Goal: Task Accomplishment & Management: Manage account settings

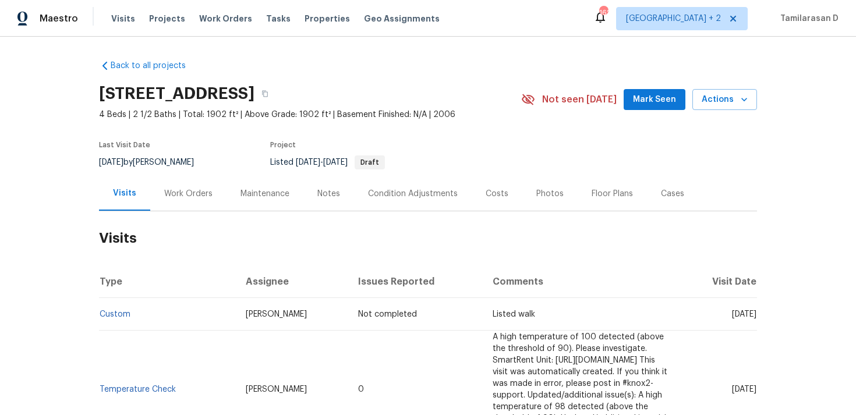
click at [189, 183] on div "Work Orders" at bounding box center [188, 193] width 76 height 34
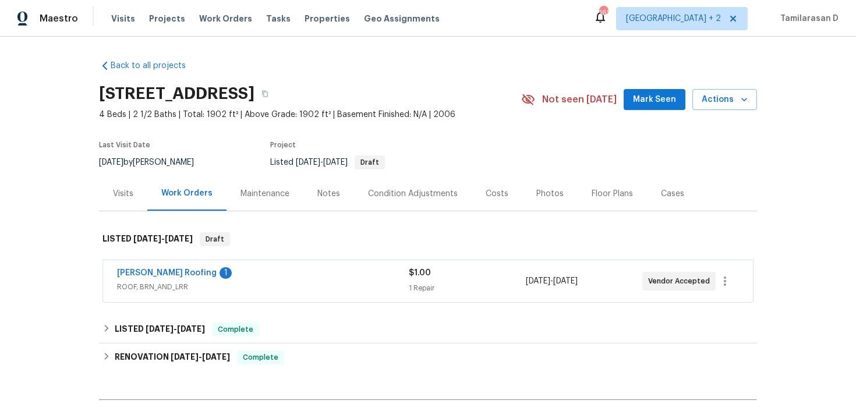
scroll to position [47, 0]
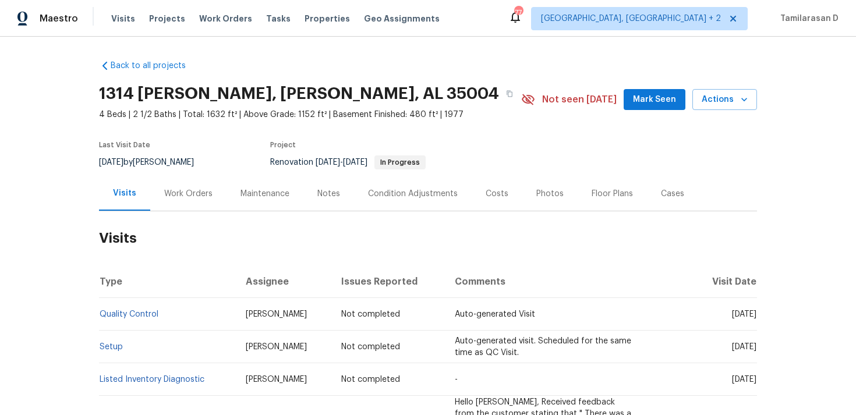
click at [182, 198] on div "Work Orders" at bounding box center [188, 194] width 48 height 12
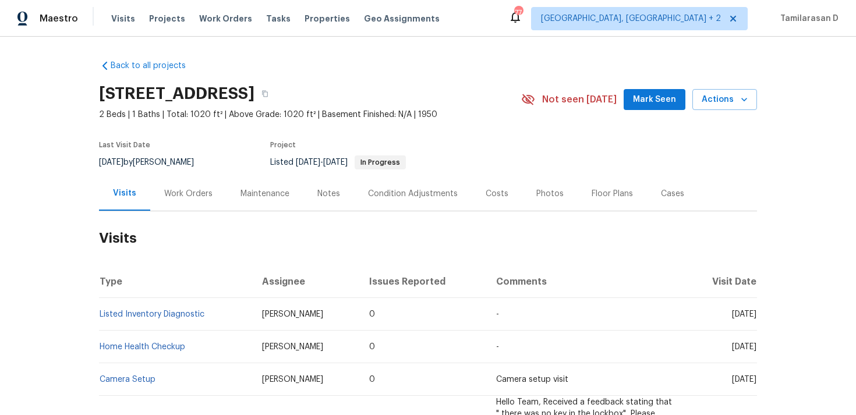
click at [171, 192] on div "Work Orders" at bounding box center [188, 194] width 48 height 12
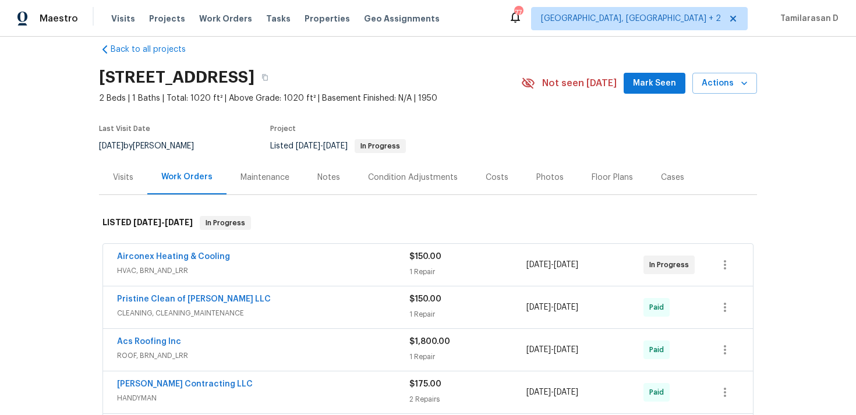
scroll to position [27, 0]
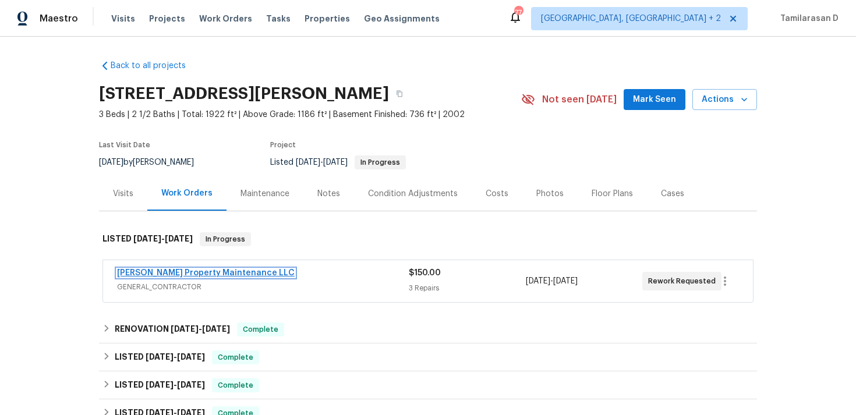
click at [184, 274] on link "Glen Property Maintenance LLC" at bounding box center [206, 273] width 178 height 8
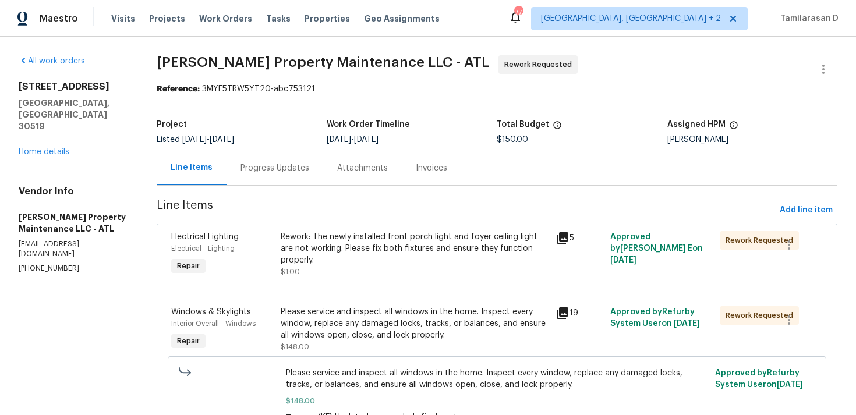
click at [256, 168] on div "Progress Updates" at bounding box center [274, 168] width 69 height 12
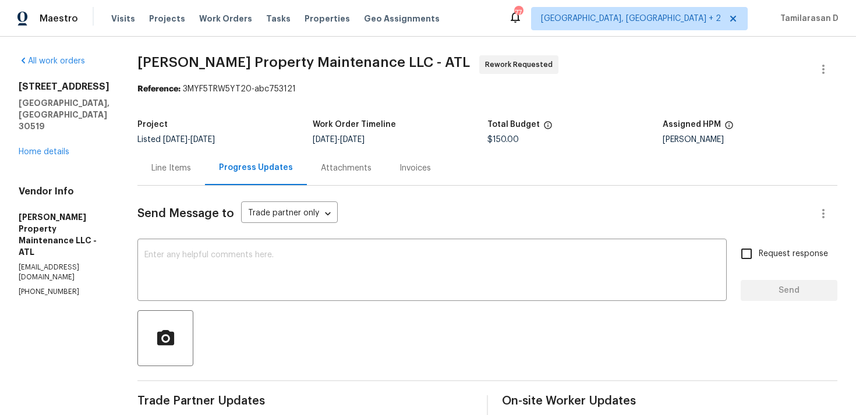
click at [164, 178] on div "Line Items" at bounding box center [171, 168] width 68 height 34
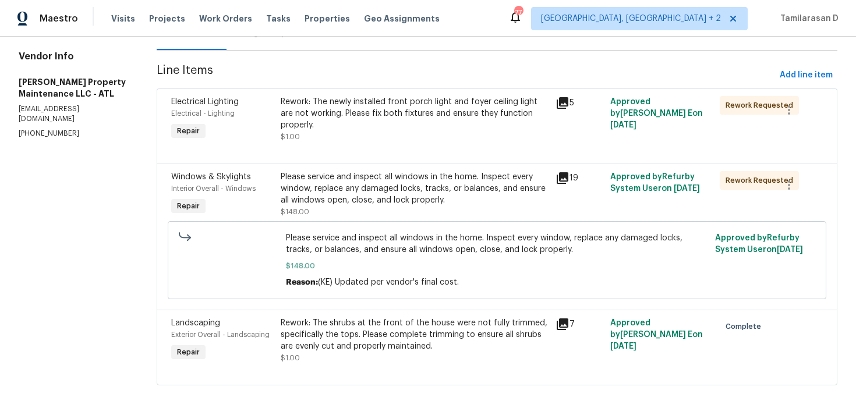
scroll to position [139, 0]
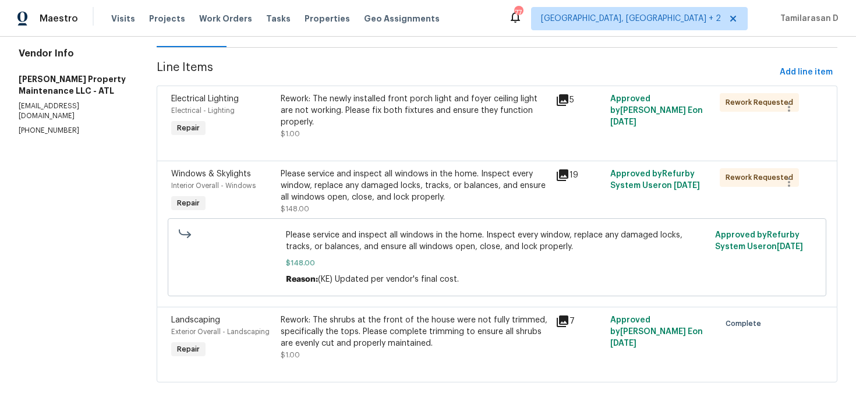
click at [510, 105] on div "Rework: The newly installed front porch light and foyer ceiling light are not w…" at bounding box center [414, 110] width 267 height 35
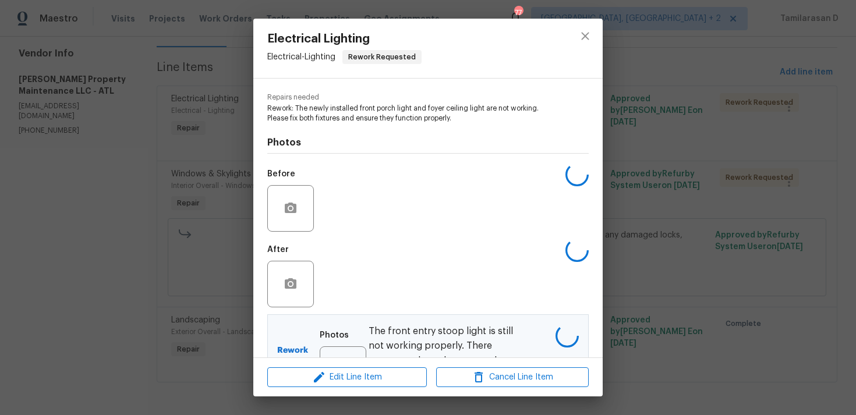
scroll to position [158, 0]
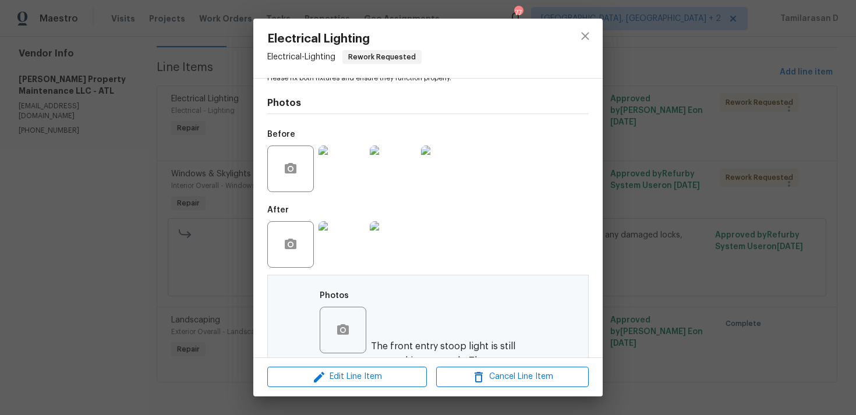
click at [395, 161] on img at bounding box center [393, 169] width 47 height 47
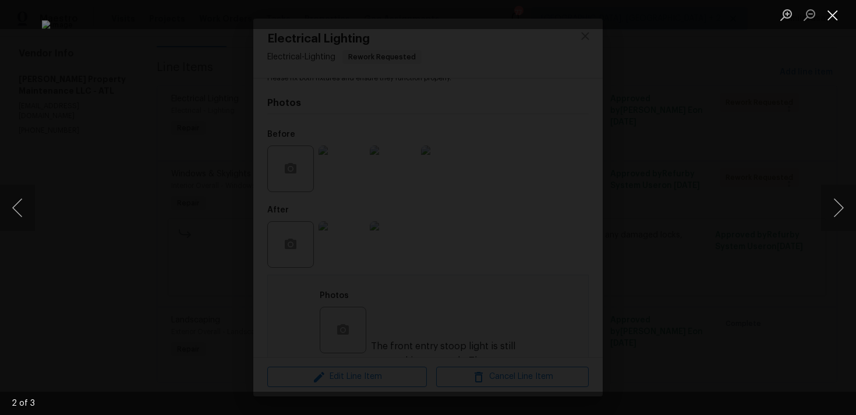
click at [838, 7] on button "Close lightbox" at bounding box center [832, 15] width 23 height 20
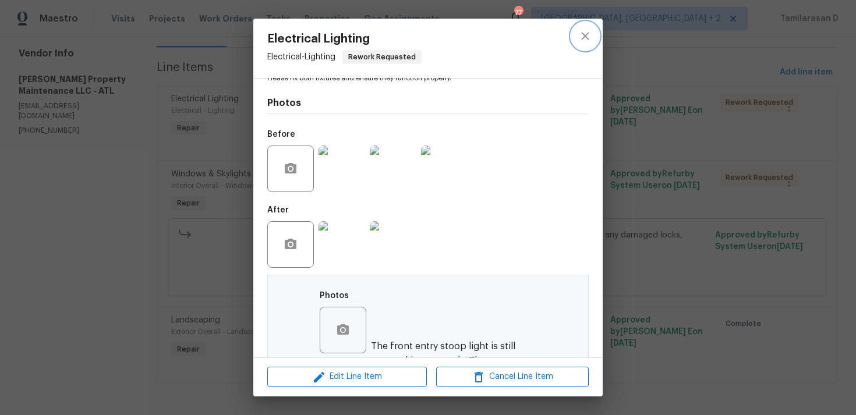
click at [588, 31] on icon "close" at bounding box center [585, 36] width 14 height 14
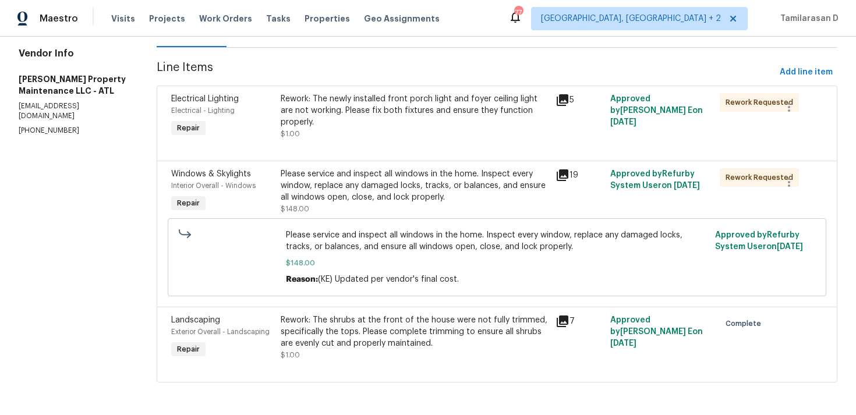
scroll to position [0, 0]
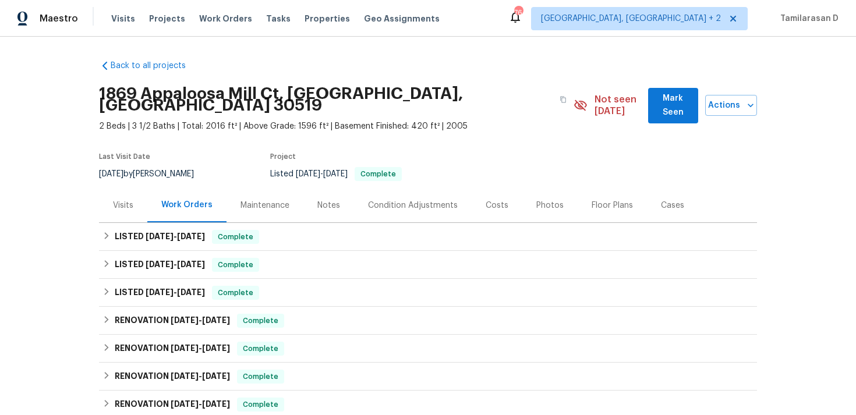
click at [125, 200] on div "Visits" at bounding box center [123, 206] width 20 height 12
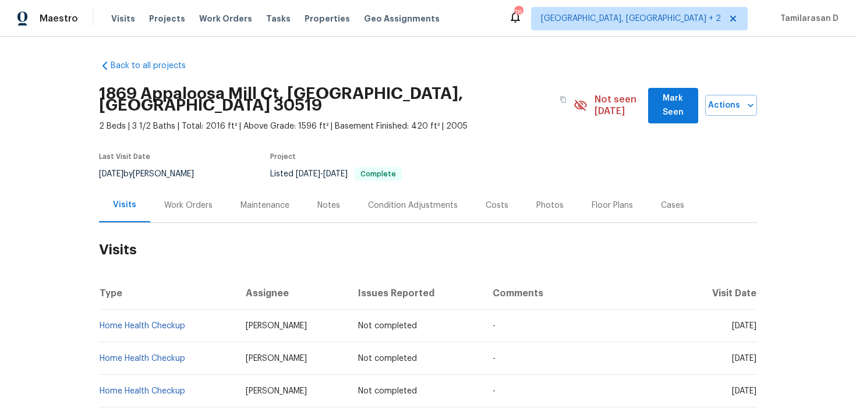
click at [200, 200] on div "Work Orders" at bounding box center [188, 206] width 48 height 12
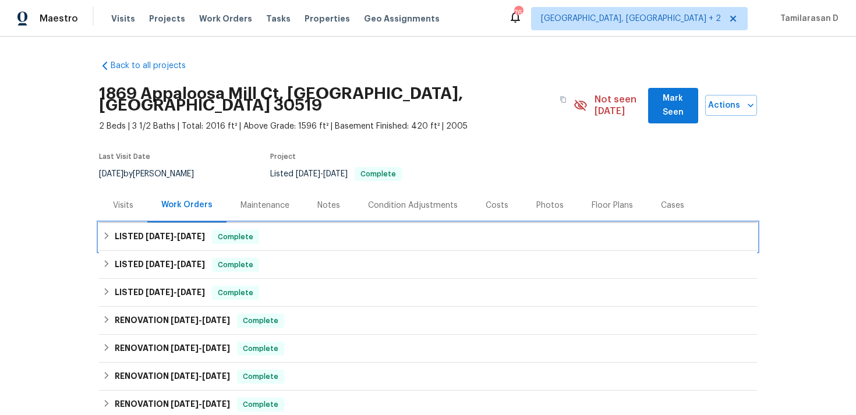
click at [120, 230] on h6 "LISTED 9/8/25 - 9/26/25" at bounding box center [160, 237] width 90 height 14
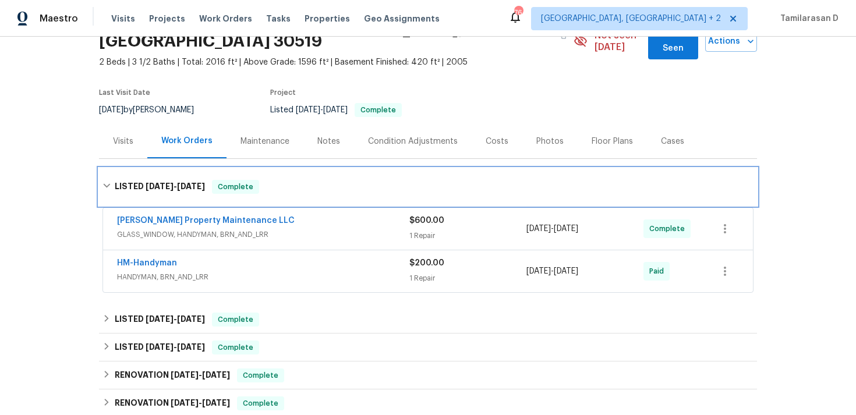
scroll to position [69, 0]
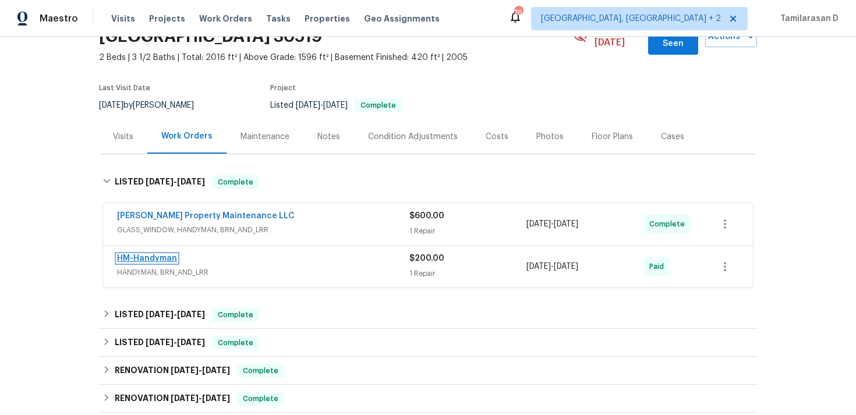
click at [159, 254] on link "HM-Handyman" at bounding box center [147, 258] width 60 height 8
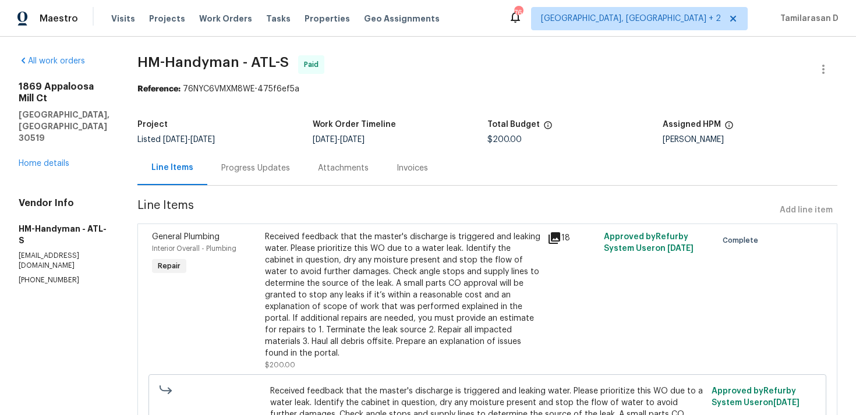
click at [333, 262] on div "Received feedback that the master's discharge is triggered and leaking water. P…" at bounding box center [402, 295] width 275 height 128
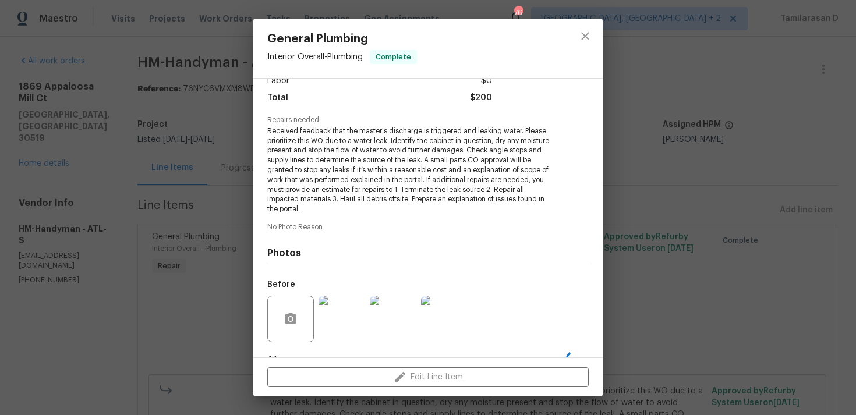
scroll to position [160, 0]
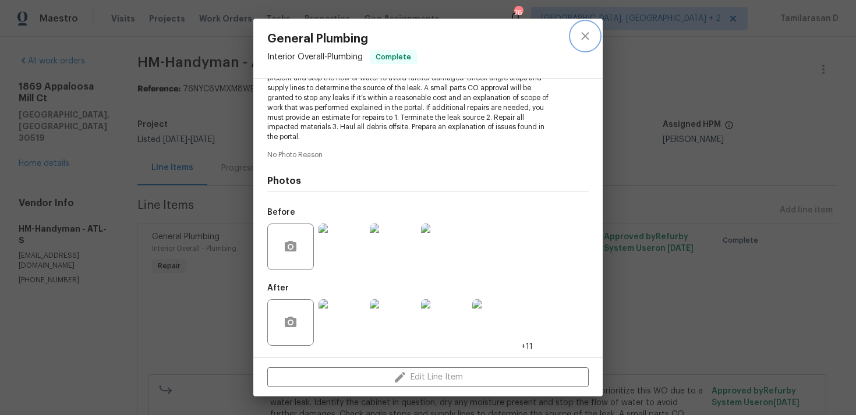
click at [589, 33] on icon "close" at bounding box center [585, 36] width 14 height 14
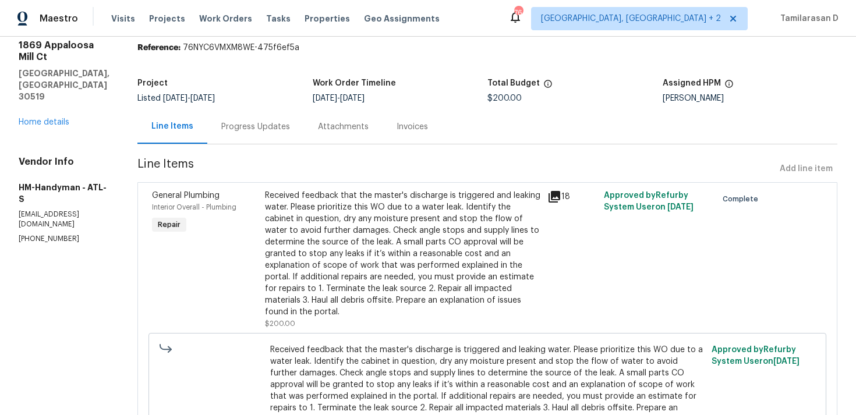
scroll to position [0, 0]
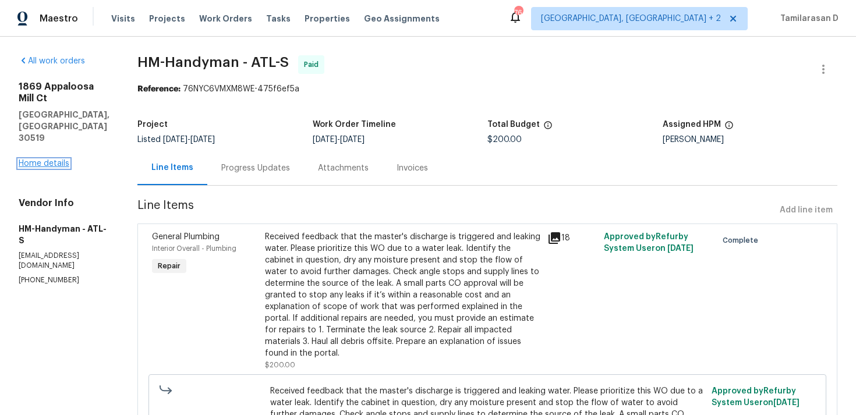
click at [54, 159] on link "Home details" at bounding box center [44, 163] width 51 height 8
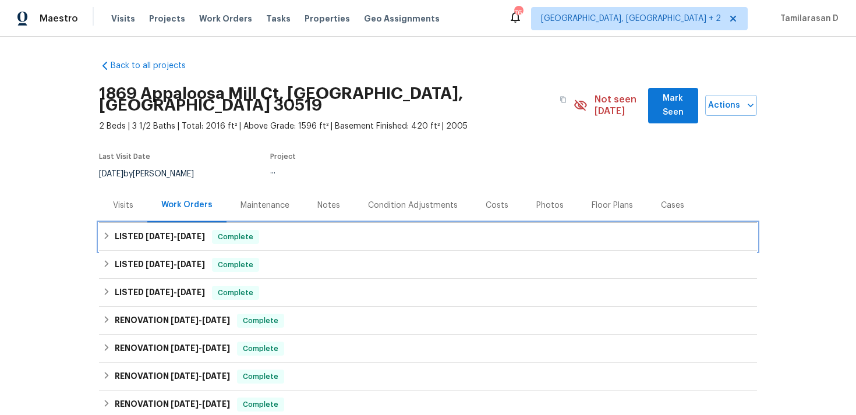
click at [154, 223] on div "LISTED 9/8/25 - 9/26/25 Complete" at bounding box center [428, 237] width 658 height 28
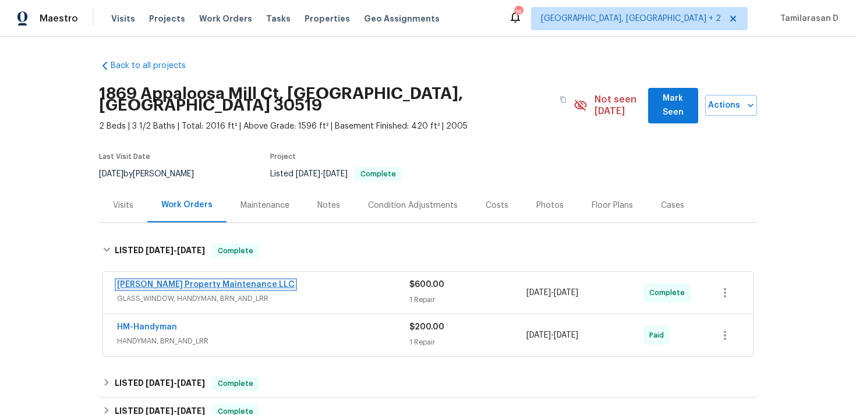
click at [164, 281] on link "Glen Property Maintenance LLC" at bounding box center [206, 285] width 178 height 8
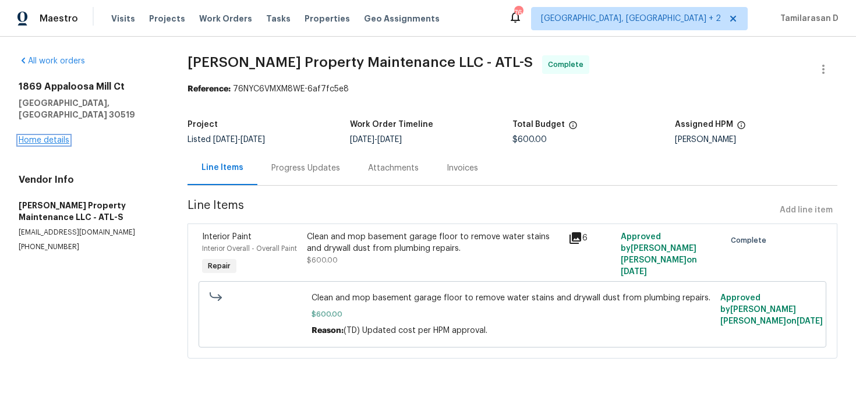
click at [45, 136] on link "Home details" at bounding box center [44, 140] width 51 height 8
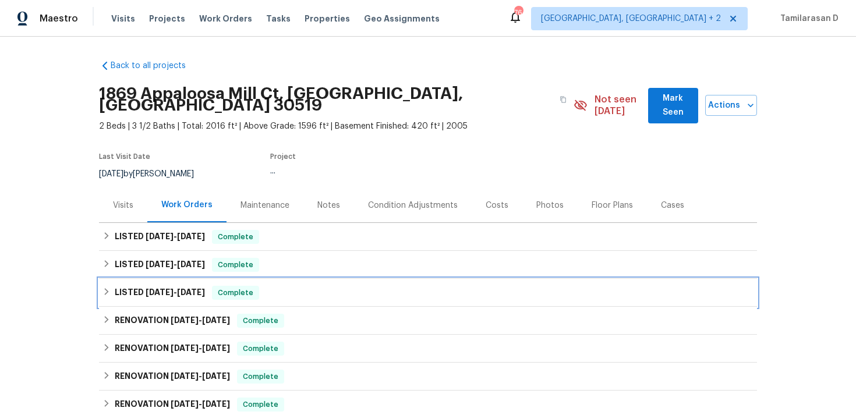
click at [147, 279] on div "LISTED 8/22/25 - 8/29/25 Complete" at bounding box center [428, 293] width 658 height 28
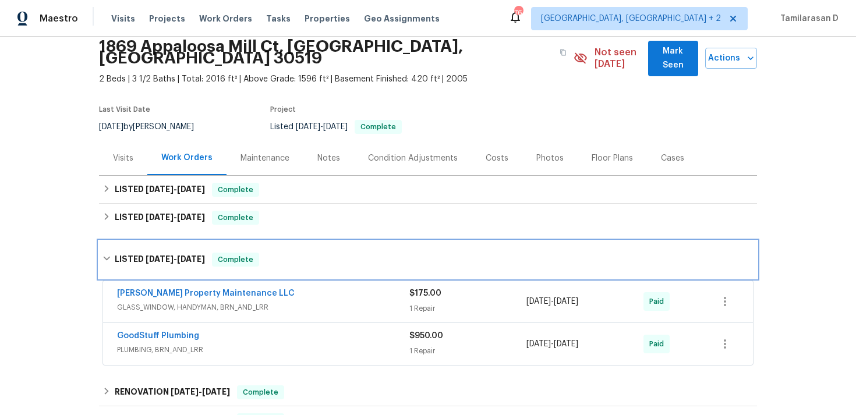
scroll to position [60, 0]
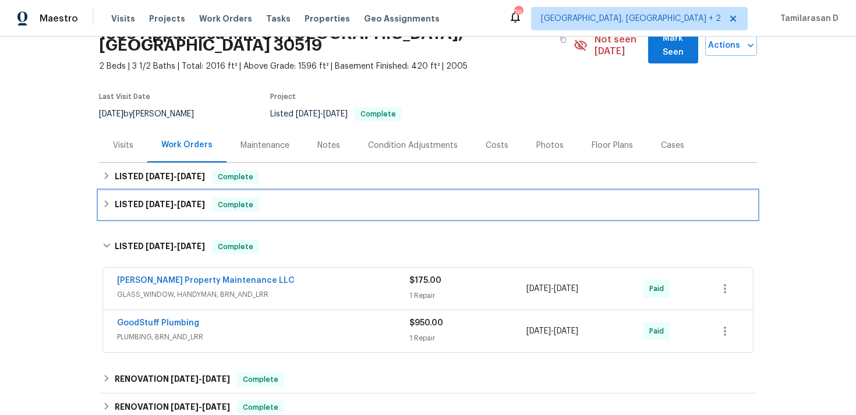
click at [163, 199] on h6 "LISTED 9/2/25 - 9/5/25" at bounding box center [160, 205] width 90 height 14
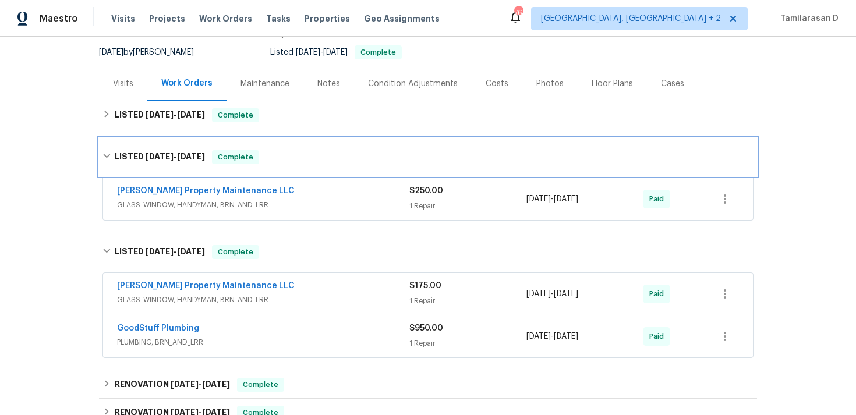
scroll to position [129, 0]
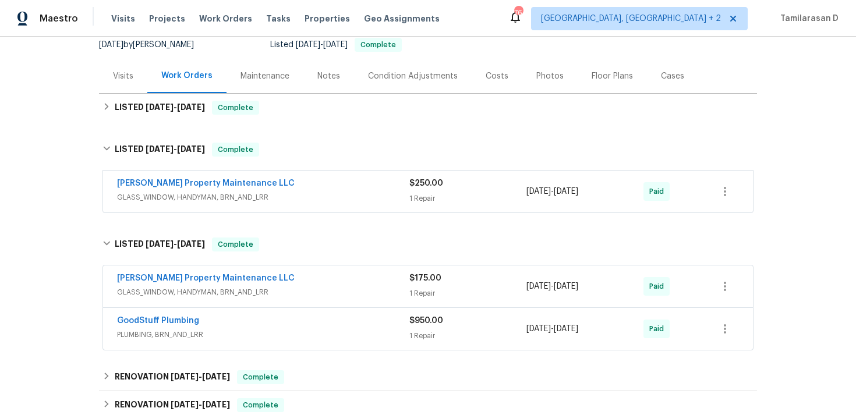
click at [176, 308] on div "GoodStuff Plumbing PLUMBING, BRN_AND_LRR $950.00 1 Repair 8/27/2025 - 8/29/2025…" at bounding box center [428, 329] width 650 height 42
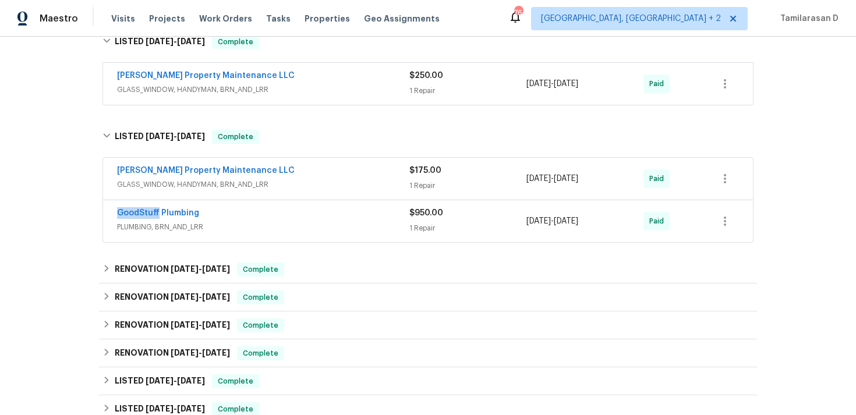
scroll to position [249, 0]
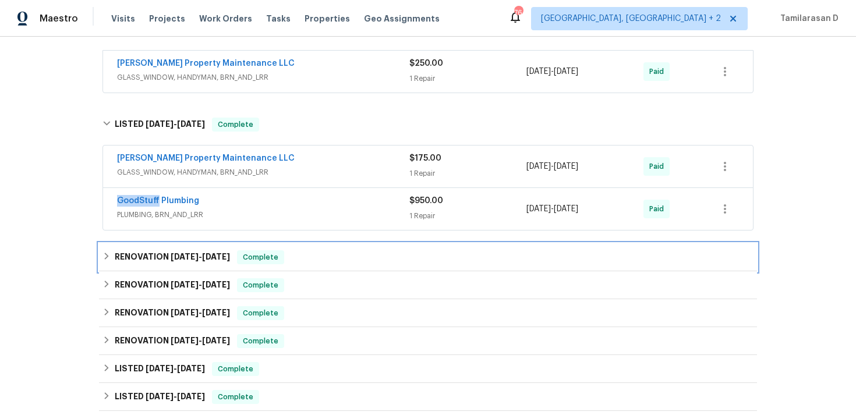
click at [240, 256] on div "RENOVATION 7/16/25 - 7/23/25 Complete" at bounding box center [428, 257] width 658 height 28
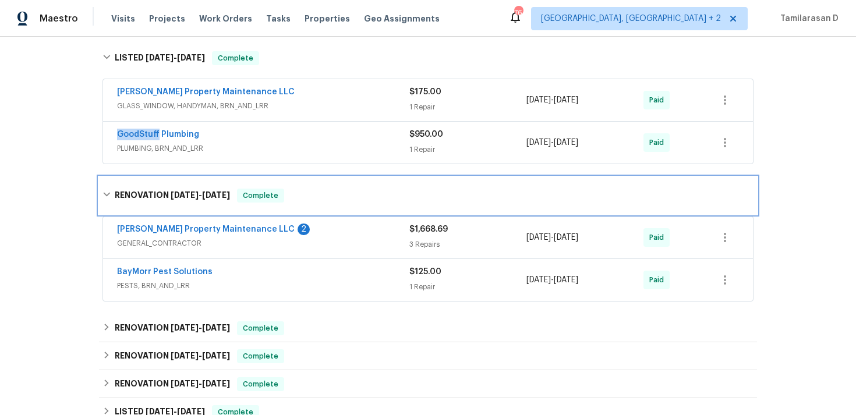
scroll to position [421, 0]
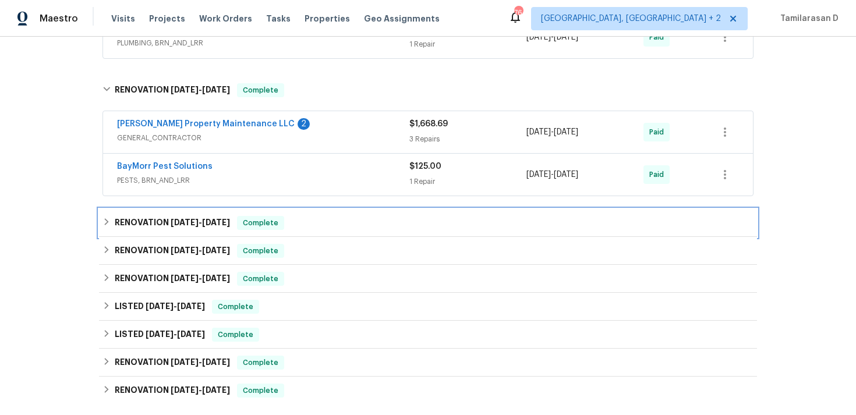
click at [198, 217] on h6 "RENOVATION 6/5/25 - 6/11/25" at bounding box center [172, 223] width 115 height 14
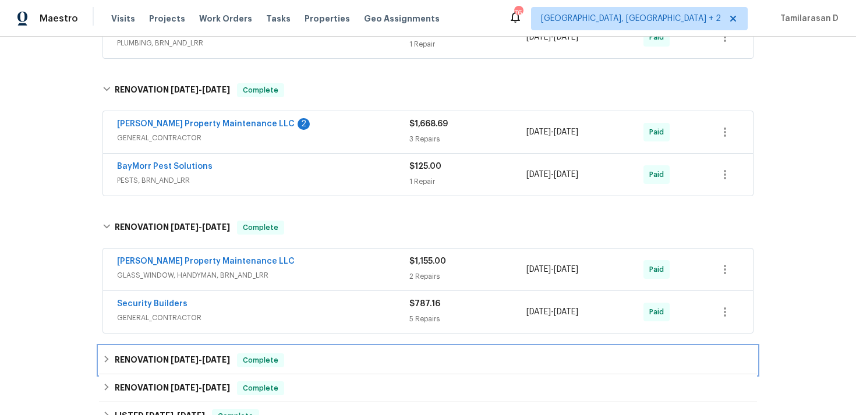
click at [179, 346] on div "RENOVATION 5/9/25 - 5/12/25 Complete" at bounding box center [428, 360] width 658 height 28
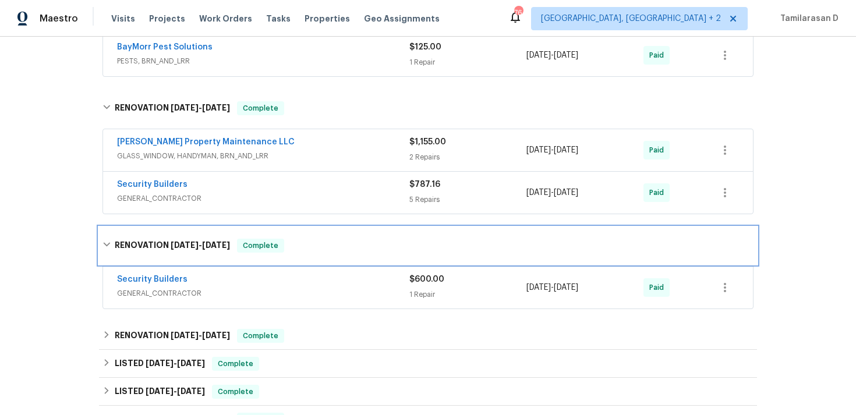
scroll to position [578, 0]
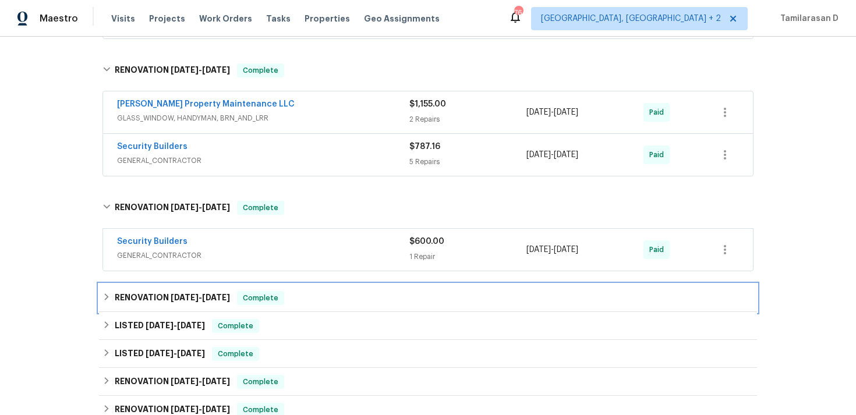
click at [161, 291] on h6 "RENOVATION 5/2/25 - 5/12/25" at bounding box center [172, 298] width 115 height 14
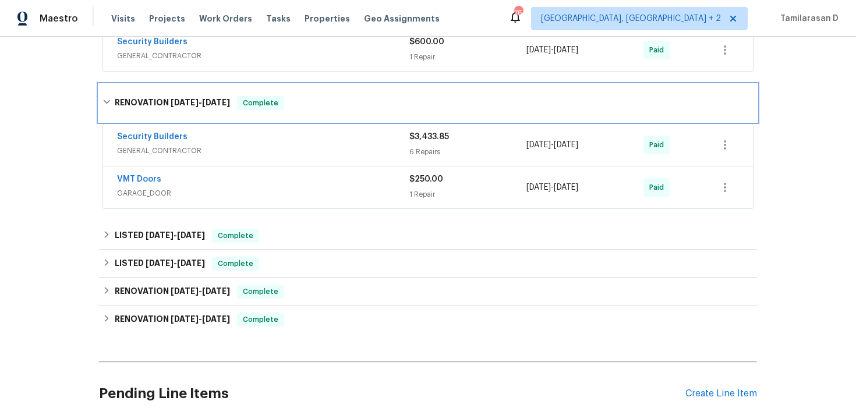
scroll to position [793, 0]
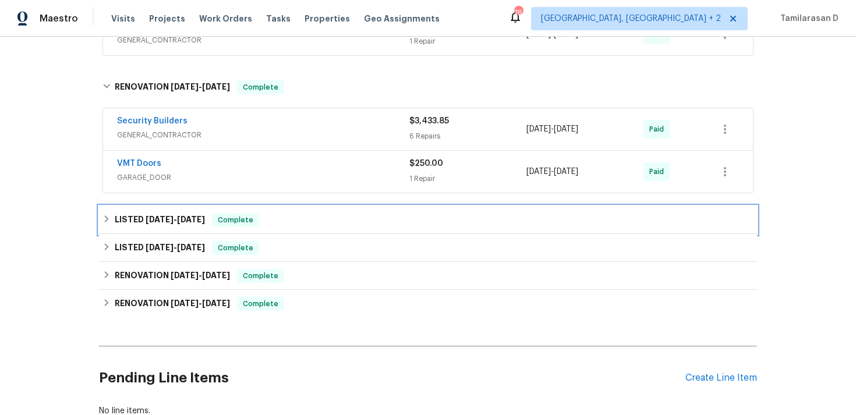
click at [171, 215] on span "4/7/25 - 4/9/25" at bounding box center [175, 219] width 59 height 8
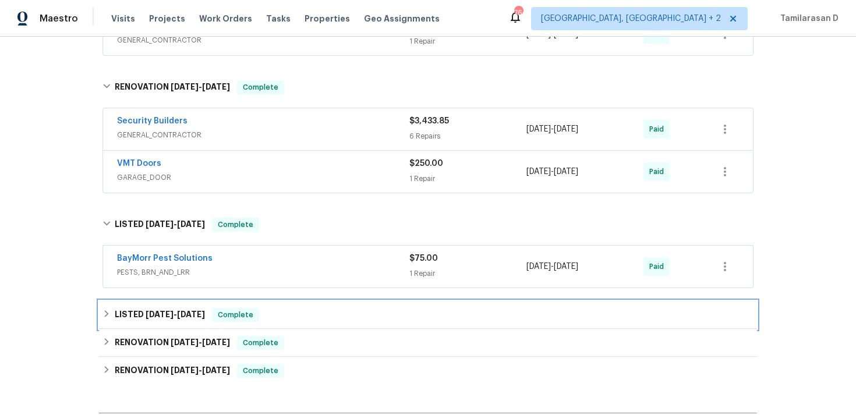
click at [157, 301] on div "LISTED 3/11/25 - 3/12/25 Complete" at bounding box center [428, 315] width 658 height 28
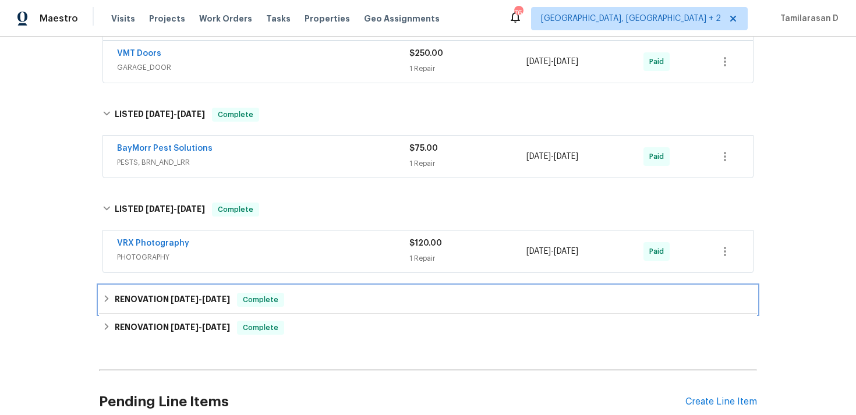
click at [147, 293] on h6 "RENOVATION 3/10/25 - 3/10/25" at bounding box center [172, 300] width 115 height 14
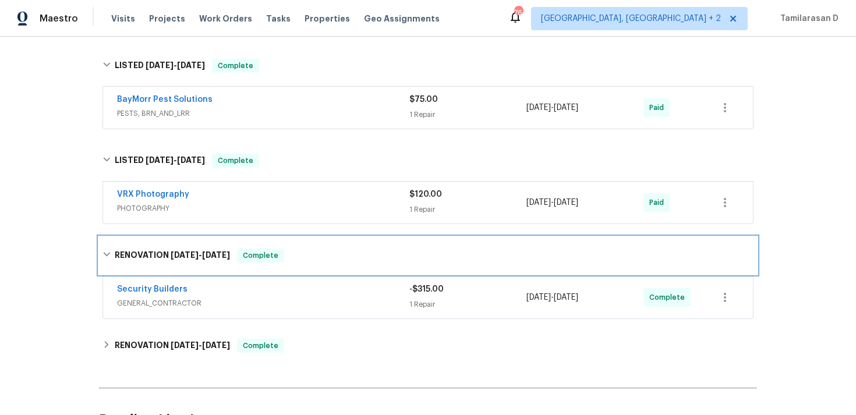
scroll to position [1021, 0]
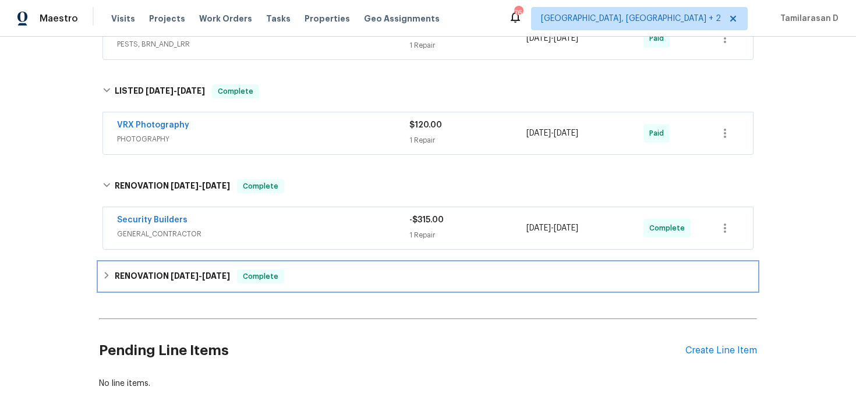
click at [136, 269] on h6 "RENOVATION 3/3/25 - 3/13/25" at bounding box center [172, 276] width 115 height 14
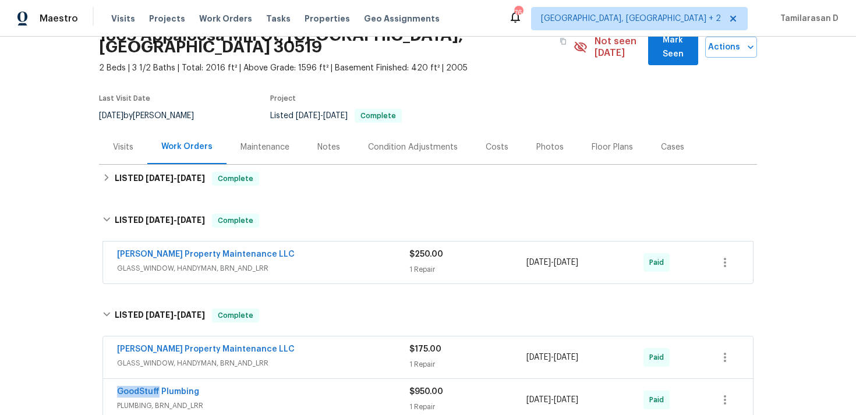
scroll to position [50, 0]
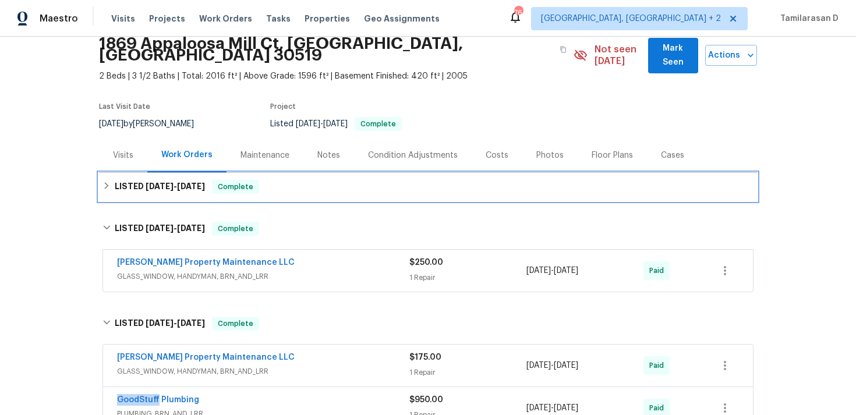
click at [102, 182] on icon at bounding box center [106, 186] width 8 height 8
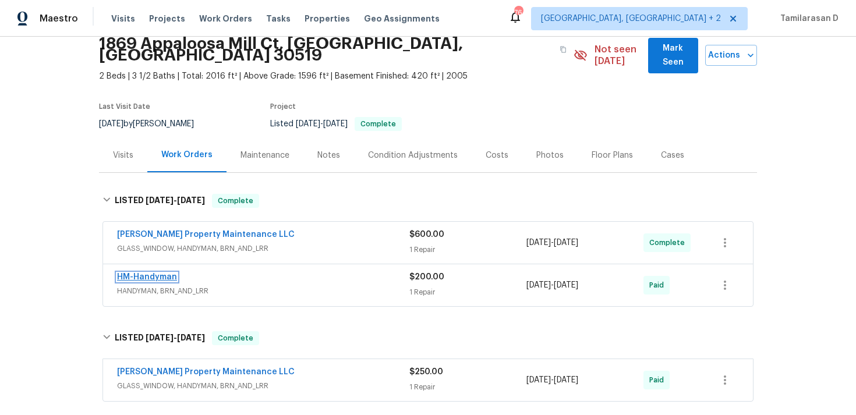
click at [155, 273] on link "HM-Handyman" at bounding box center [147, 277] width 60 height 8
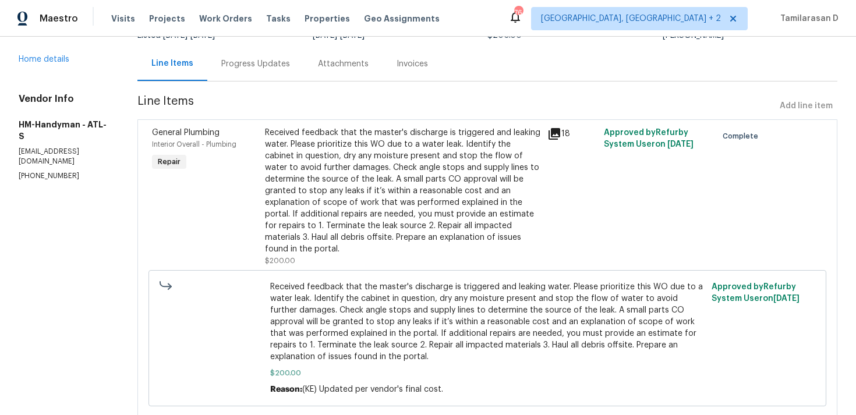
scroll to position [140, 0]
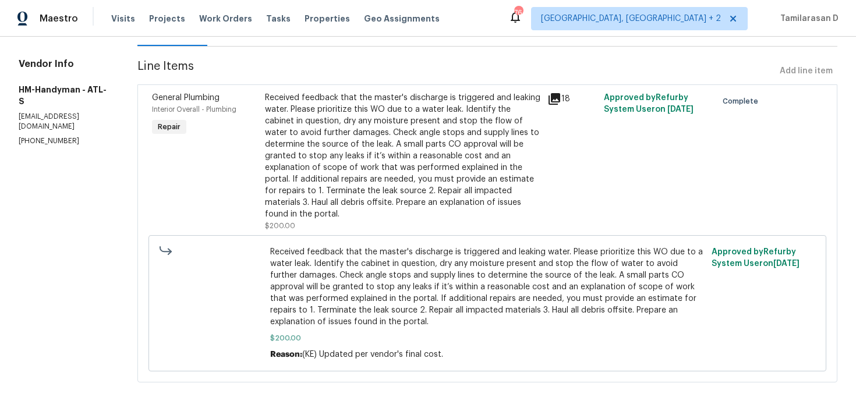
click at [371, 169] on div "Received feedback that the master's discharge is triggered and leaking water. P…" at bounding box center [402, 156] width 275 height 128
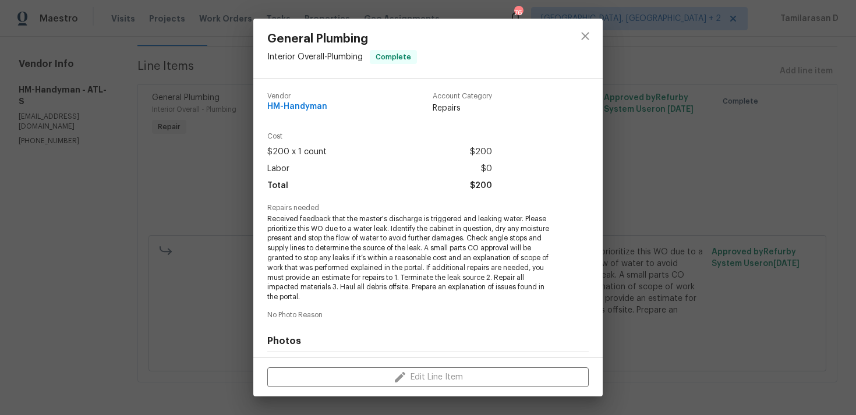
scroll to position [160, 0]
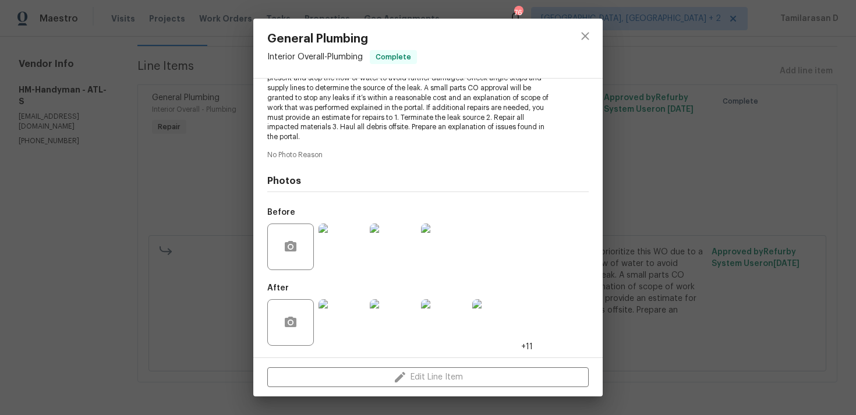
click at [352, 242] on img at bounding box center [341, 247] width 47 height 47
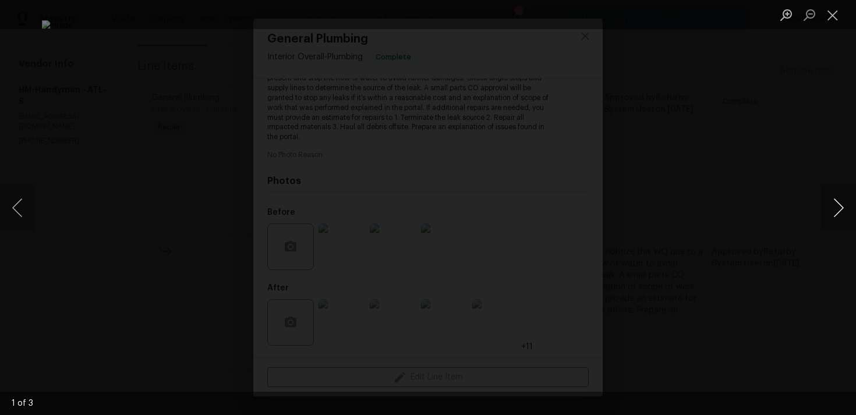
click at [833, 205] on button "Next image" at bounding box center [838, 208] width 35 height 47
click at [832, 197] on button "Next image" at bounding box center [838, 208] width 35 height 47
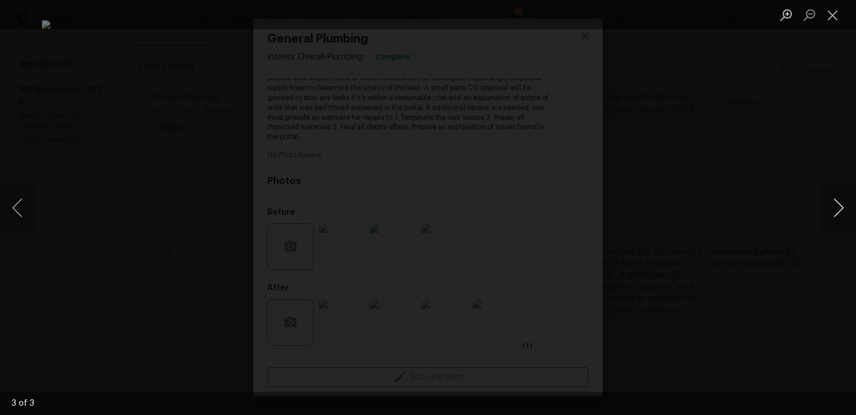
click at [832, 197] on button "Next image" at bounding box center [838, 208] width 35 height 47
click at [839, 15] on button "Close lightbox" at bounding box center [832, 15] width 23 height 20
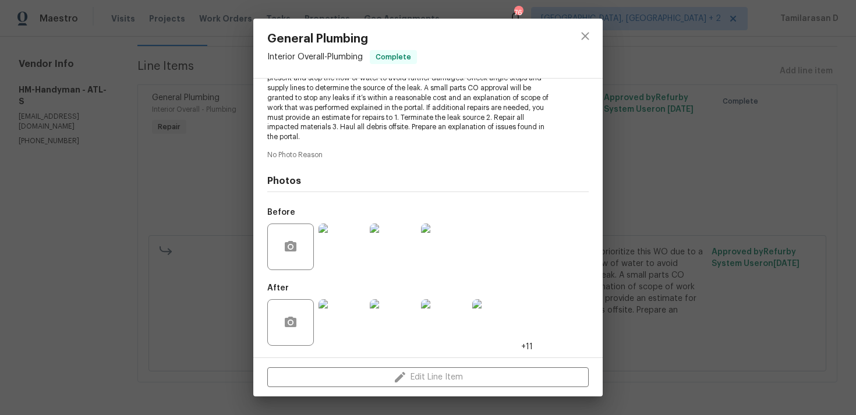
click at [342, 322] on img at bounding box center [341, 322] width 47 height 47
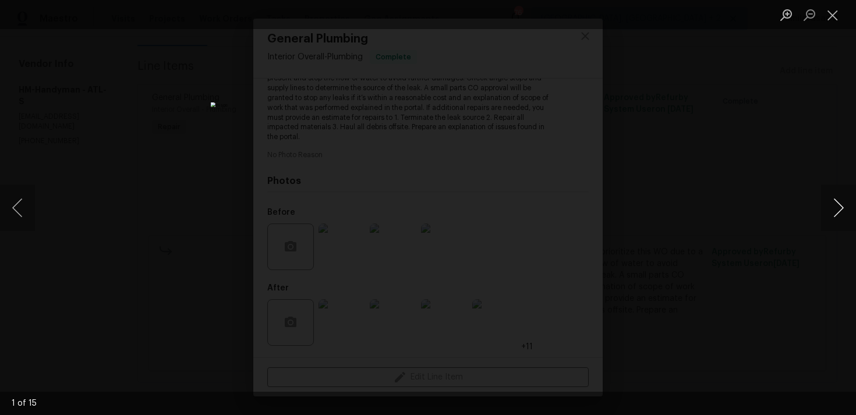
click at [836, 211] on button "Next image" at bounding box center [838, 208] width 35 height 47
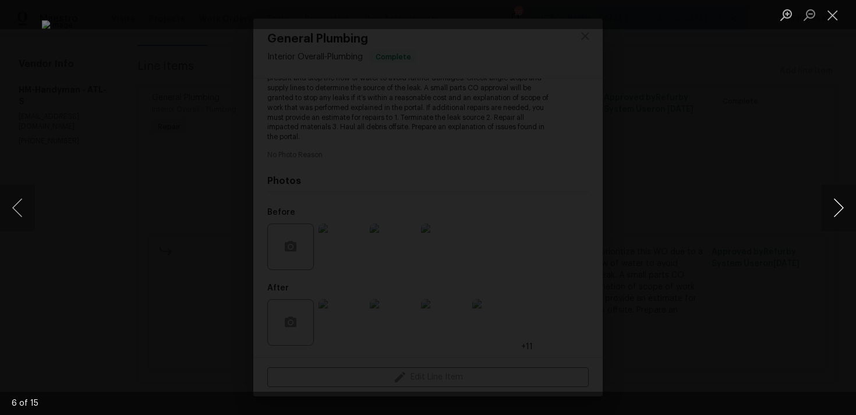
click at [836, 211] on button "Next image" at bounding box center [838, 208] width 35 height 47
click at [844, 208] on button "Next image" at bounding box center [838, 208] width 35 height 47
click at [843, 198] on button "Next image" at bounding box center [838, 208] width 35 height 47
click at [836, 204] on button "Next image" at bounding box center [838, 208] width 35 height 47
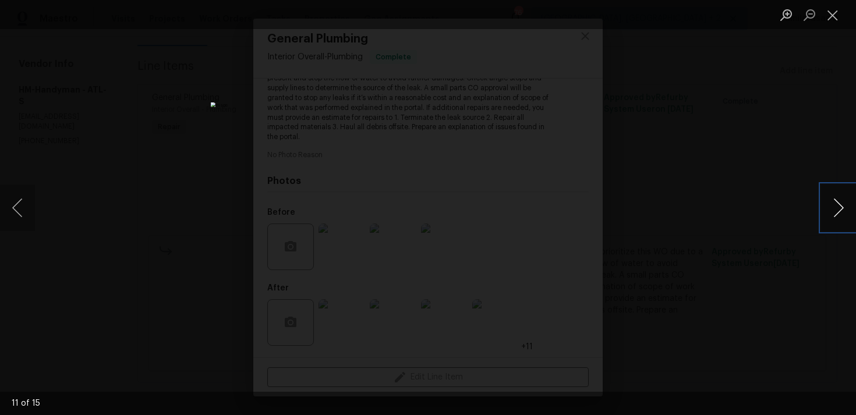
click at [836, 204] on button "Next image" at bounding box center [838, 208] width 35 height 47
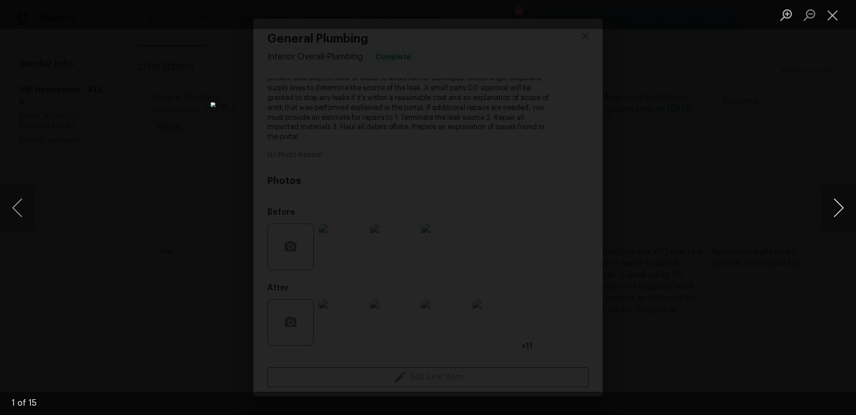
click at [836, 204] on button "Next image" at bounding box center [838, 208] width 35 height 47
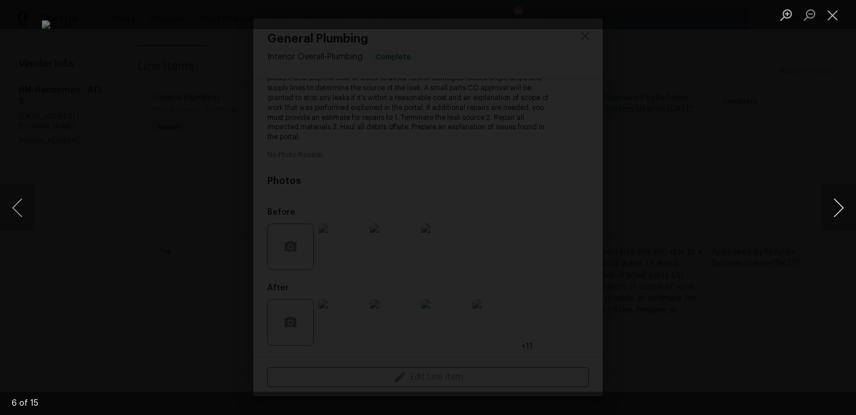
click at [836, 204] on button "Next image" at bounding box center [838, 208] width 35 height 47
click at [837, 10] on button "Close lightbox" at bounding box center [832, 15] width 23 height 20
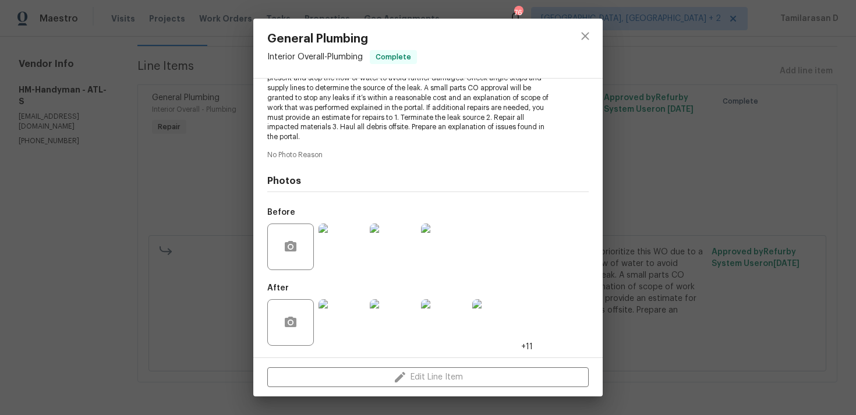
click at [353, 266] on img at bounding box center [341, 247] width 47 height 47
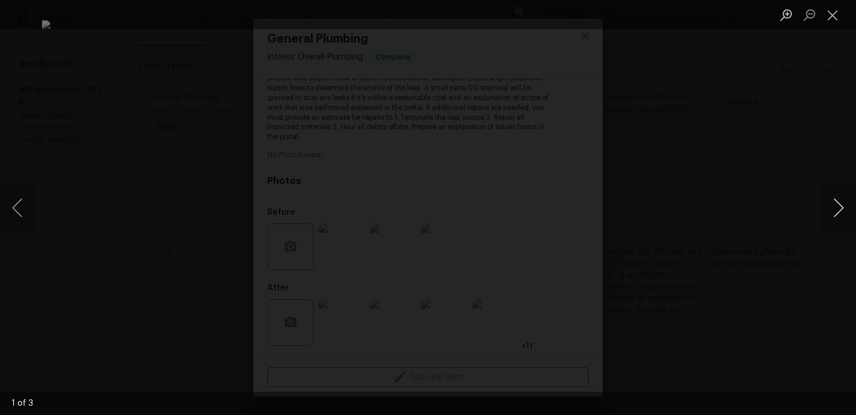
click at [836, 204] on button "Next image" at bounding box center [838, 208] width 35 height 47
click at [834, 20] on button "Close lightbox" at bounding box center [832, 15] width 23 height 20
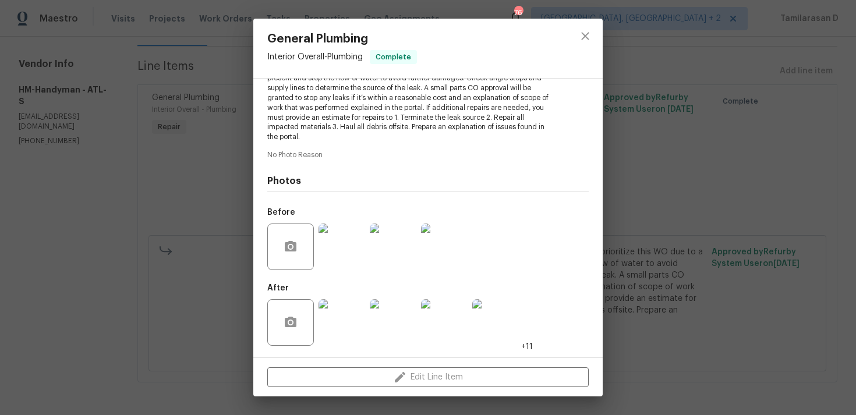
click at [342, 317] on img at bounding box center [341, 322] width 47 height 47
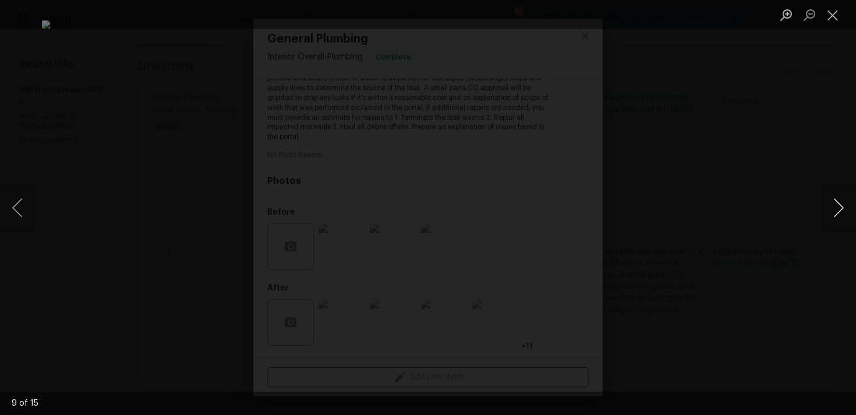
click at [835, 207] on button "Next image" at bounding box center [838, 208] width 35 height 47
click at [829, 22] on button "Close lightbox" at bounding box center [832, 15] width 23 height 20
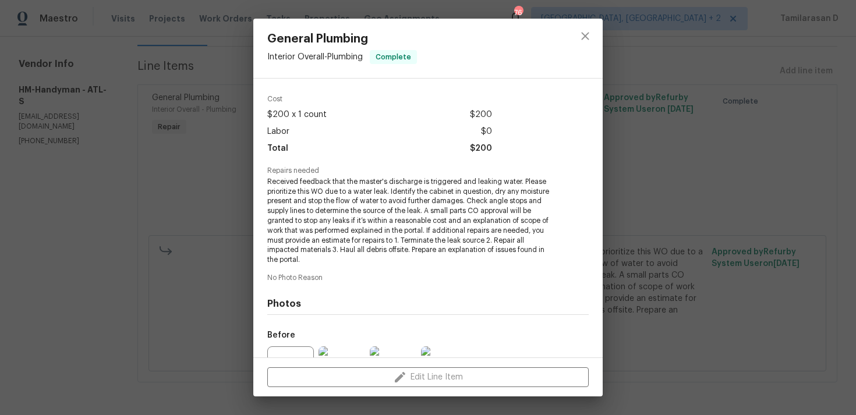
scroll to position [0, 0]
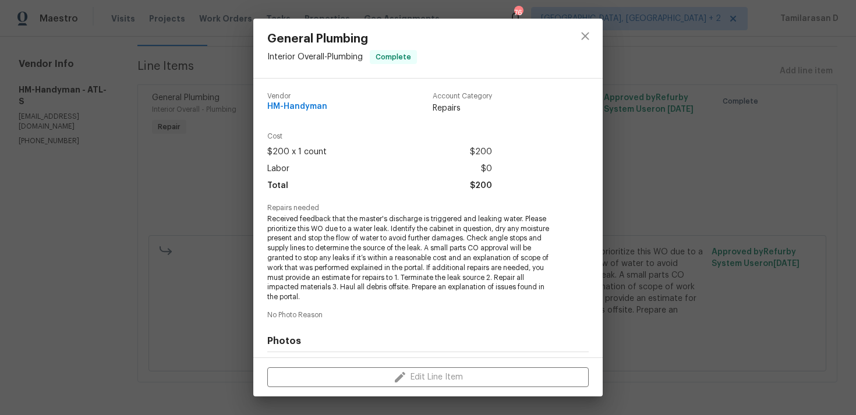
click at [167, 63] on div "General Plumbing Interior Overall - Plumbing Complete Vendor HM-Handyman Accoun…" at bounding box center [428, 207] width 856 height 415
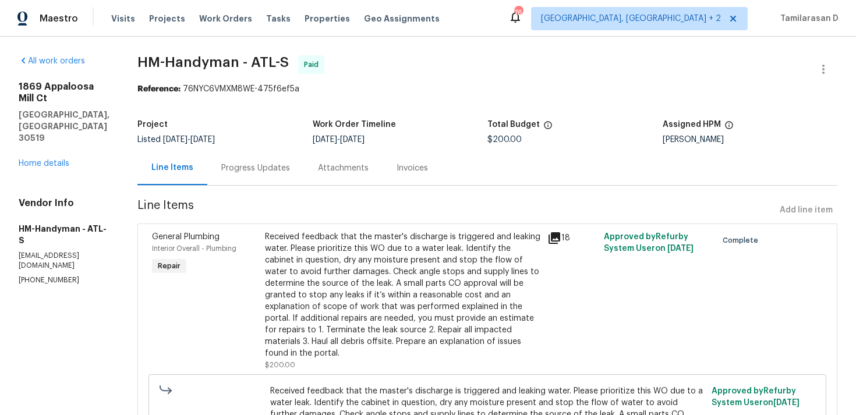
click at [268, 165] on div "Progress Updates" at bounding box center [255, 168] width 69 height 12
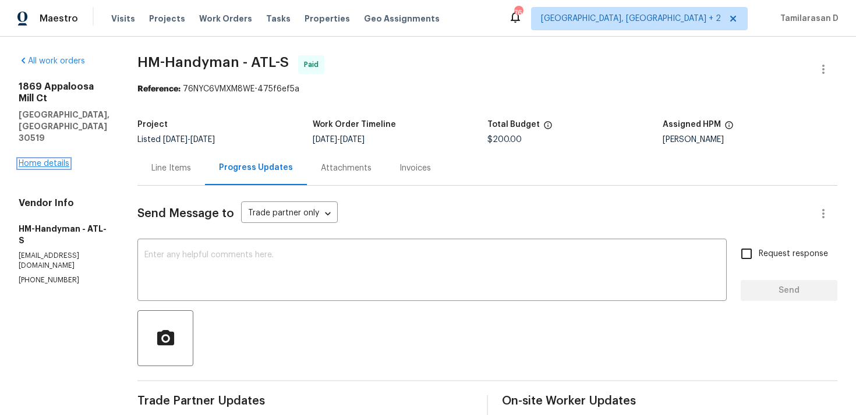
click at [38, 159] on link "Home details" at bounding box center [44, 163] width 51 height 8
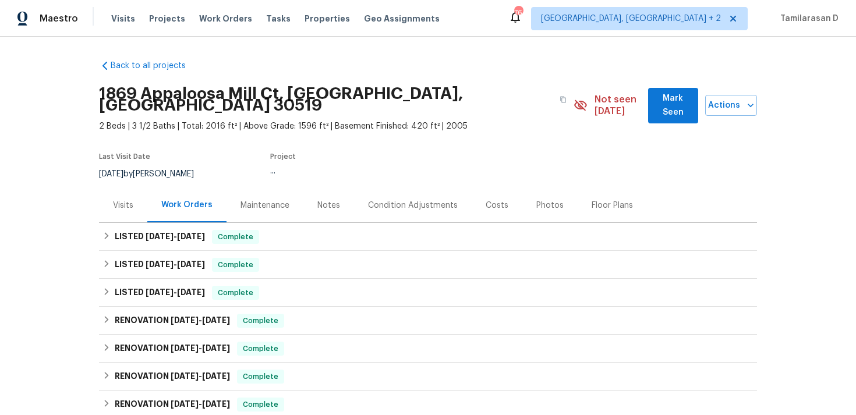
click at [184, 232] on span "9/26/25" at bounding box center [191, 236] width 28 height 8
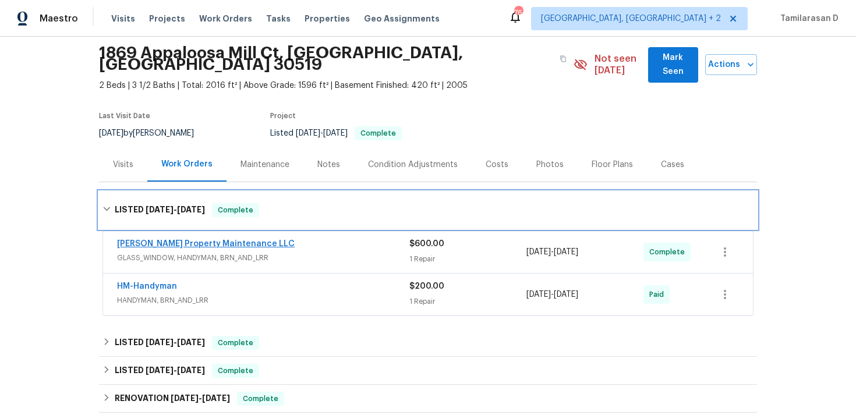
scroll to position [45, 0]
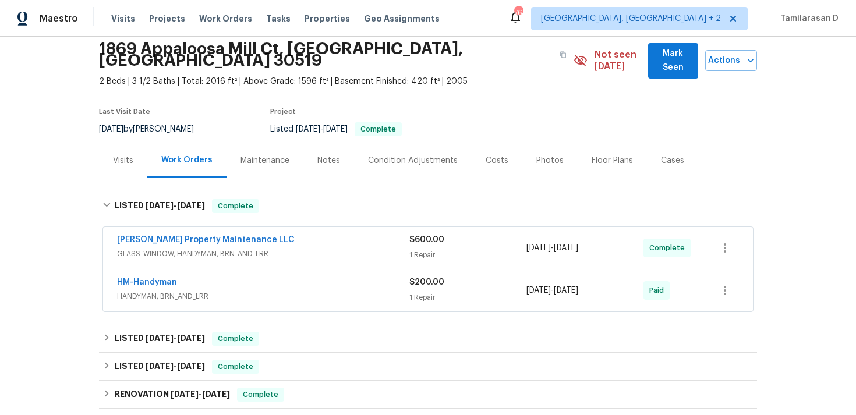
click at [257, 248] on span "GLASS_WINDOW, HANDYMAN, BRN_AND_LRR" at bounding box center [263, 254] width 292 height 12
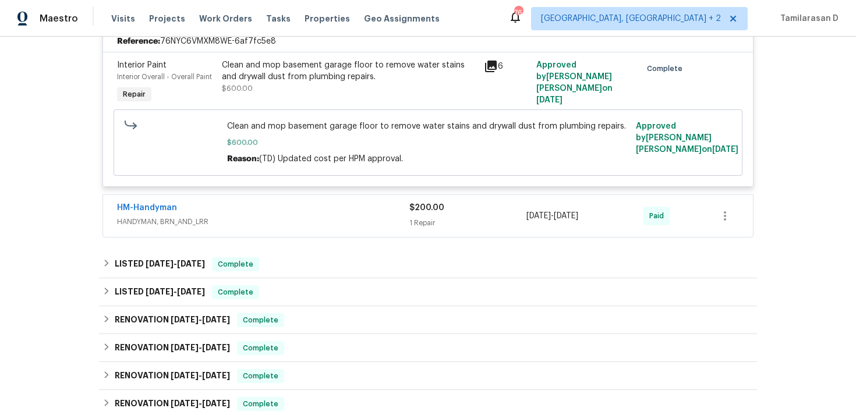
scroll to position [457, 0]
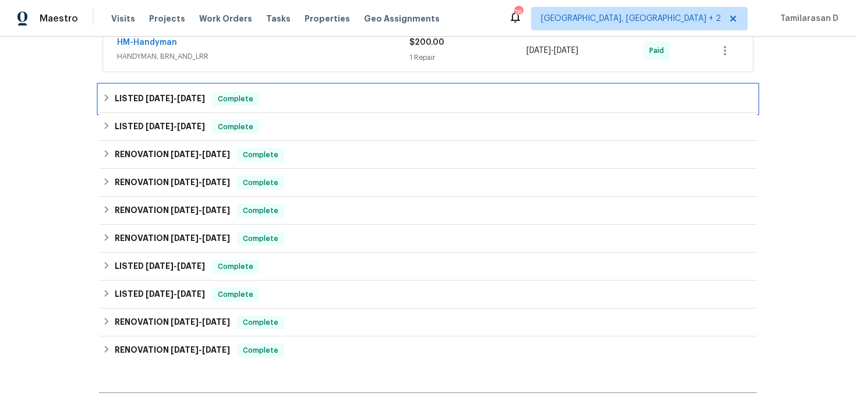
click at [237, 85] on div "LISTED 9/2/25 - 9/5/25 Complete" at bounding box center [428, 99] width 658 height 28
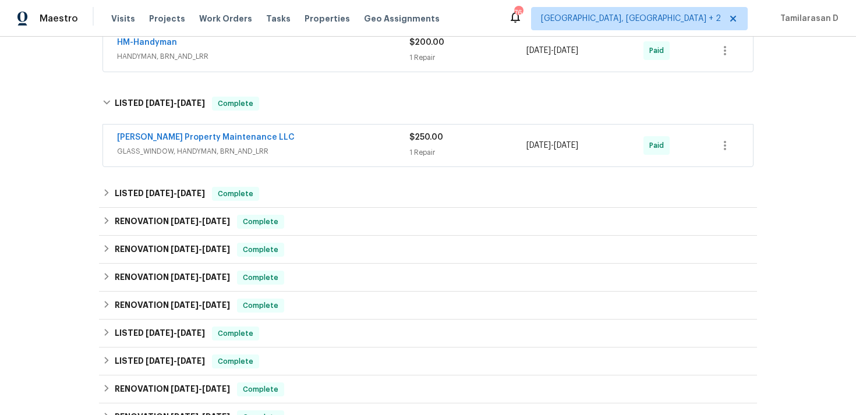
click at [301, 148] on div "Glen Property Maintenance LLC GLASS_WINDOW, HANDYMAN, BRN_AND_LRR" at bounding box center [263, 146] width 292 height 28
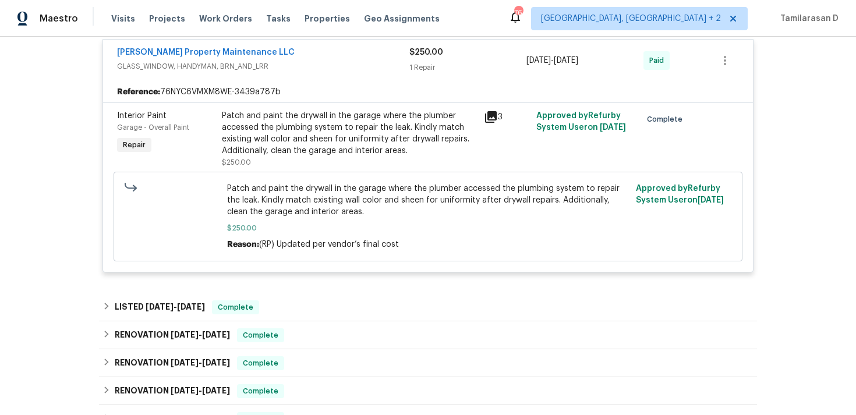
scroll to position [577, 0]
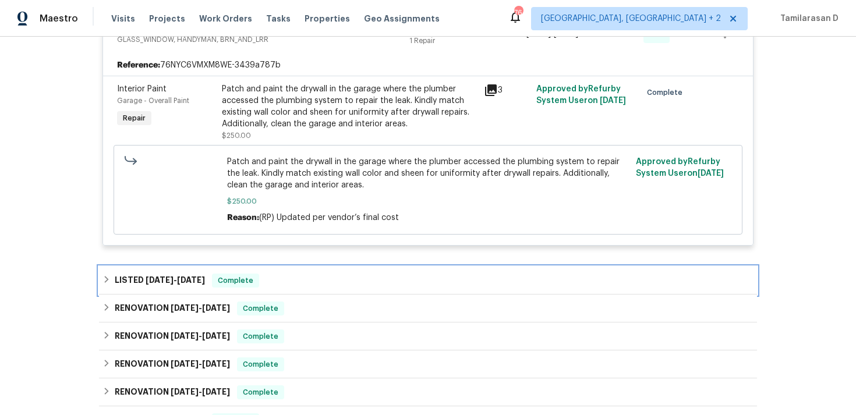
click at [290, 274] on div "LISTED 8/22/25 - 8/29/25 Complete" at bounding box center [427, 281] width 651 height 14
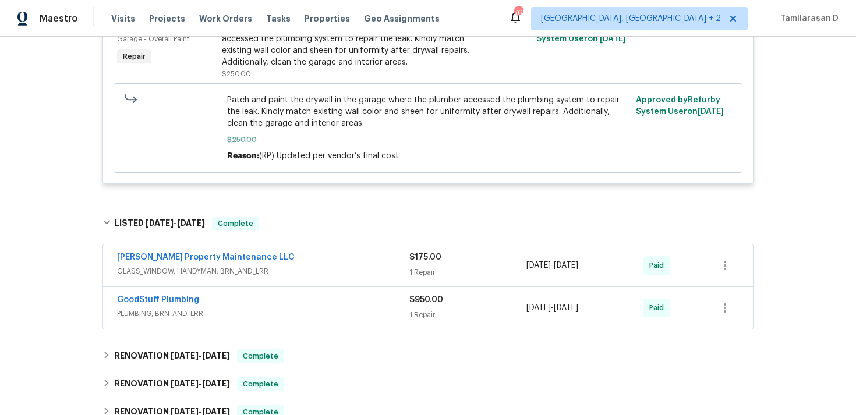
click at [295, 251] on div "Glen Property Maintenance LLC" at bounding box center [263, 258] width 292 height 14
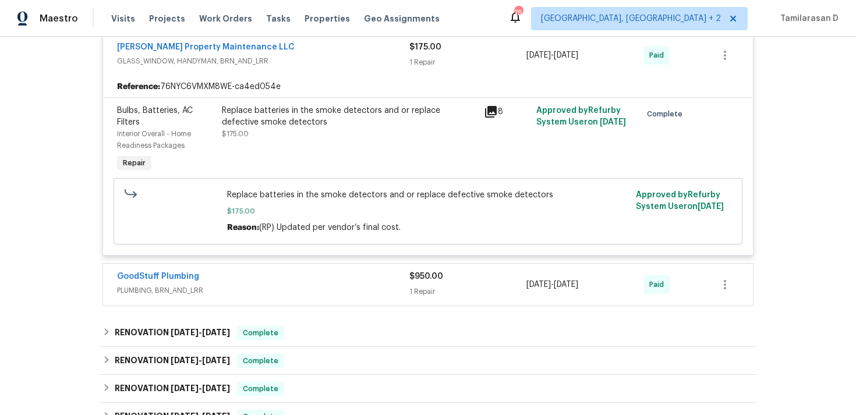
click at [278, 274] on div "GoodStuff Plumbing" at bounding box center [263, 278] width 292 height 14
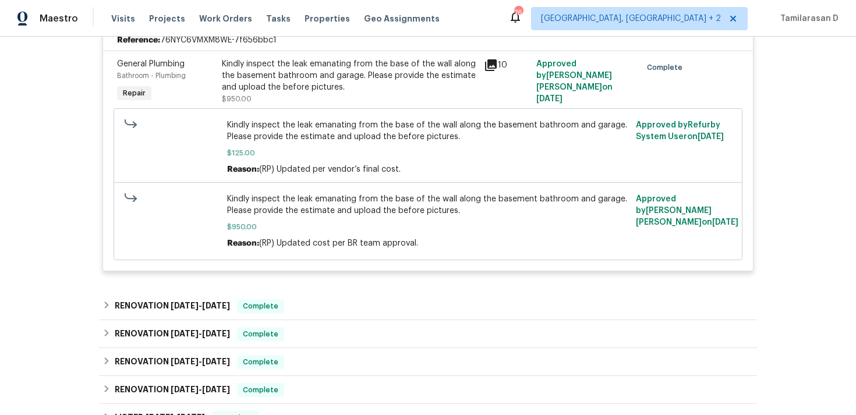
scroll to position [1159, 0]
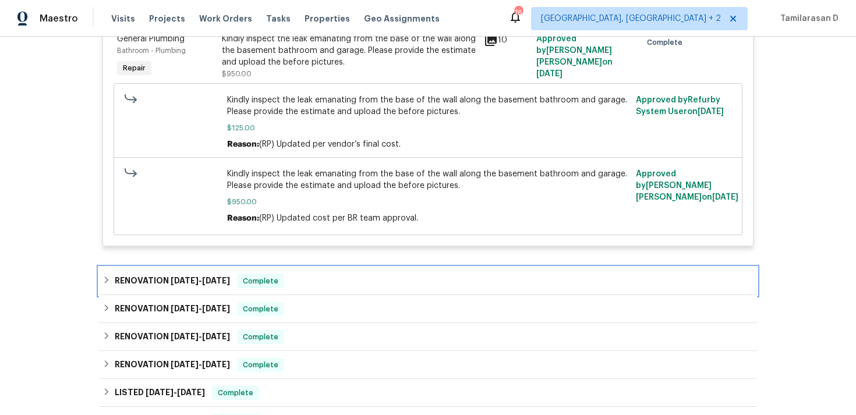
click at [250, 275] on span "Complete" at bounding box center [260, 281] width 45 height 12
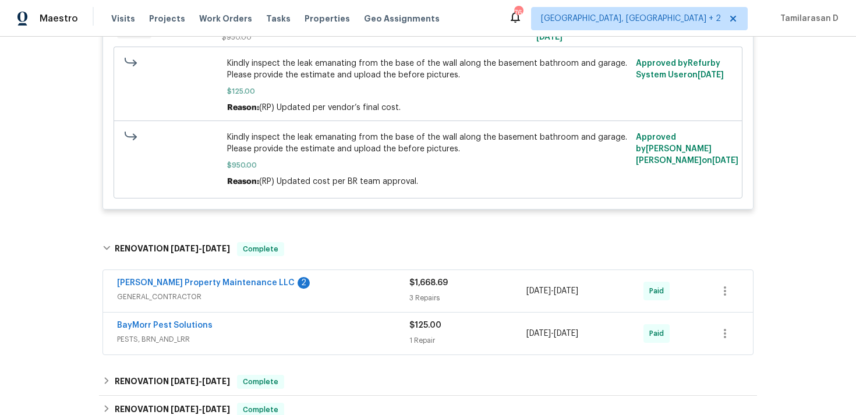
click at [306, 277] on div "Glen Property Maintenance LLC 2" at bounding box center [263, 284] width 292 height 14
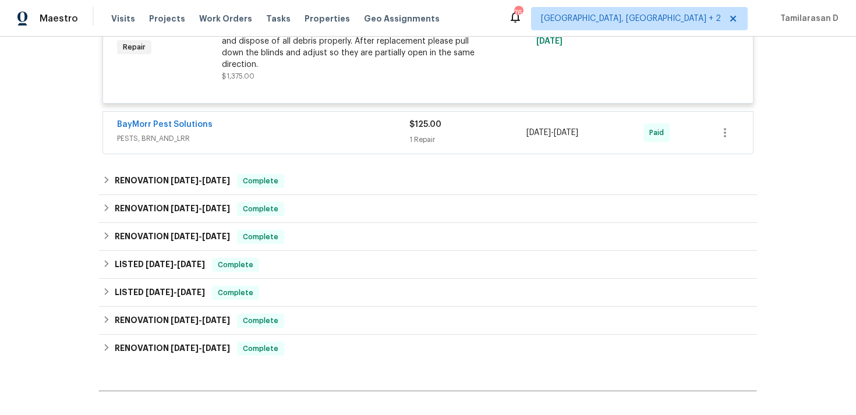
scroll to position [2023, 0]
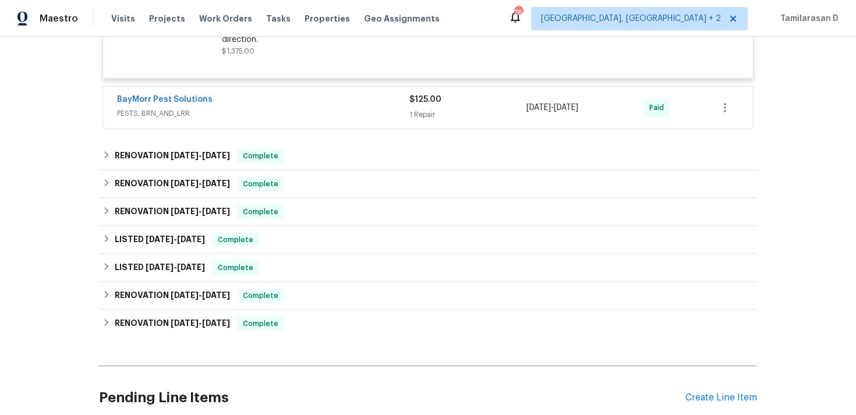
click at [213, 108] on span "PESTS, BRN_AND_LRR" at bounding box center [263, 114] width 292 height 12
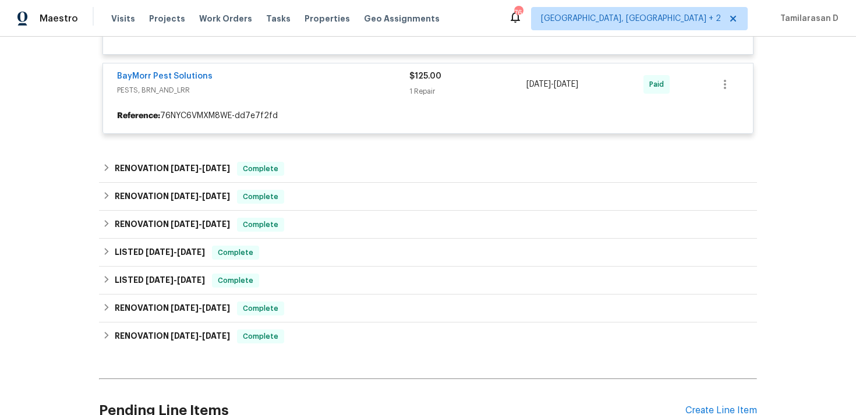
scroll to position [2076, 0]
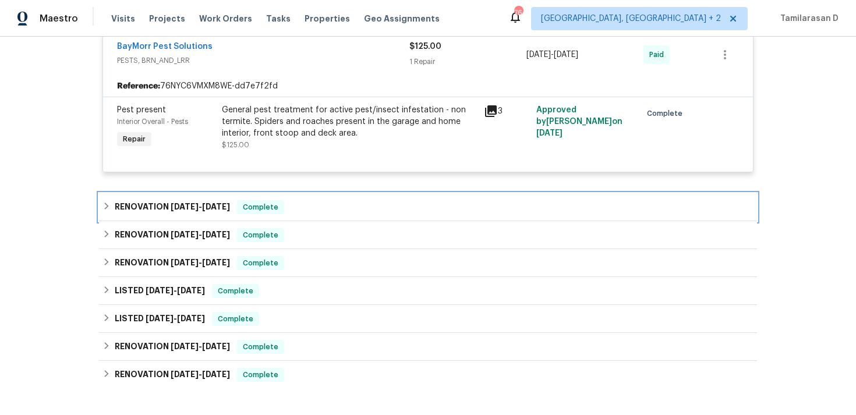
click at [313, 193] on div "RENOVATION 6/5/25 - 6/11/25 Complete" at bounding box center [428, 207] width 658 height 28
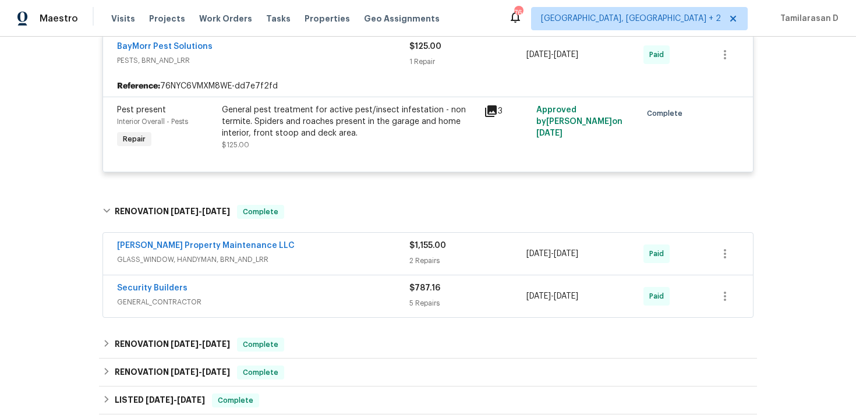
click at [310, 240] on div "Glen Property Maintenance LLC" at bounding box center [263, 247] width 292 height 14
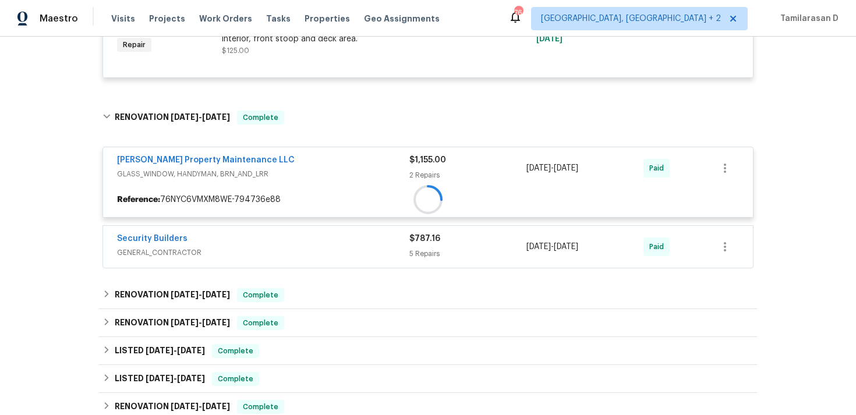
scroll to position [2216, 0]
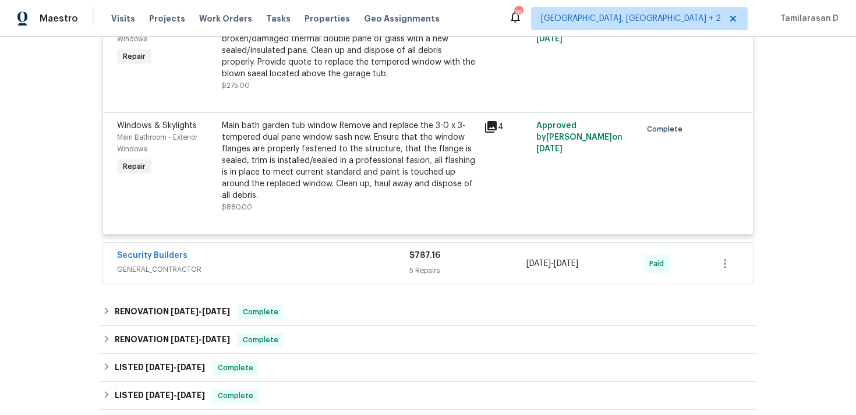
click at [290, 253] on div "Security Builders" at bounding box center [263, 257] width 292 height 14
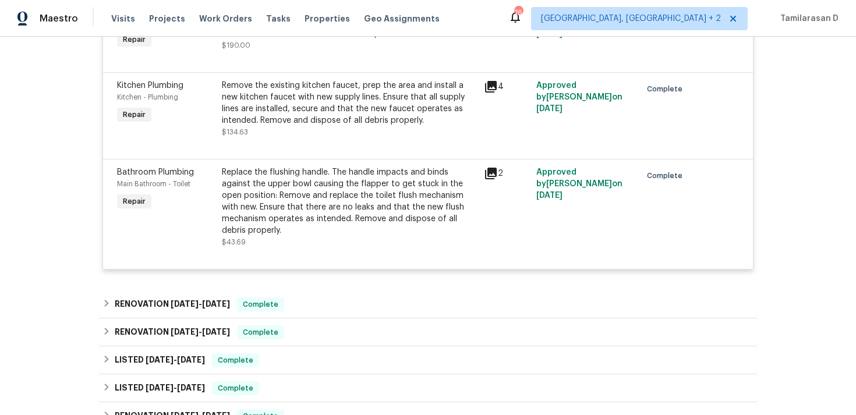
scroll to position [2882, 0]
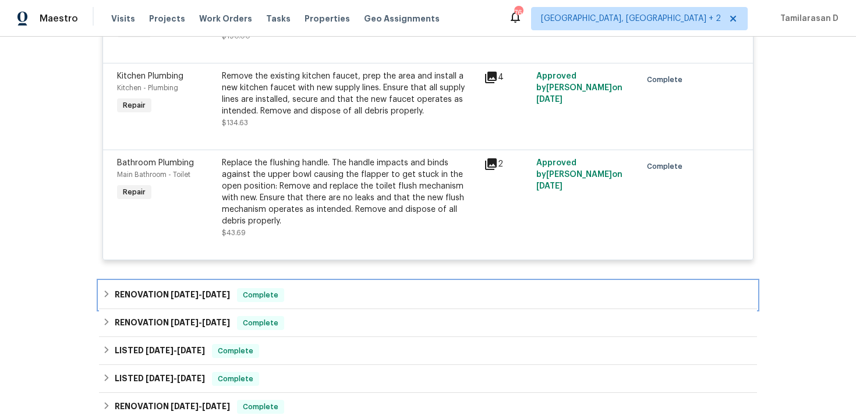
click at [302, 288] on div "RENOVATION 5/9/25 - 5/12/25 Complete" at bounding box center [427, 295] width 651 height 14
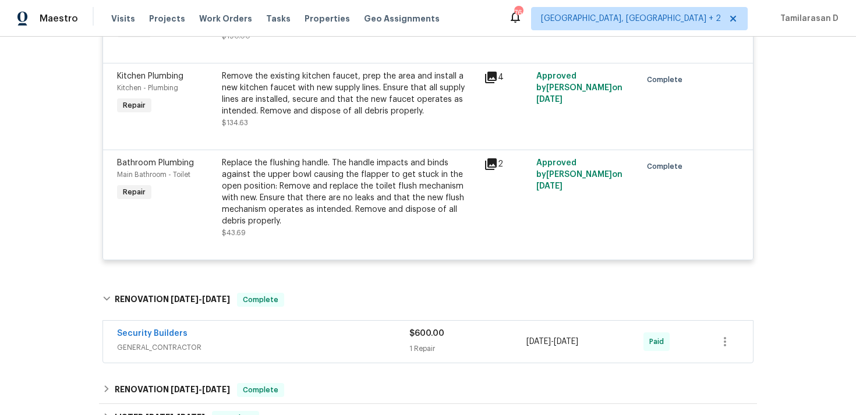
click at [324, 321] on div "Security Builders GENERAL_CONTRACTOR $600.00 1 Repair 5/9/2025 - 5/12/2025 Paid" at bounding box center [428, 342] width 650 height 42
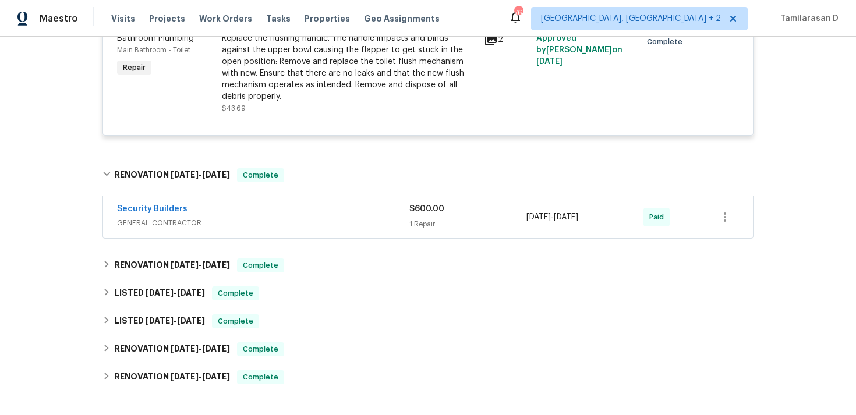
scroll to position [3072, 0]
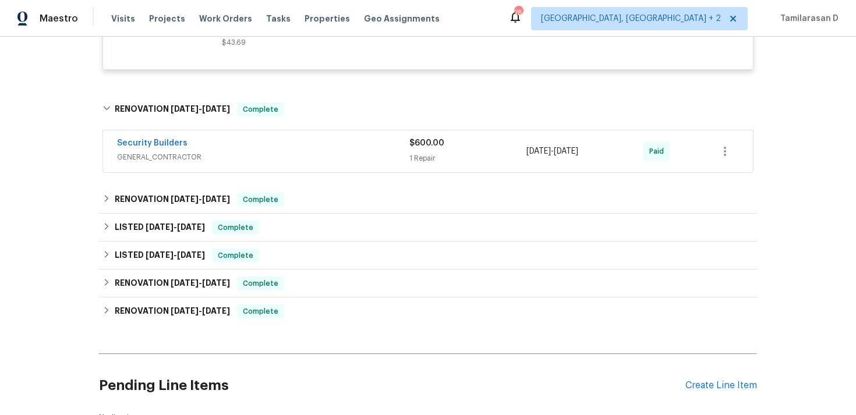
click at [286, 137] on div "Security Builders" at bounding box center [263, 144] width 292 height 14
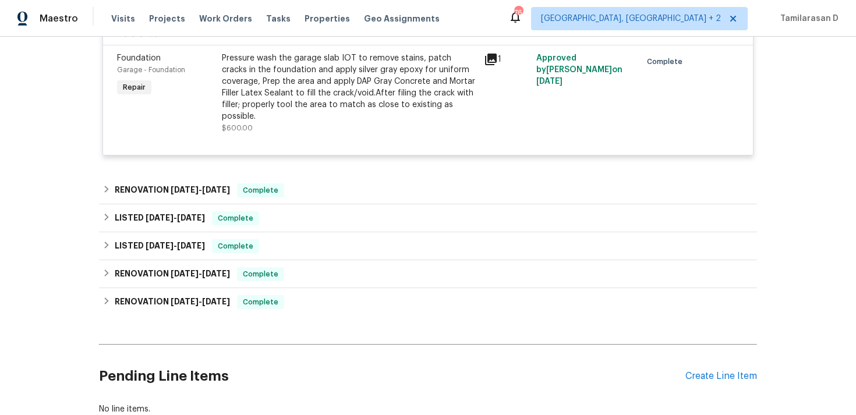
scroll to position [3245, 0]
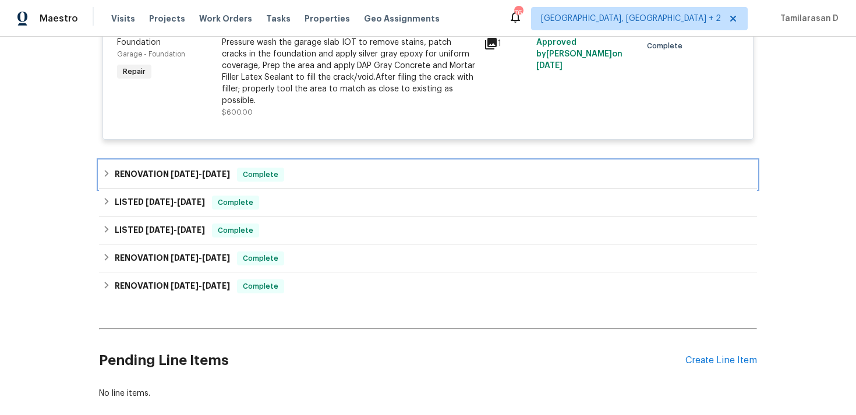
click at [293, 168] on div "RENOVATION 5/2/25 - 5/12/25 Complete" at bounding box center [427, 175] width 651 height 14
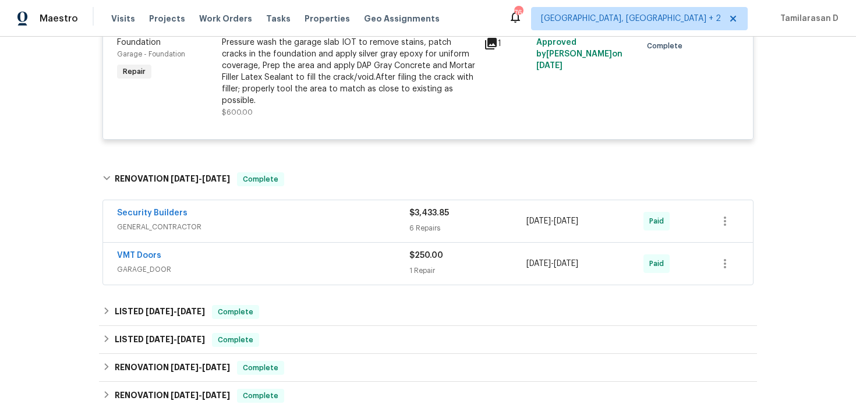
click at [313, 207] on div "Security Builders" at bounding box center [263, 214] width 292 height 14
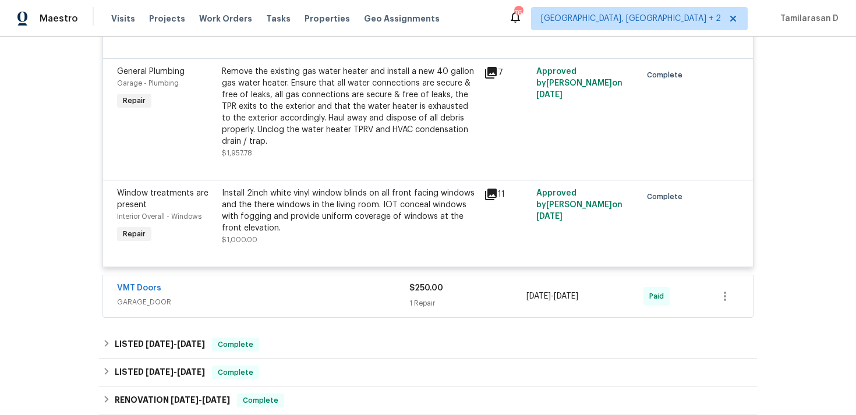
scroll to position [3878, 0]
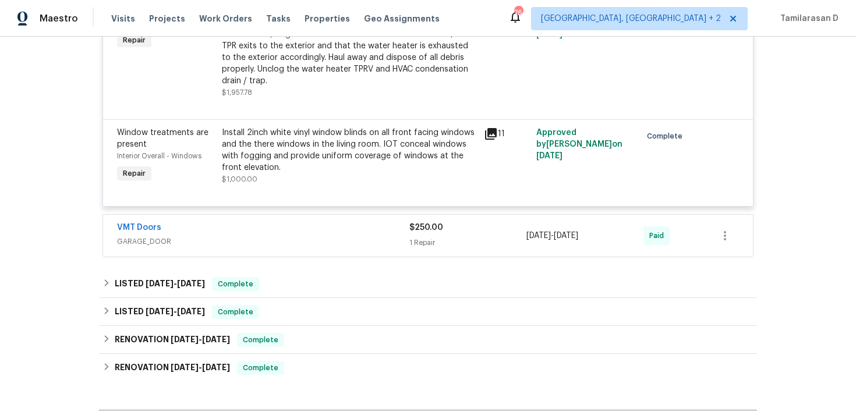
click at [289, 228] on div "VMT Doors" at bounding box center [263, 229] width 292 height 14
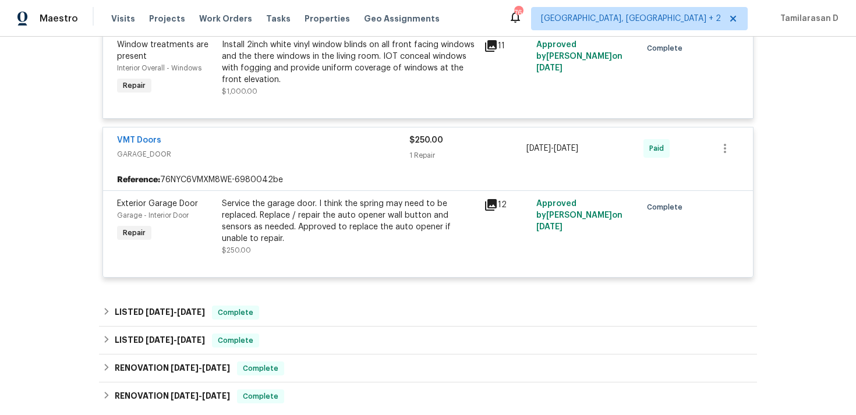
scroll to position [4051, 0]
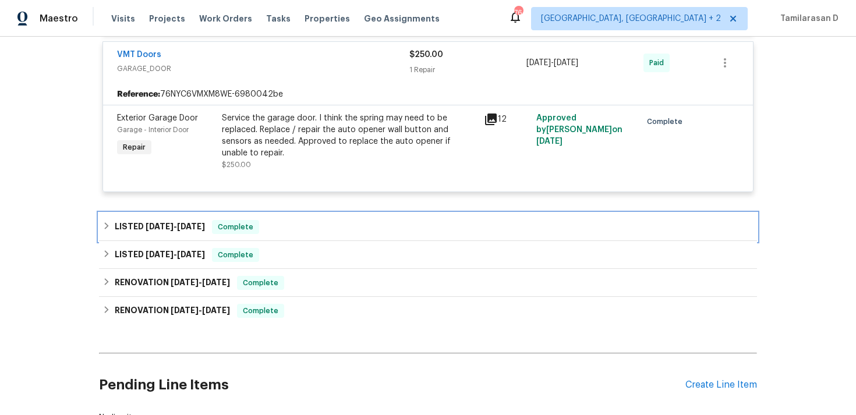
click at [307, 228] on div "LISTED 4/7/25 - 4/9/25 Complete" at bounding box center [427, 227] width 651 height 14
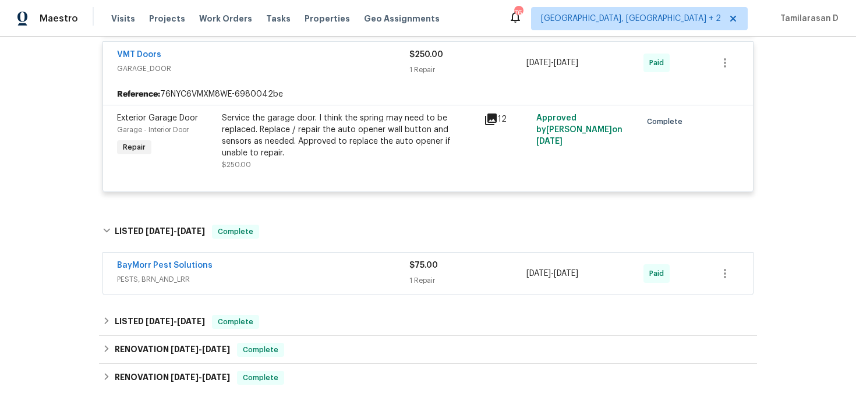
click at [318, 260] on div "BayMorr Pest Solutions" at bounding box center [263, 267] width 292 height 14
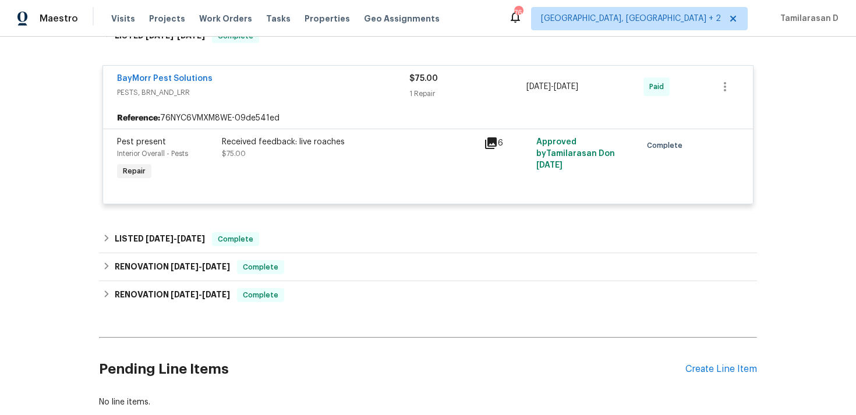
scroll to position [4266, 0]
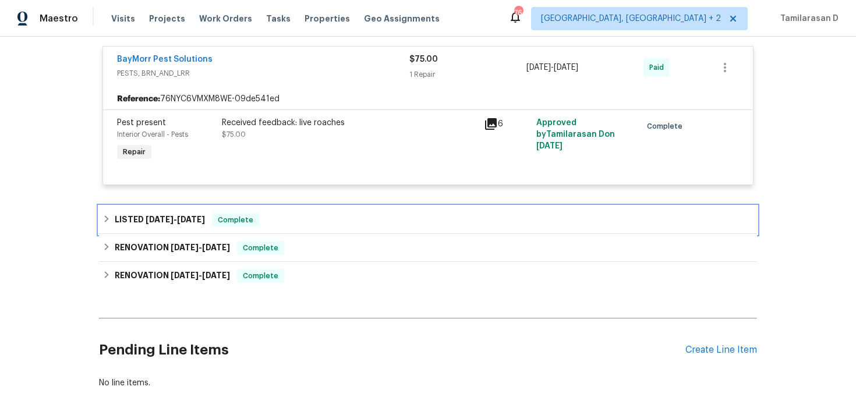
click at [295, 214] on div "LISTED 3/11/25 - 3/12/25 Complete" at bounding box center [427, 220] width 651 height 14
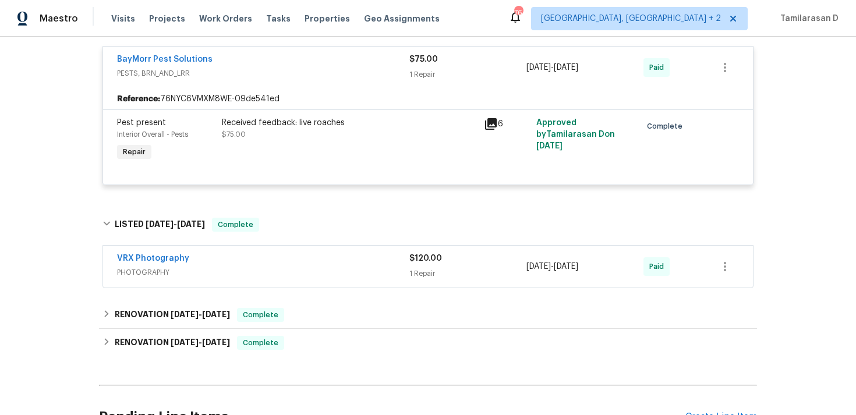
click at [328, 259] on div "VRX Photography" at bounding box center [263, 260] width 292 height 14
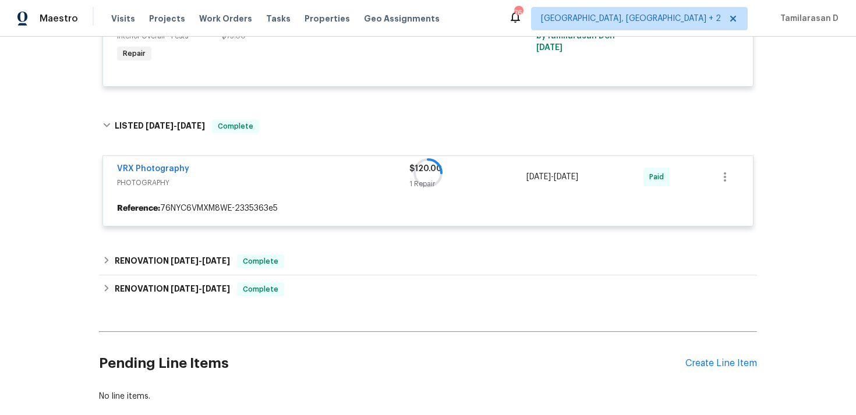
scroll to position [4414, 0]
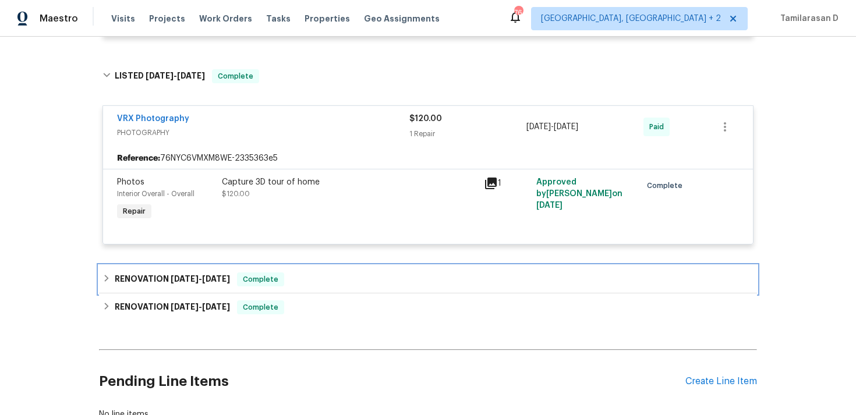
click at [290, 272] on div "RENOVATION 3/10/25 - 3/10/25 Complete" at bounding box center [427, 279] width 651 height 14
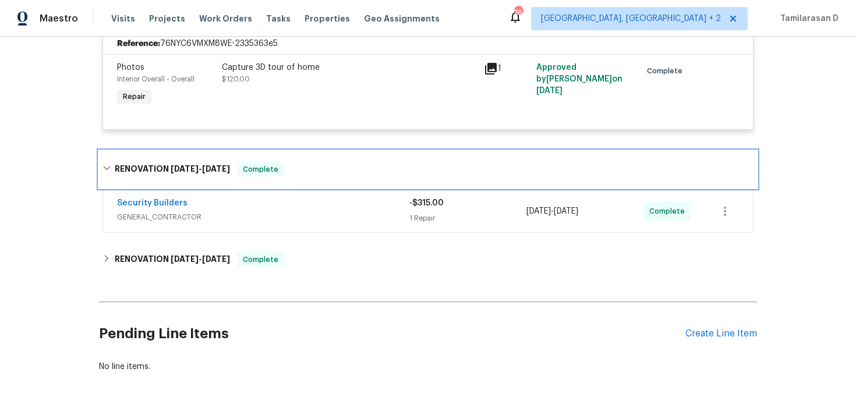
scroll to position [4539, 0]
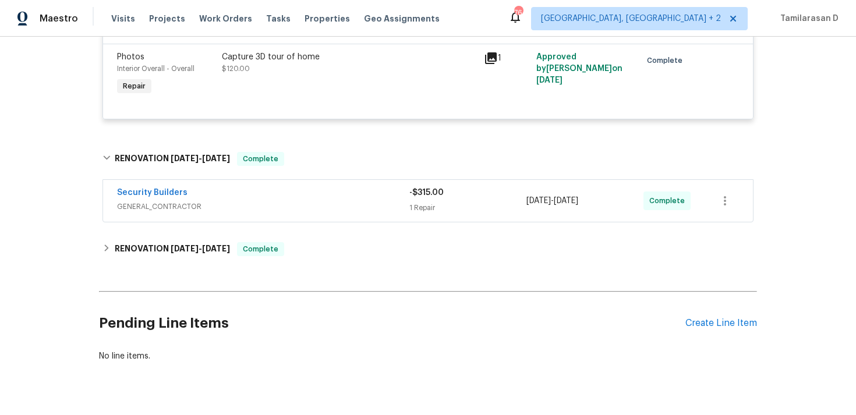
click at [334, 201] on span "GENERAL_CONTRACTOR" at bounding box center [263, 207] width 292 height 12
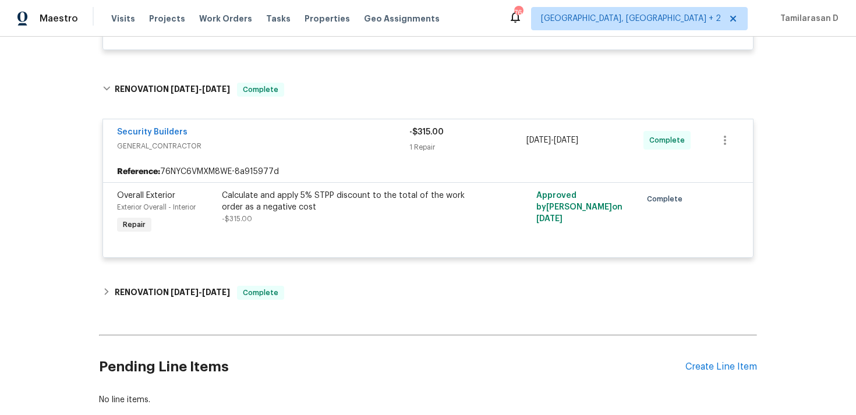
scroll to position [4677, 0]
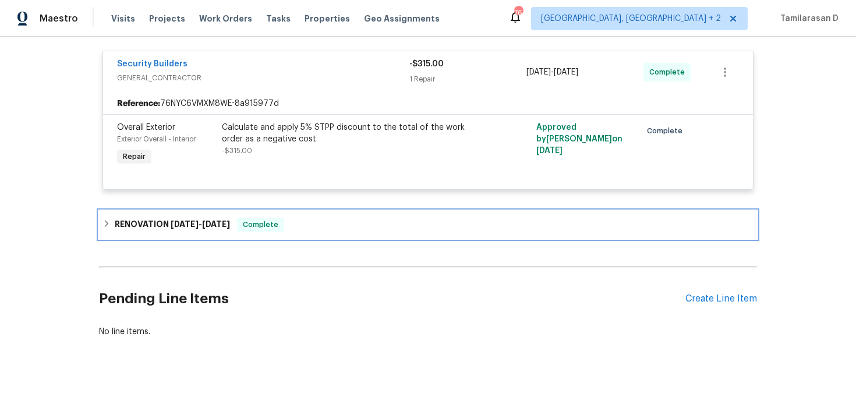
click at [299, 218] on div "RENOVATION 3/3/25 - 3/13/25 Complete" at bounding box center [427, 225] width 651 height 14
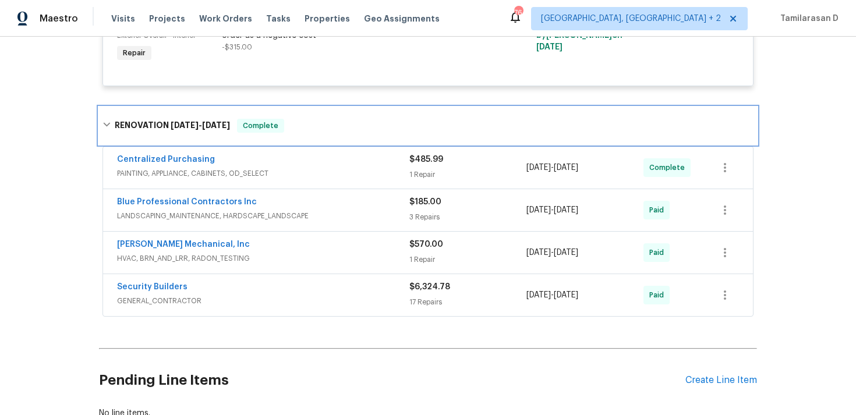
scroll to position [4804, 0]
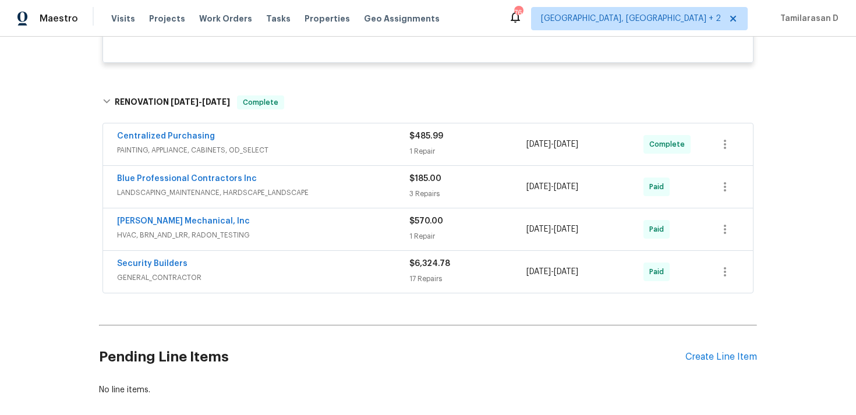
click at [327, 144] on span "PAINTING, APPLIANCE, CABINETS, OD_SELECT" at bounding box center [263, 150] width 292 height 12
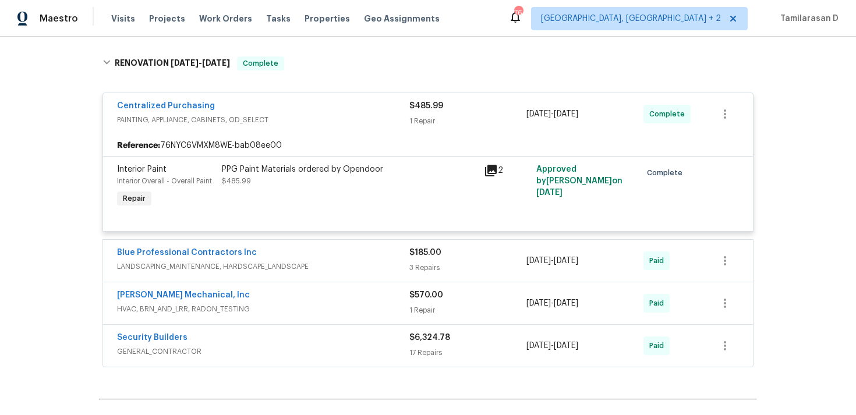
scroll to position [4861, 0]
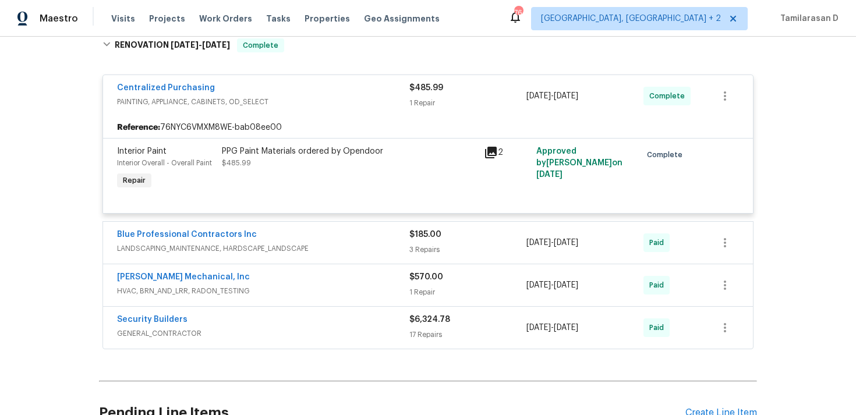
click at [323, 231] on div "Blue Professional Contractors Inc" at bounding box center [263, 236] width 292 height 14
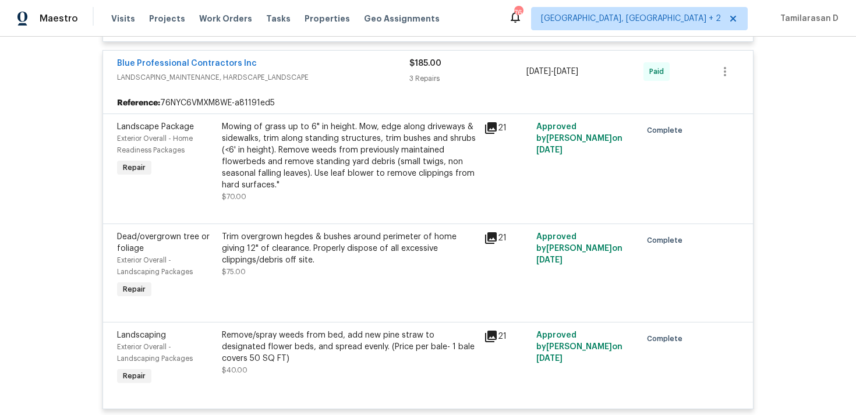
scroll to position [5301, 0]
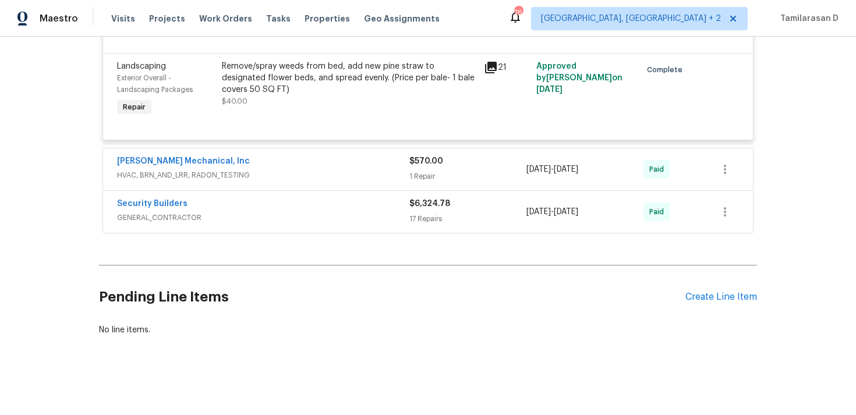
click at [312, 163] on div "JH Martin Mechanical, Inc" at bounding box center [263, 162] width 292 height 14
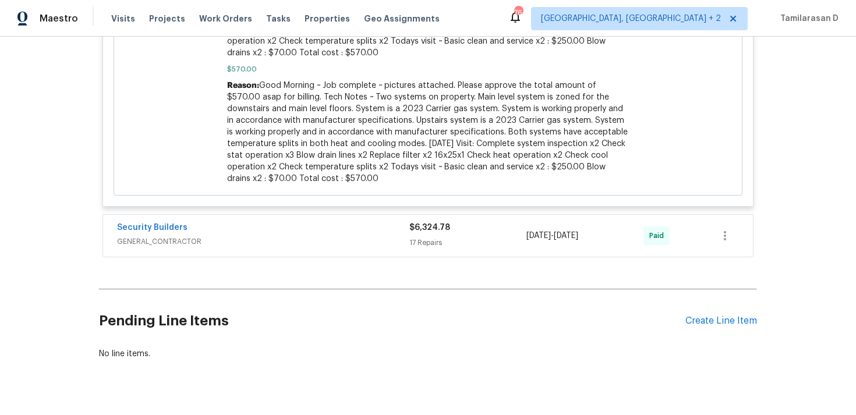
scroll to position [5766, 0]
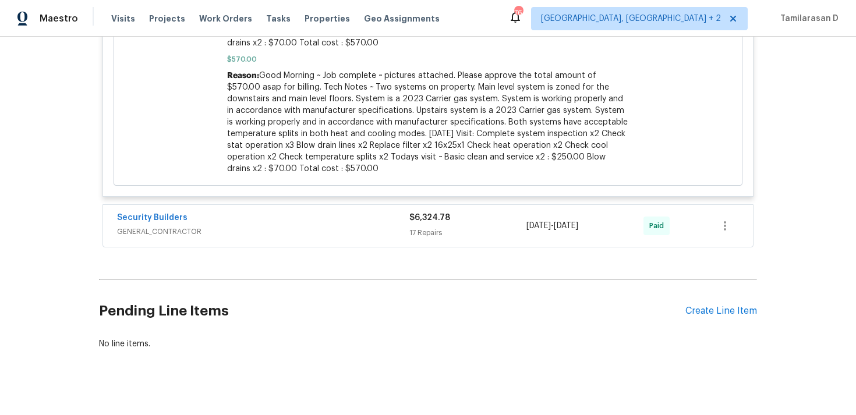
click at [258, 212] on div "Security Builders" at bounding box center [263, 219] width 292 height 14
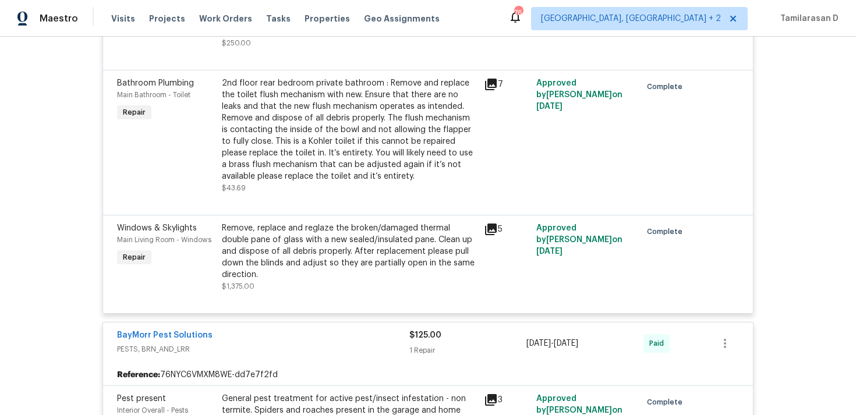
scroll to position [1786, 0]
click at [412, 95] on div "2nd floor rear bedroom private bathroom : Remove and replace the toilet flush m…" at bounding box center [349, 131] width 255 height 105
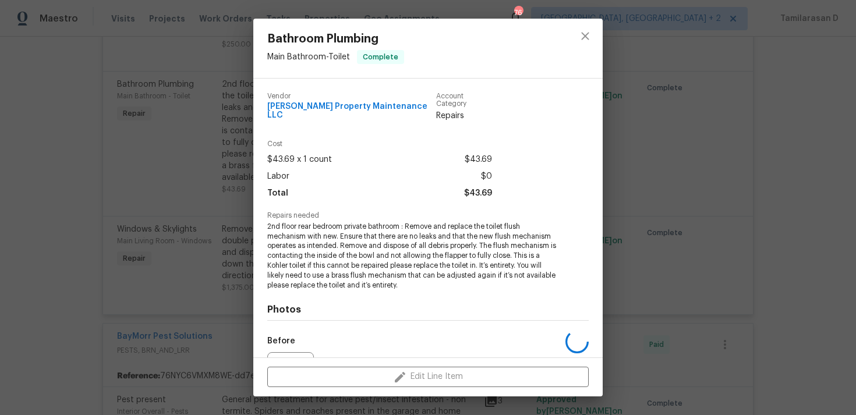
scroll to position [121, 0]
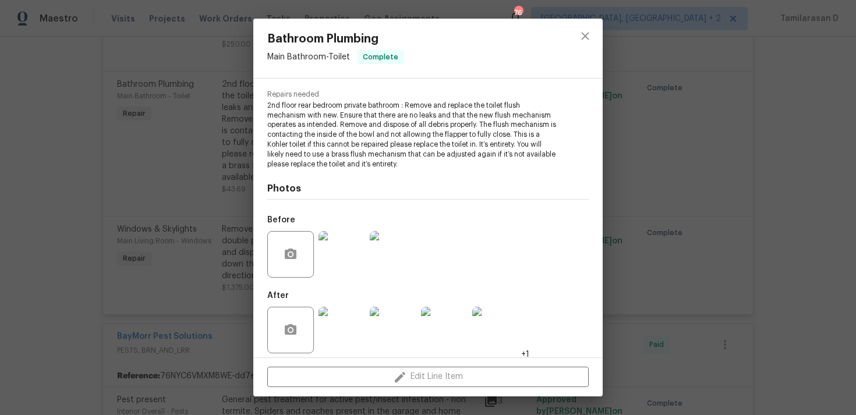
click at [229, 182] on div "Bathroom Plumbing Main Bathroom - Toilet Complete Vendor Glen Property Maintena…" at bounding box center [428, 207] width 856 height 415
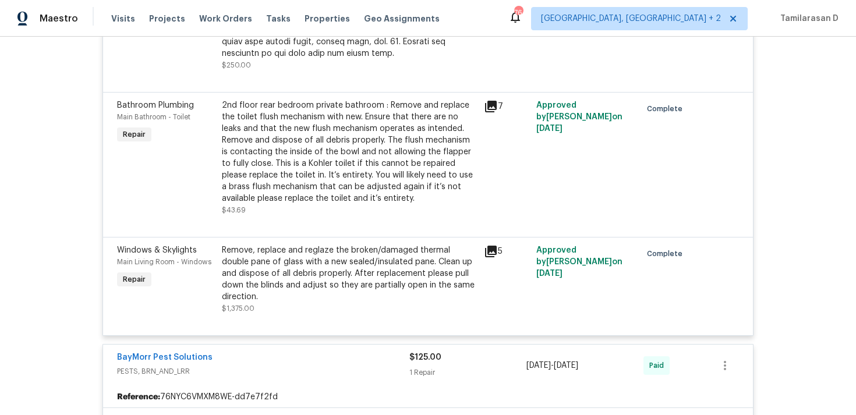
scroll to position [1784, 0]
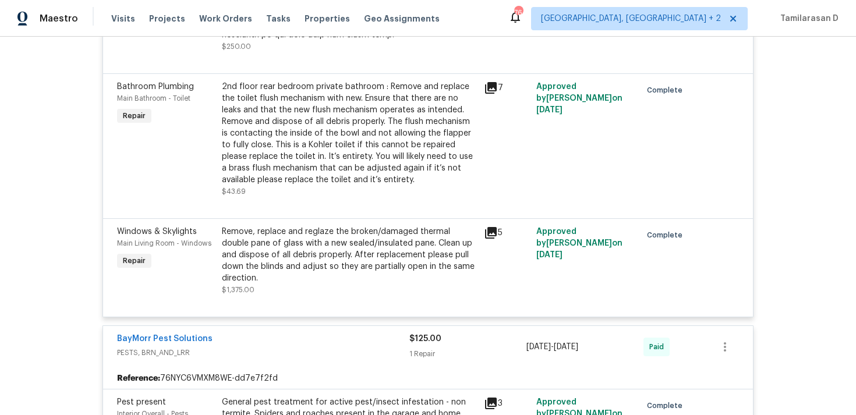
click at [402, 133] on div "2nd floor rear bedroom private bathroom : Remove and replace the toilet flush m…" at bounding box center [349, 133] width 255 height 105
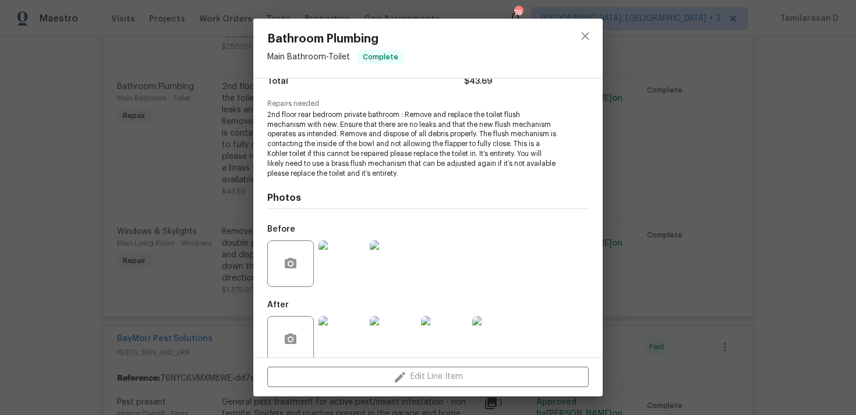
scroll to position [121, 0]
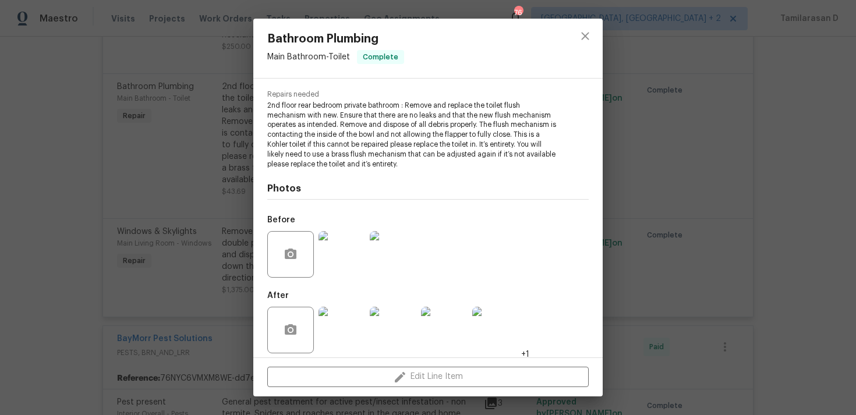
click at [338, 327] on img at bounding box center [341, 330] width 47 height 47
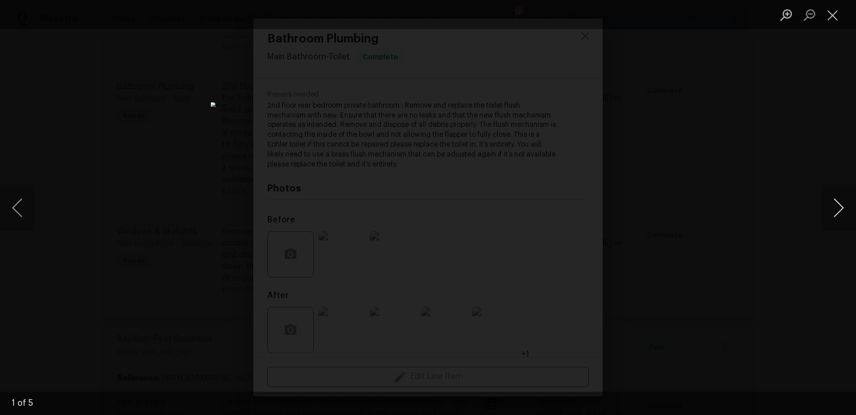
click at [830, 202] on button "Next image" at bounding box center [838, 208] width 35 height 47
click at [833, 203] on button "Next image" at bounding box center [838, 208] width 35 height 47
click at [836, 17] on button "Close lightbox" at bounding box center [832, 15] width 23 height 20
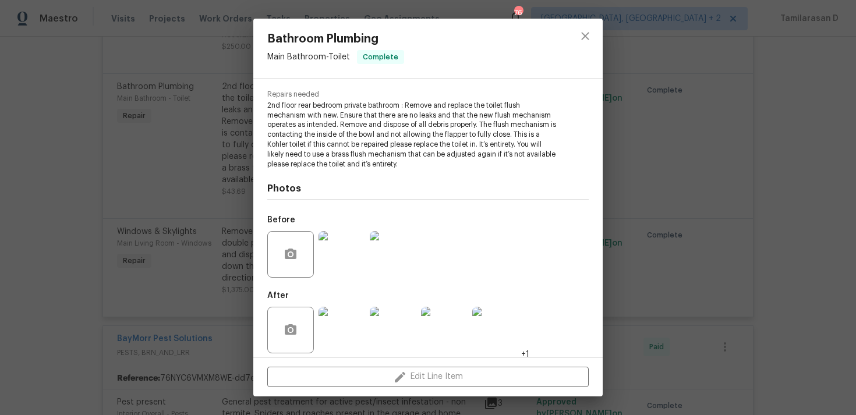
click at [350, 243] on img at bounding box center [341, 254] width 47 height 47
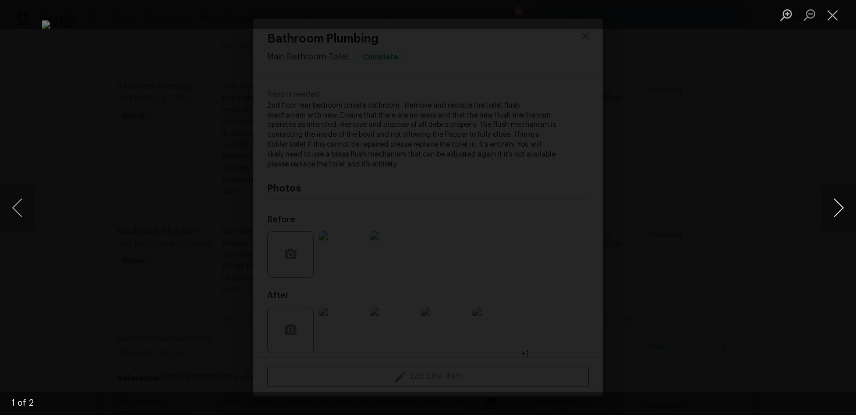
click at [843, 203] on button "Next image" at bounding box center [838, 208] width 35 height 47
click at [837, 20] on button "Close lightbox" at bounding box center [832, 15] width 23 height 20
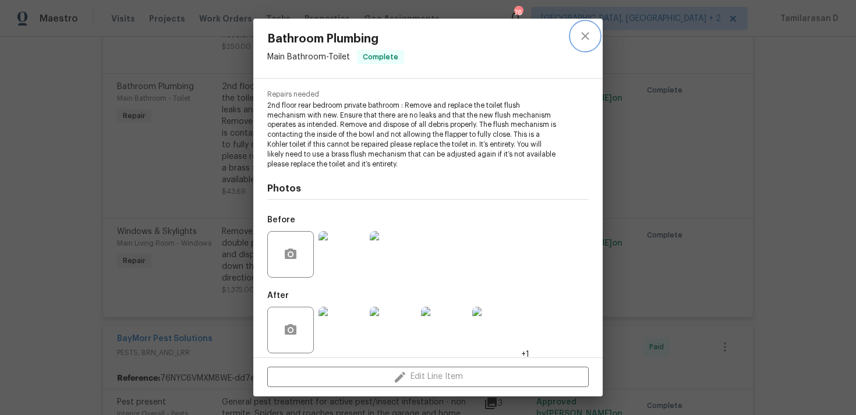
click at [584, 36] on icon "close" at bounding box center [585, 36] width 8 height 8
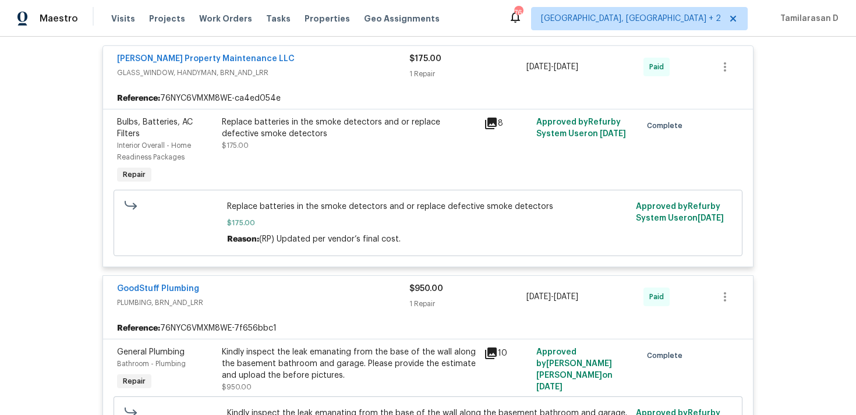
scroll to position [697, 0]
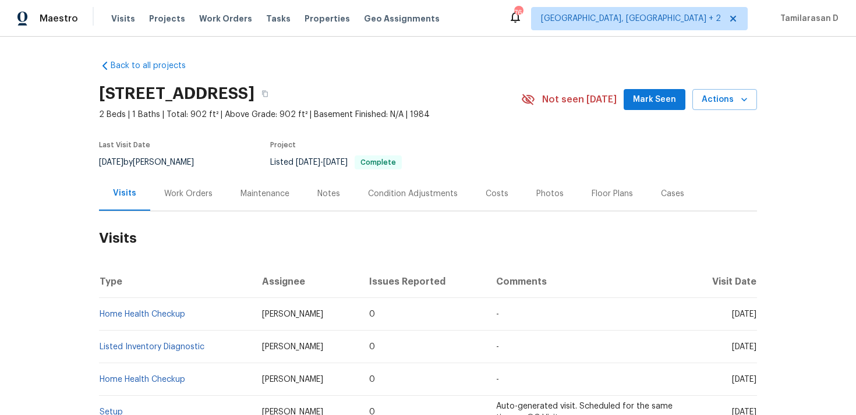
click at [185, 200] on div "Work Orders" at bounding box center [188, 193] width 76 height 34
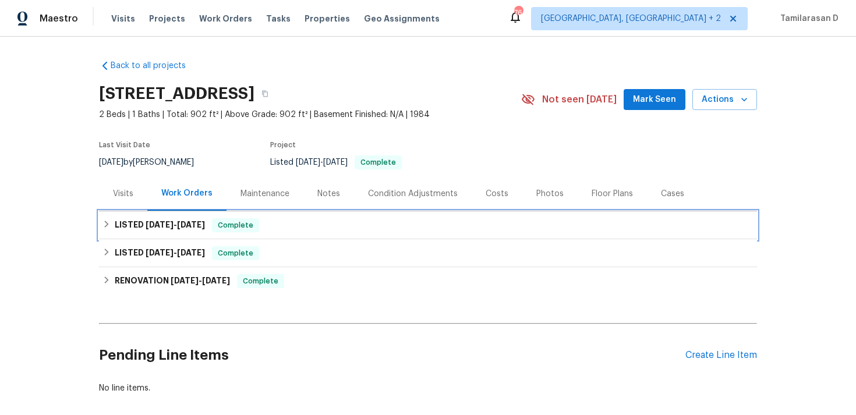
click at [152, 215] on div "LISTED 7/23/25 - 9/17/25 Complete" at bounding box center [428, 225] width 658 height 28
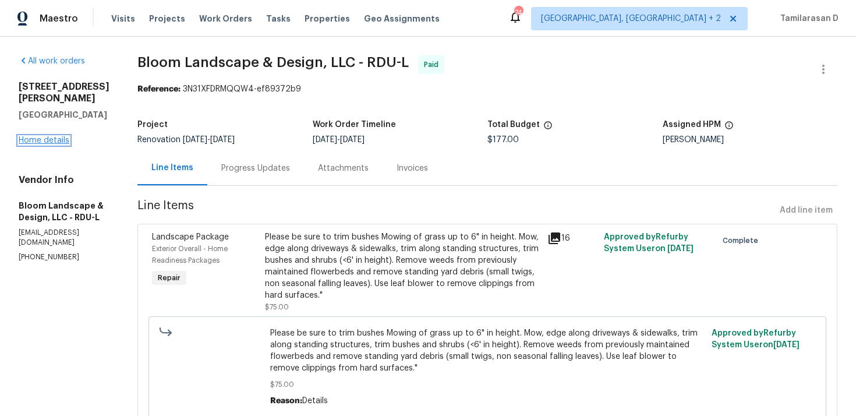
click at [51, 136] on link "Home details" at bounding box center [44, 140] width 51 height 8
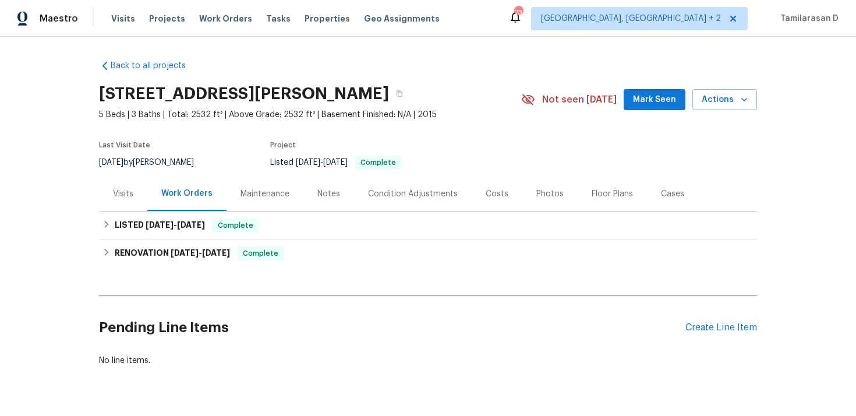
click at [735, 333] on div "Pending Line Items Create Line Item" at bounding box center [428, 327] width 658 height 54
click at [723, 329] on div "Create Line Item" at bounding box center [721, 327] width 72 height 11
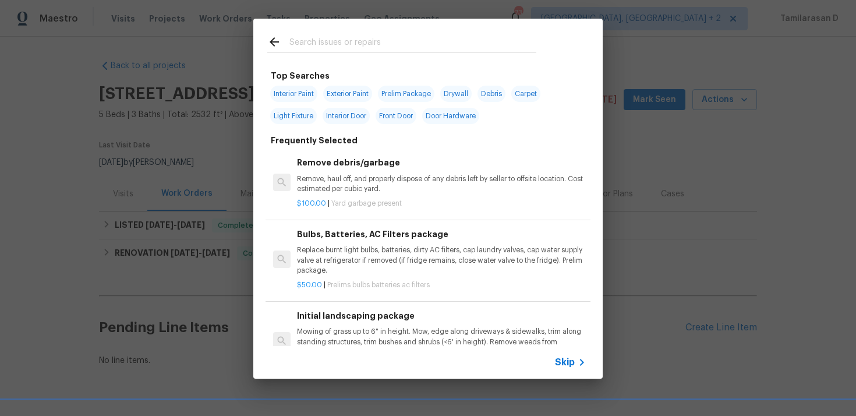
click at [581, 361] on icon at bounding box center [581, 362] width 14 height 14
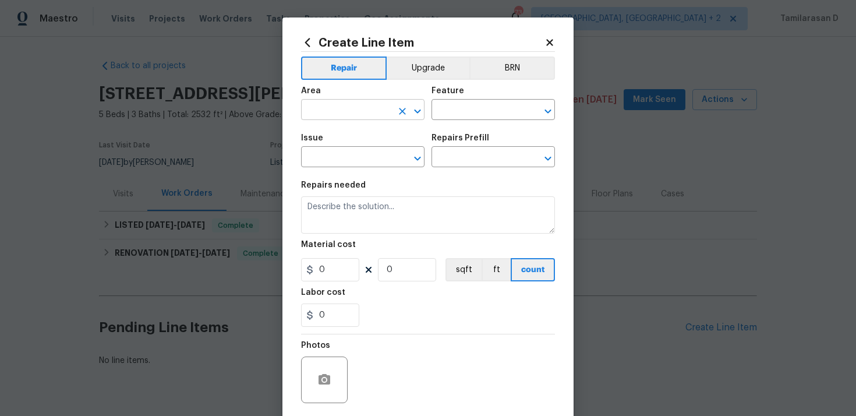
click at [349, 114] on input "text" at bounding box center [346, 111] width 91 height 18
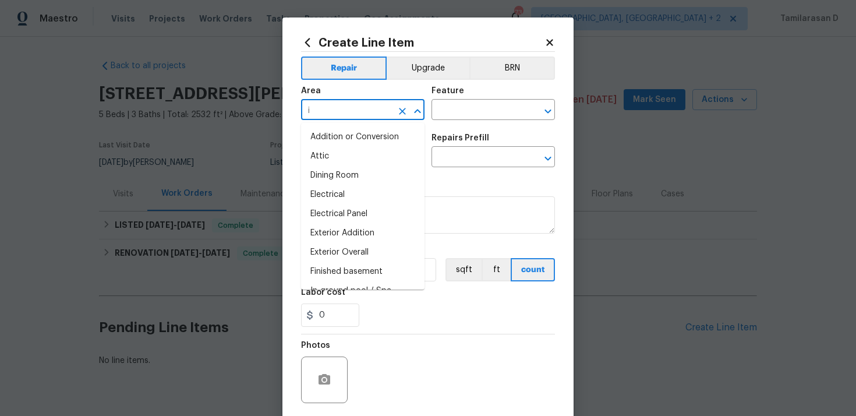
type input "in"
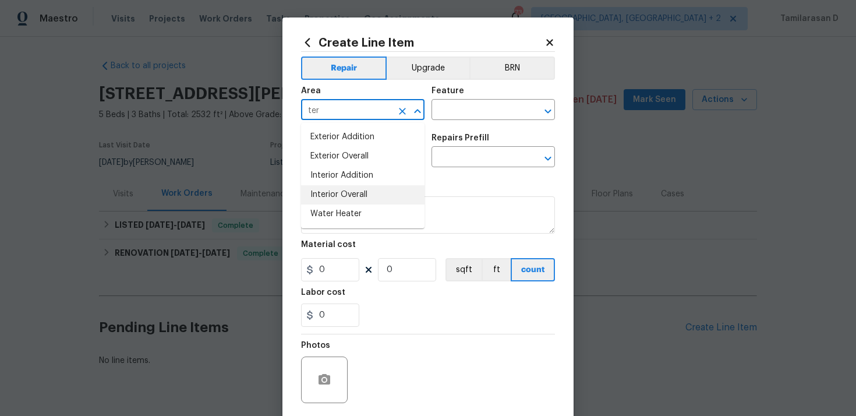
click at [346, 194] on li "Interior Overall" at bounding box center [362, 194] width 123 height 19
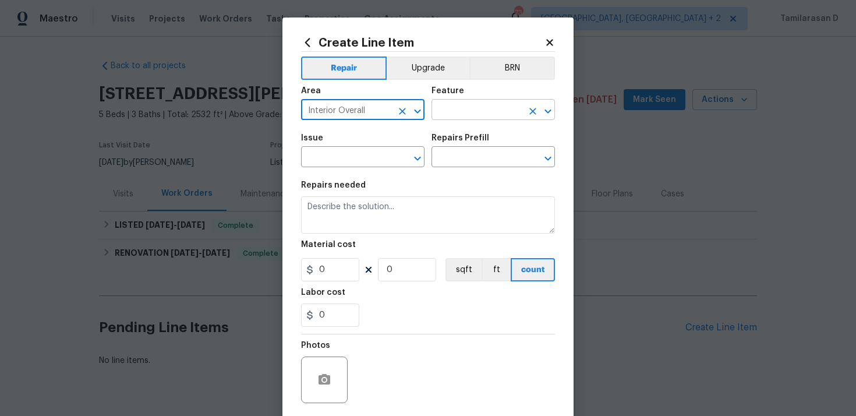
type input "Interior Overall"
click at [445, 111] on input "text" at bounding box center [476, 111] width 91 height 18
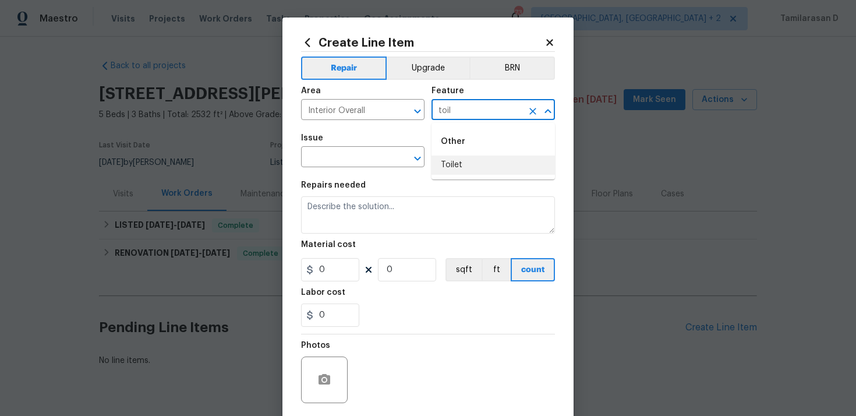
click at [451, 168] on li "Toilet" at bounding box center [492, 164] width 123 height 19
type input "Toilet"
click at [345, 154] on input "text" at bounding box center [346, 158] width 91 height 18
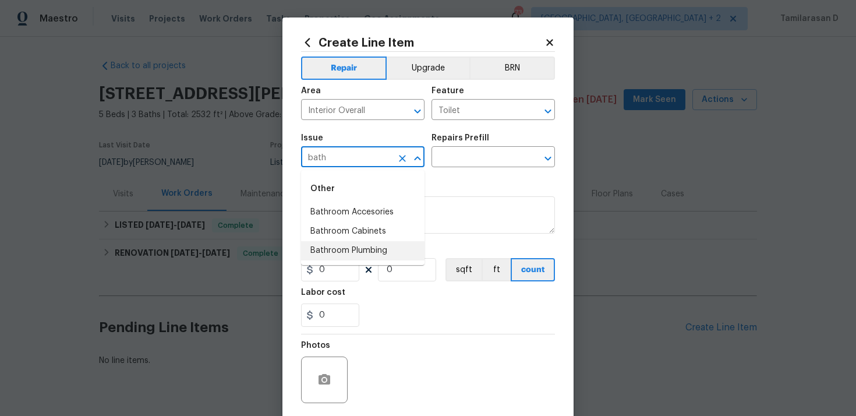
click at [339, 249] on li "Bathroom Plumbing" at bounding box center [362, 250] width 123 height 19
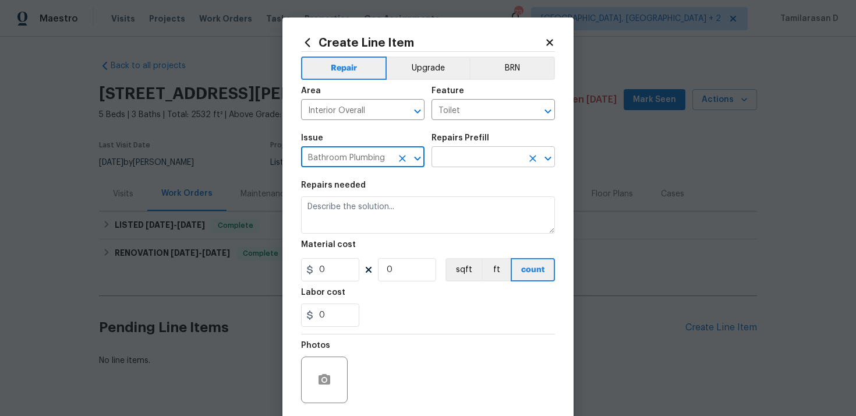
type input "Bathroom Plumbing"
click at [442, 158] on input "text" at bounding box center [476, 158] width 91 height 18
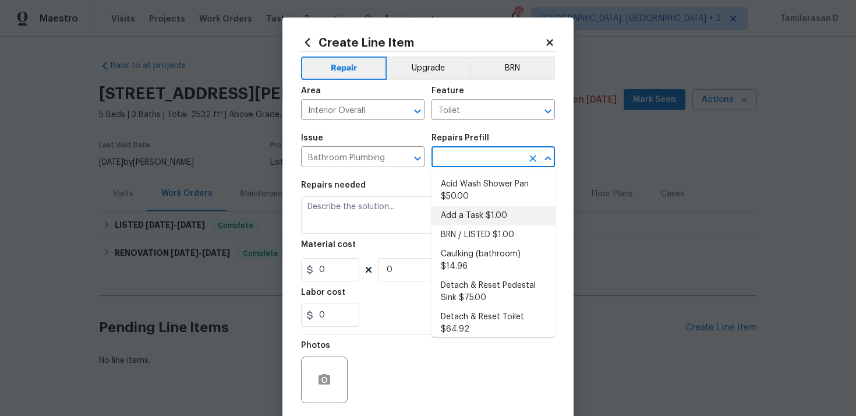
click at [456, 219] on li "Add a Task $1.00" at bounding box center [492, 215] width 123 height 19
type input "Plumbing"
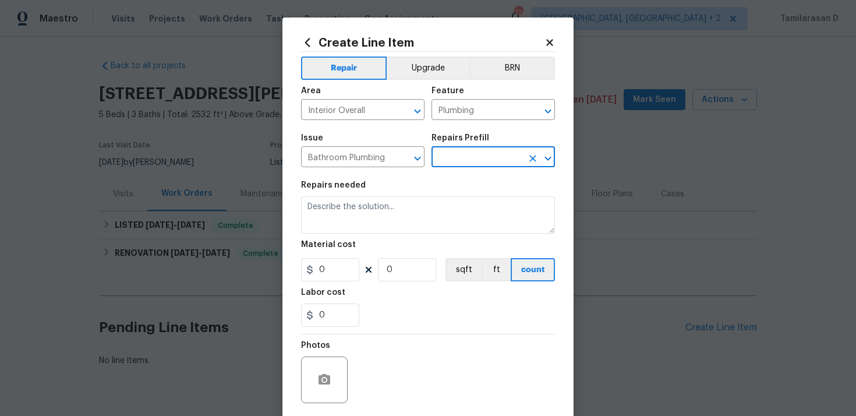
type input "Add a Task $1.00"
type textarea "HPM to detail"
type input "1"
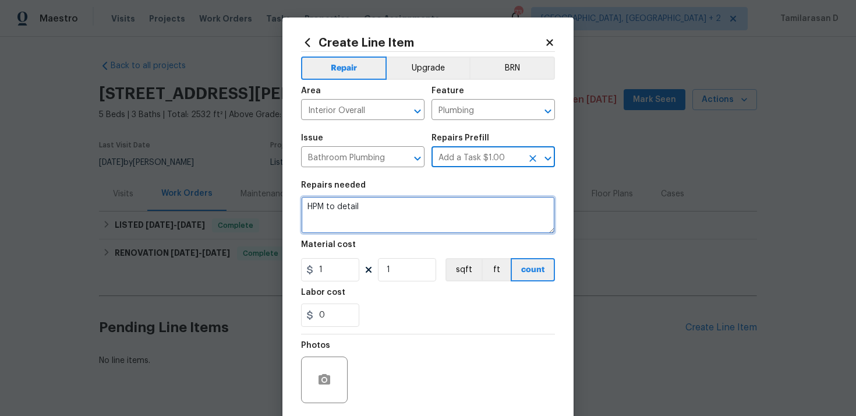
click at [340, 207] on textarea "HPM to detail" at bounding box center [428, 214] width 254 height 37
paste textarea "Inspect and repair the upstairs guest bathroom toilet (running continuously), e…"
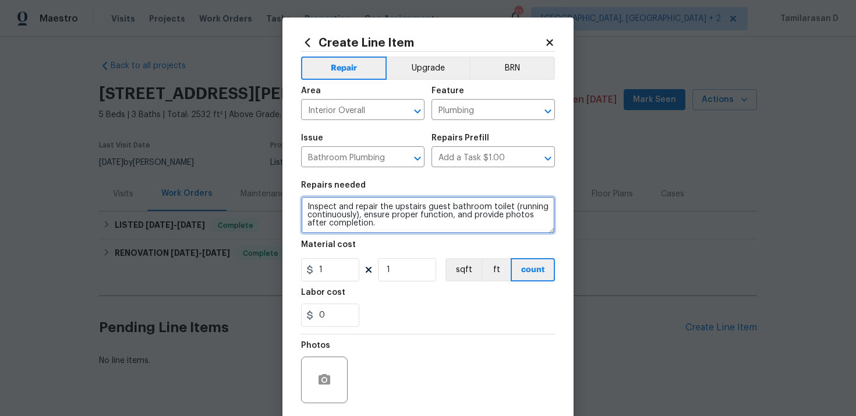
type textarea "Inspect and repair the upstairs guest bathroom toilet (running continuously), e…"
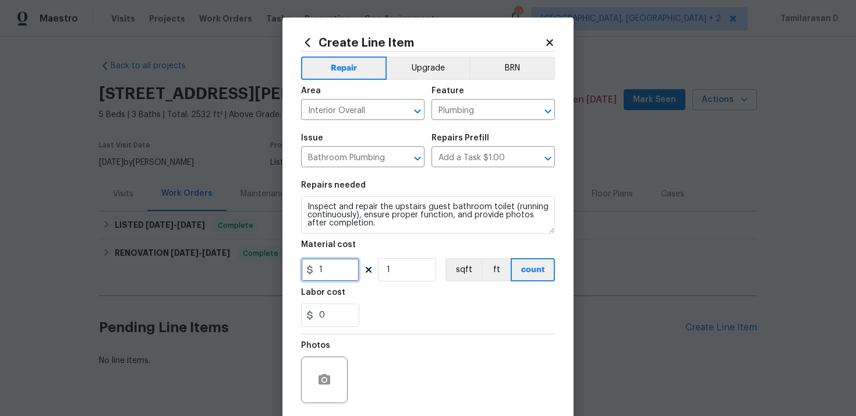
click at [334, 272] on input "1" at bounding box center [330, 269] width 58 height 23
type input "75"
click at [387, 318] on div "0" at bounding box center [428, 314] width 254 height 23
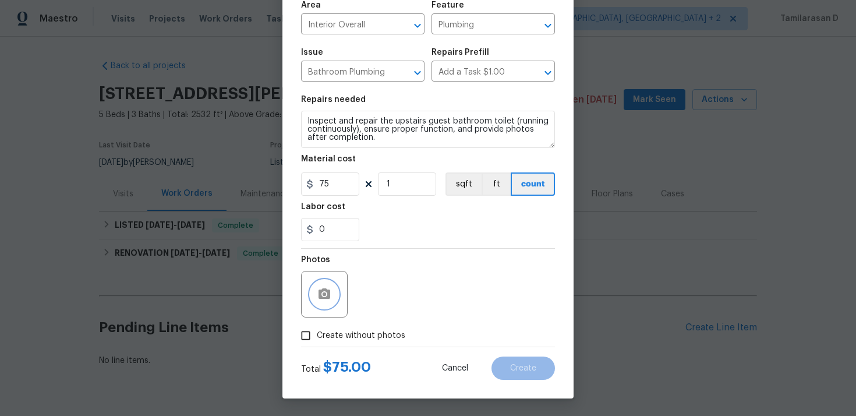
click at [331, 294] on icon "button" at bounding box center [324, 294] width 14 height 14
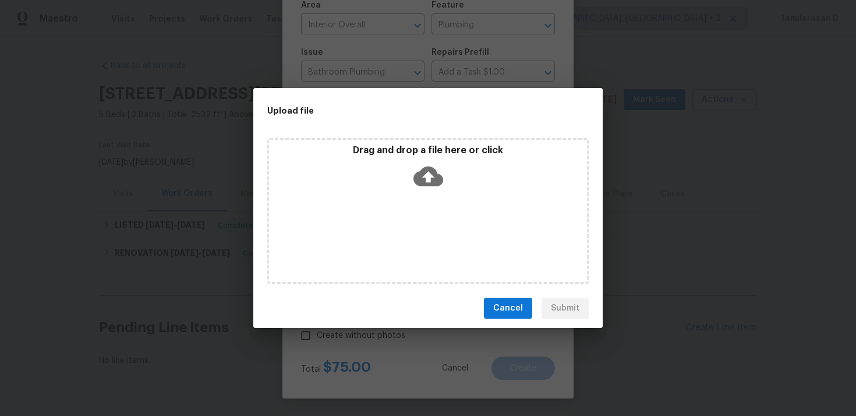
click at [428, 185] on icon at bounding box center [428, 176] width 30 height 30
click at [418, 65] on div "Upload file Drag and drop a file here or click Cancel Submit" at bounding box center [428, 208] width 856 height 416
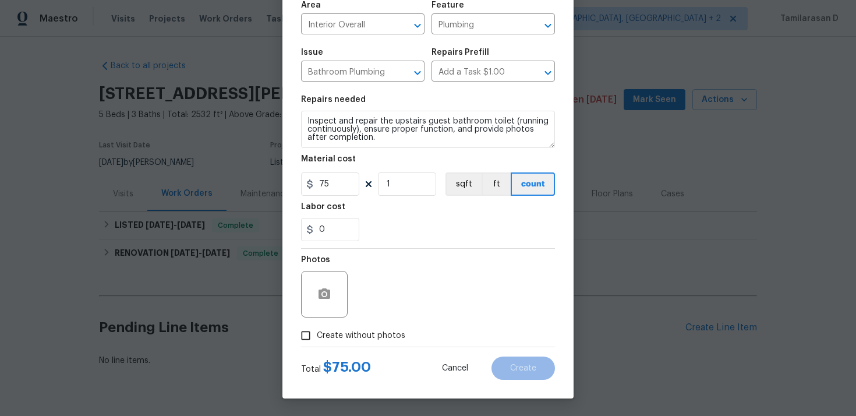
click at [335, 340] on span "Create without photos" at bounding box center [361, 335] width 88 height 12
click at [317, 340] on input "Create without photos" at bounding box center [306, 335] width 22 height 22
checkbox input "true"
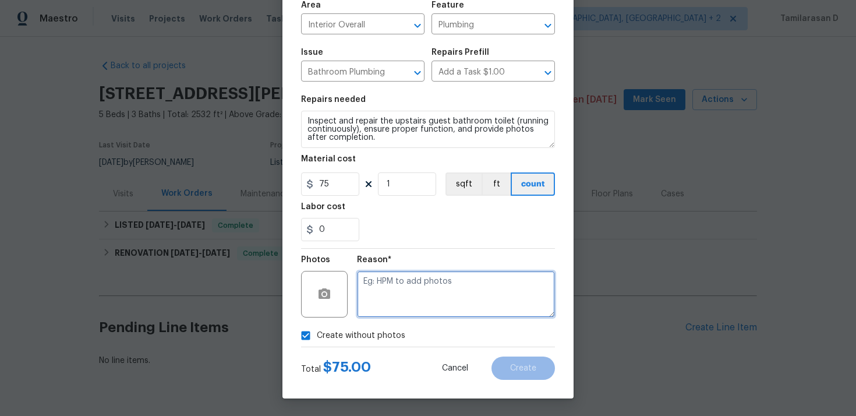
click at [396, 306] on textarea at bounding box center [456, 294] width 198 height 47
type textarea "N/A"
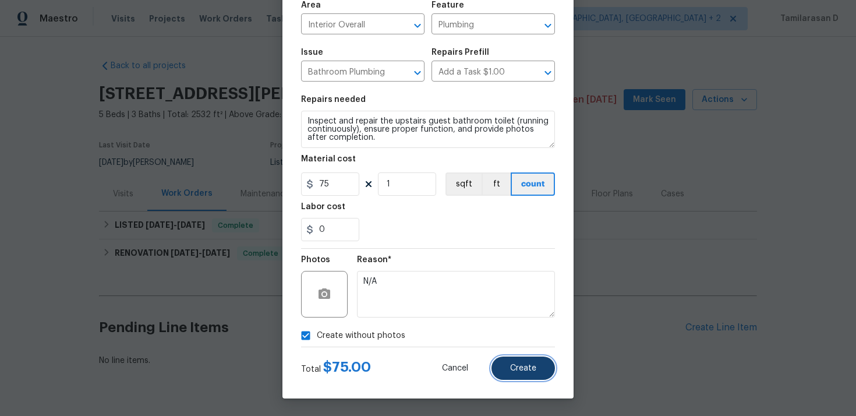
click at [522, 368] on span "Create" at bounding box center [523, 368] width 26 height 9
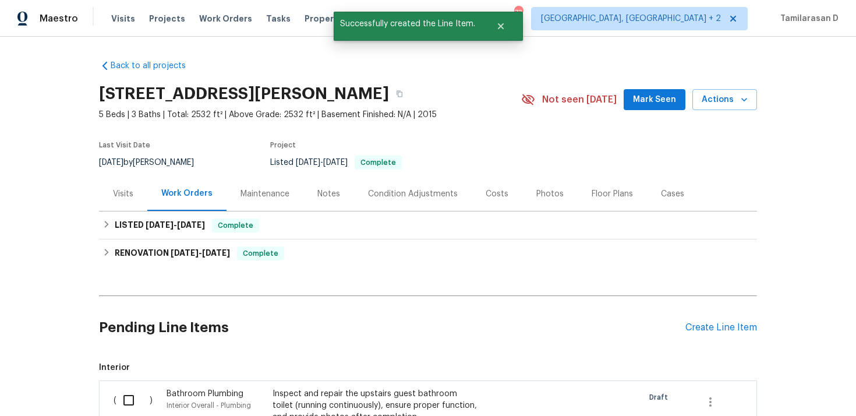
click at [127, 397] on input "checkbox" at bounding box center [132, 400] width 33 height 24
checkbox input "true"
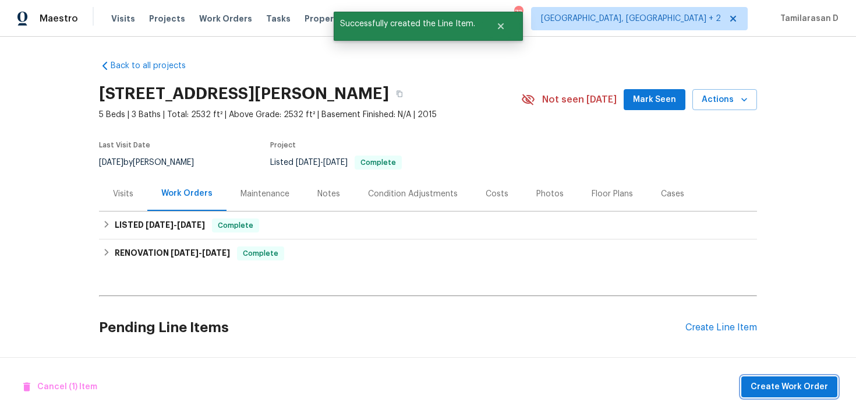
click at [764, 377] on button "Create Work Order" at bounding box center [789, 387] width 96 height 22
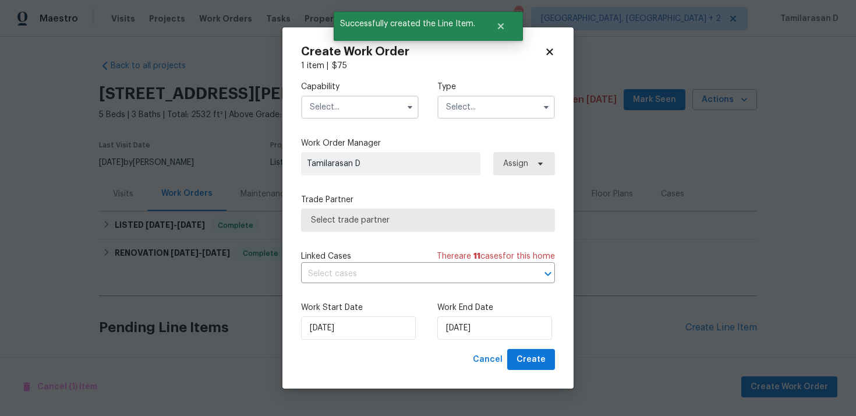
click at [484, 116] on input "text" at bounding box center [496, 106] width 118 height 23
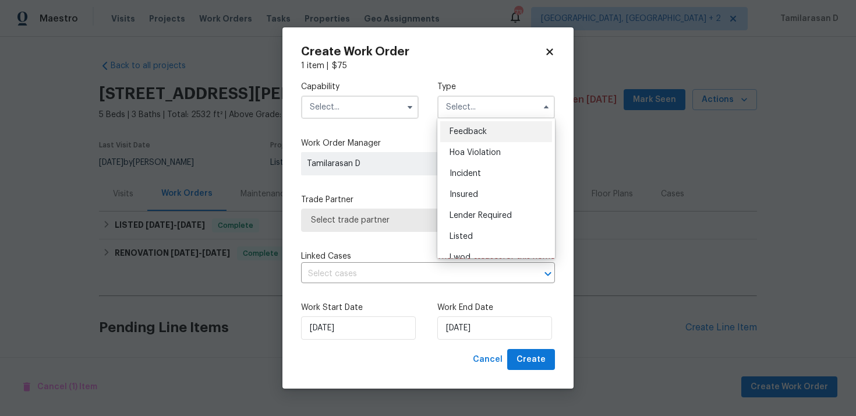
click at [465, 129] on span "Feedback" at bounding box center [467, 131] width 37 height 8
type input "Feedback"
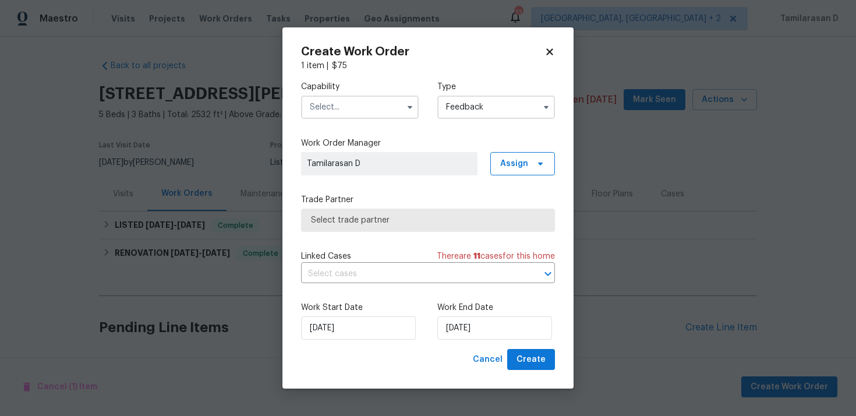
click at [393, 113] on input "text" at bounding box center [360, 106] width 118 height 23
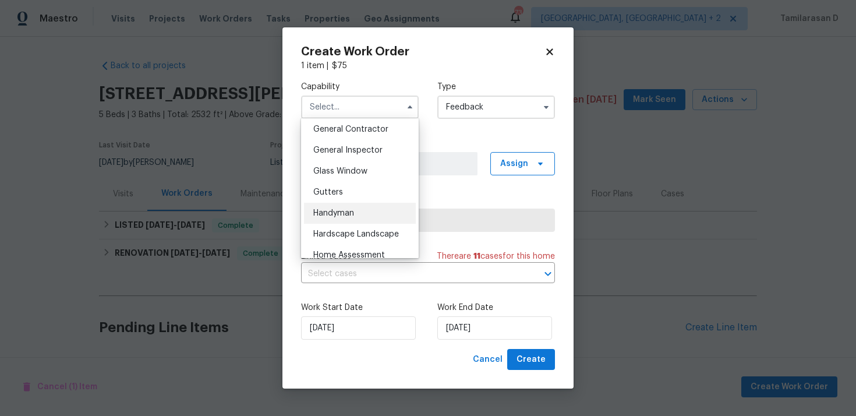
scroll to position [559, 0]
click at [346, 212] on span "Handyman" at bounding box center [333, 212] width 41 height 8
type input "Handyman"
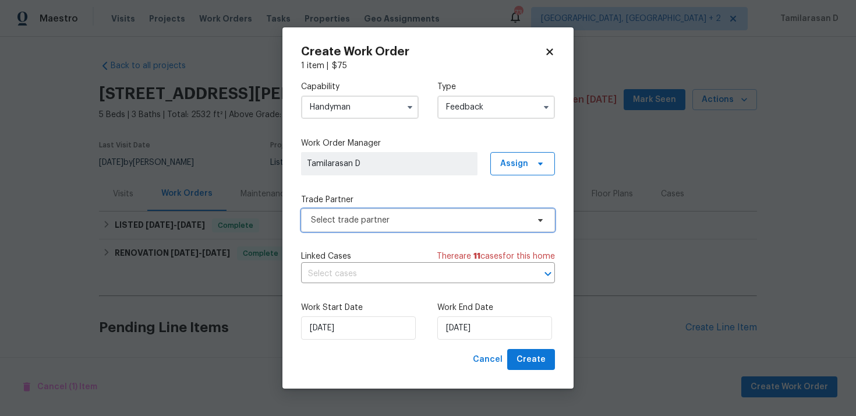
click at [342, 219] on span "Select trade partner" at bounding box center [419, 220] width 217 height 12
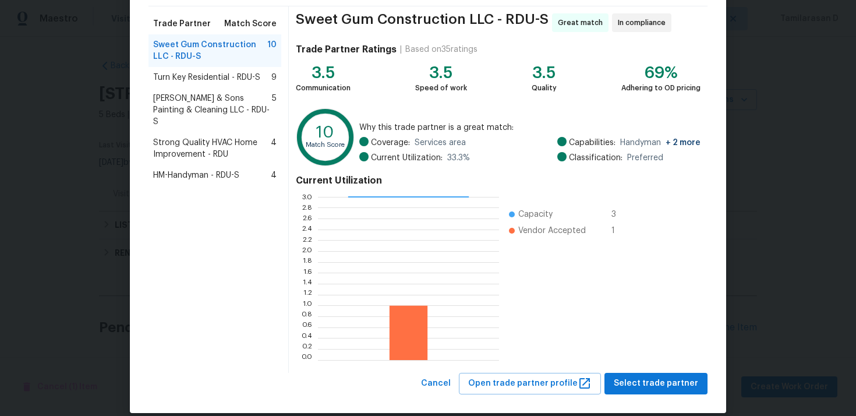
scroll to position [98, 0]
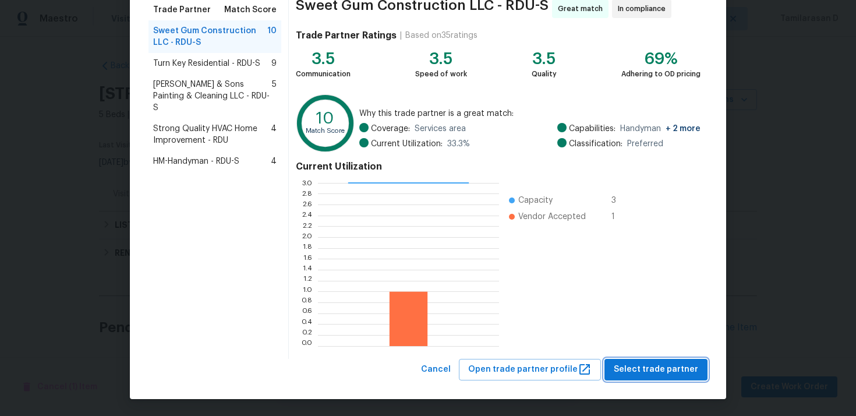
click at [686, 362] on span "Select trade partner" at bounding box center [655, 369] width 84 height 15
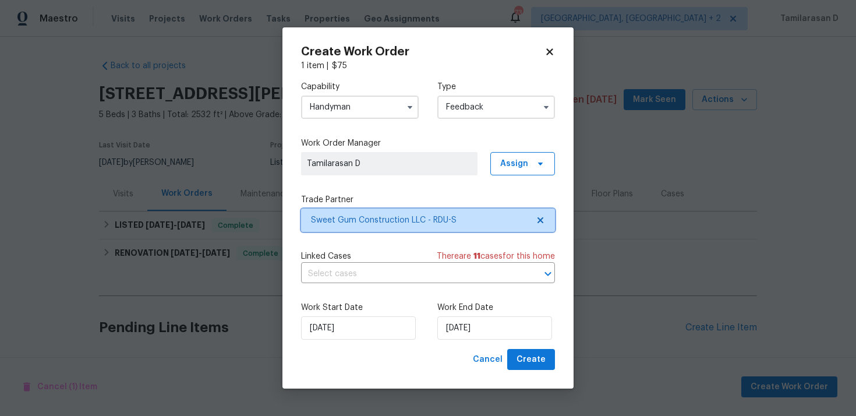
scroll to position [0, 0]
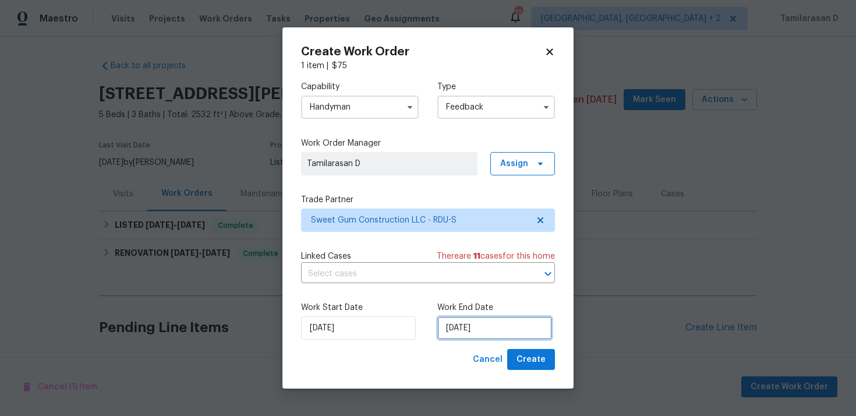
click at [446, 325] on input "29/09/2025" at bounding box center [494, 327] width 115 height 23
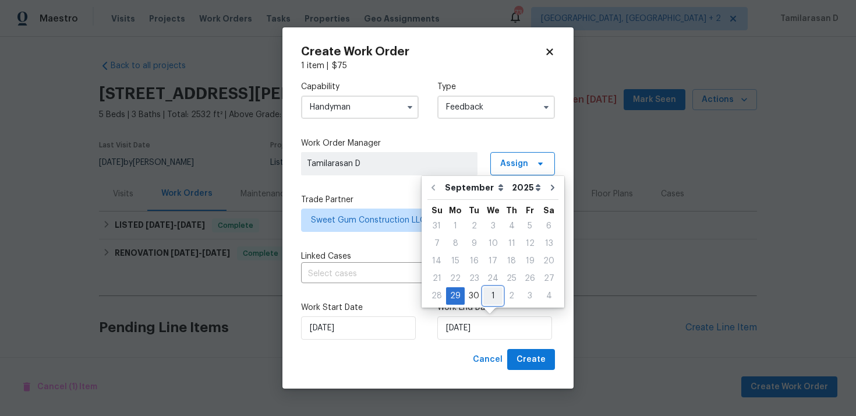
click at [495, 295] on div "1" at bounding box center [492, 296] width 19 height 16
type input "01/10/2025"
select select "9"
click at [368, 268] on input "text" at bounding box center [411, 274] width 221 height 18
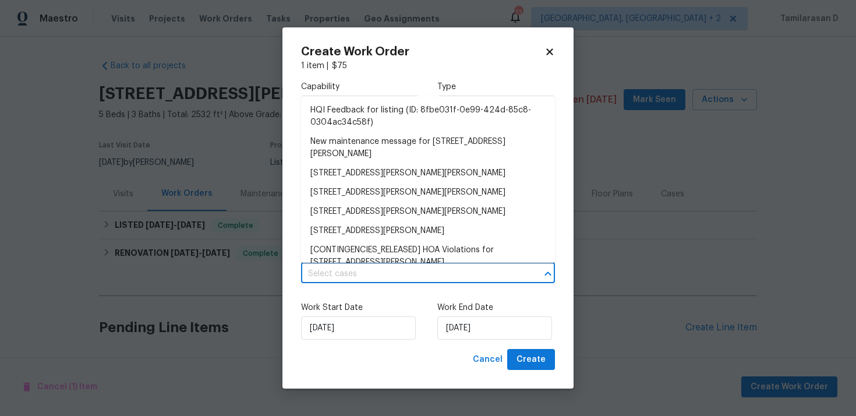
click at [397, 310] on label "Work Start Date" at bounding box center [360, 308] width 118 height 12
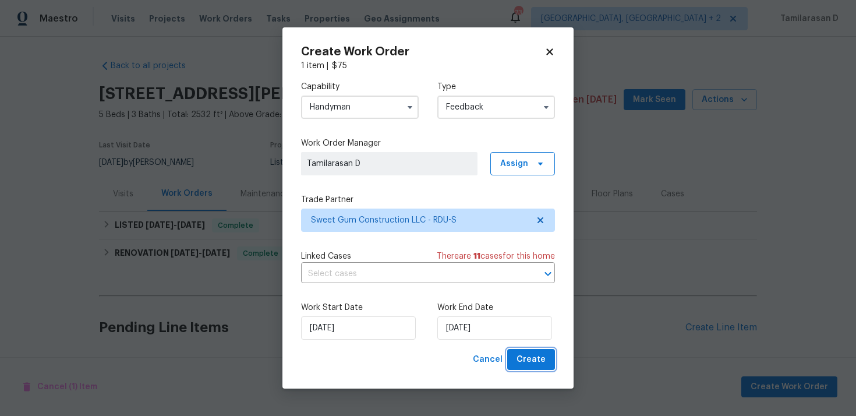
click at [548, 363] on button "Create" at bounding box center [531, 360] width 48 height 22
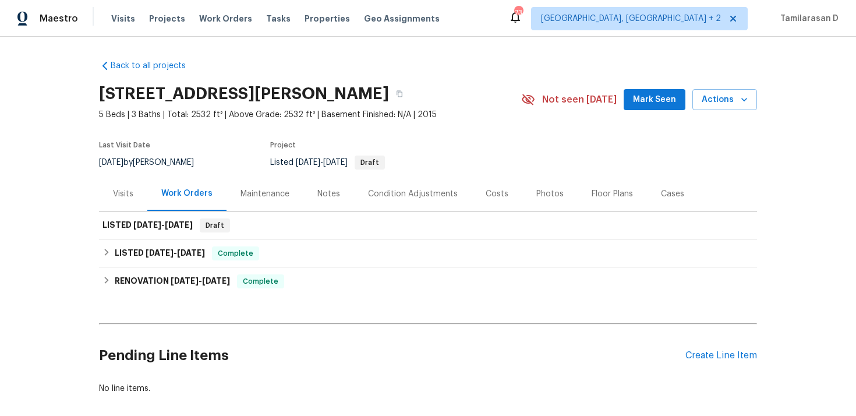
scroll to position [58, 0]
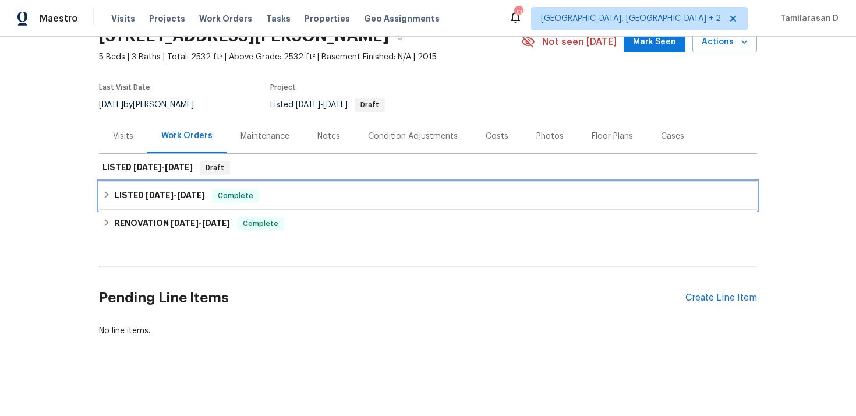
click at [136, 190] on h6 "LISTED 9/13/25 - 9/15/25" at bounding box center [160, 196] width 90 height 14
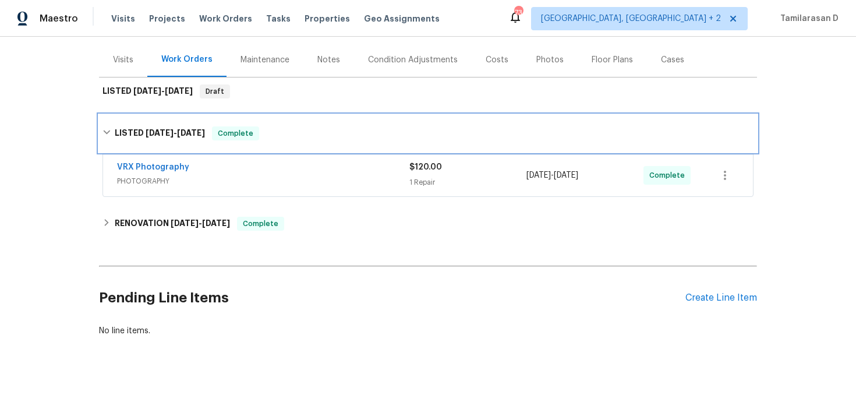
scroll to position [0, 0]
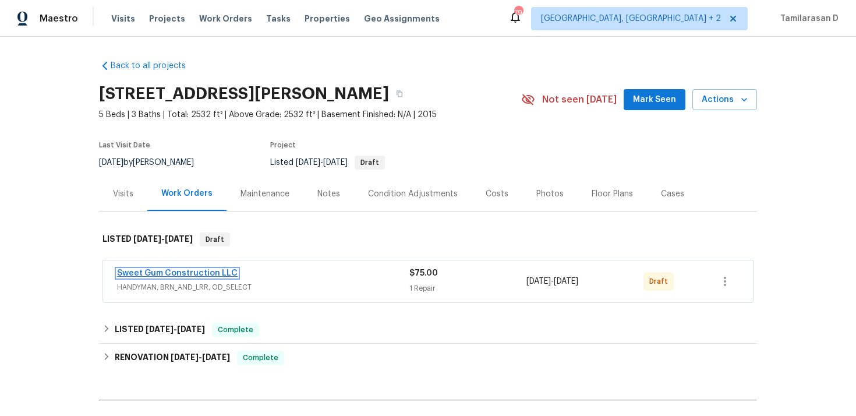
click at [144, 272] on link "Sweet Gum Construction LLC" at bounding box center [177, 273] width 120 height 8
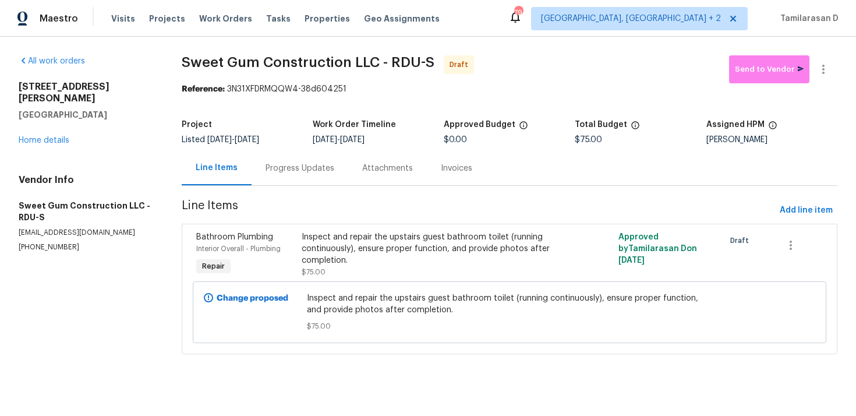
click at [308, 175] on div "Progress Updates" at bounding box center [299, 168] width 97 height 34
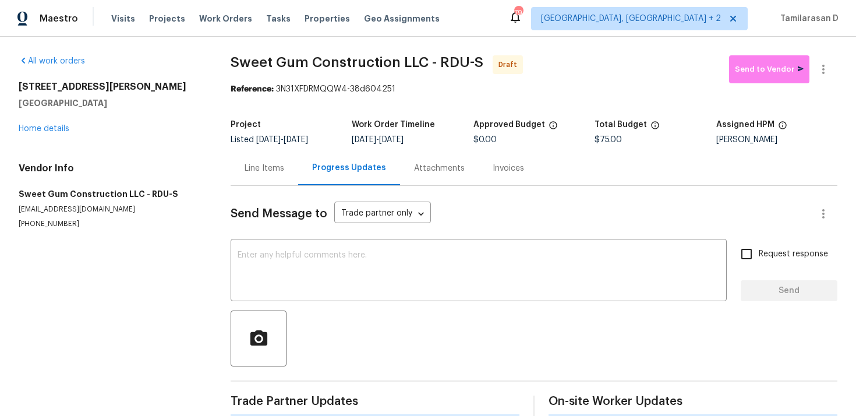
click at [288, 237] on div "Send Message to Trade partner only Trade partner only ​ x ​ Request response Se…" at bounding box center [533, 301] width 606 height 230
click at [279, 259] on textarea at bounding box center [478, 271] width 482 height 41
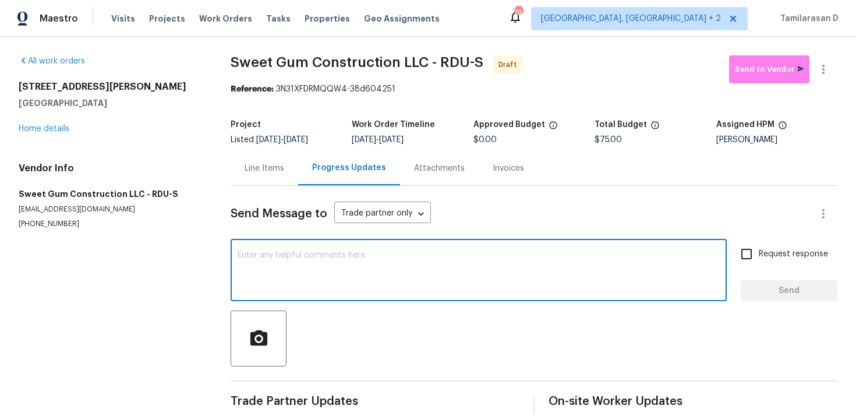
paste textarea "Hey, this is Tamil from Opendoor. I’m confirming you received the WO for the pr…"
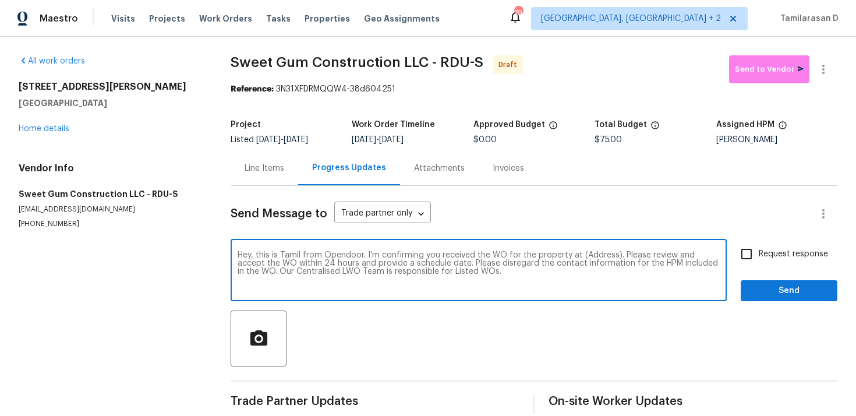
click at [593, 251] on textarea "Hey, this is Tamil from Opendoor. I’m confirming you received the WO for the pr…" at bounding box center [478, 271] width 482 height 41
paste textarea "[STREET_ADDRESS][PERSON_NAME]"
type textarea "Hey, this is Tamil from Opendoor. I’m confirming you received the WO for the pr…"
click at [744, 255] on input "Request response" at bounding box center [746, 254] width 24 height 24
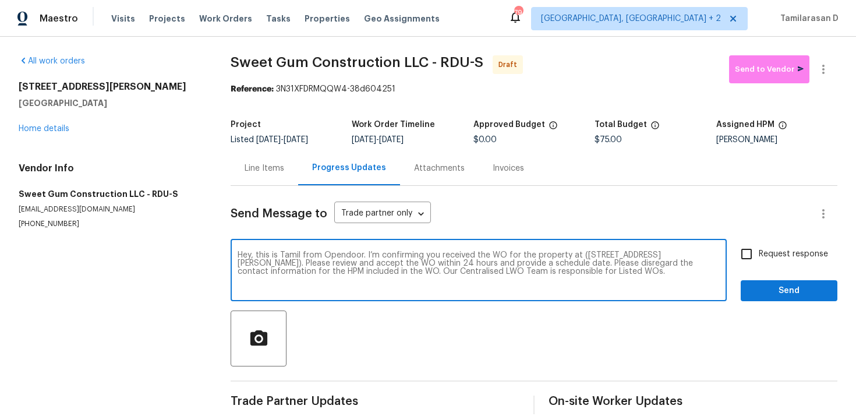
checkbox input "true"
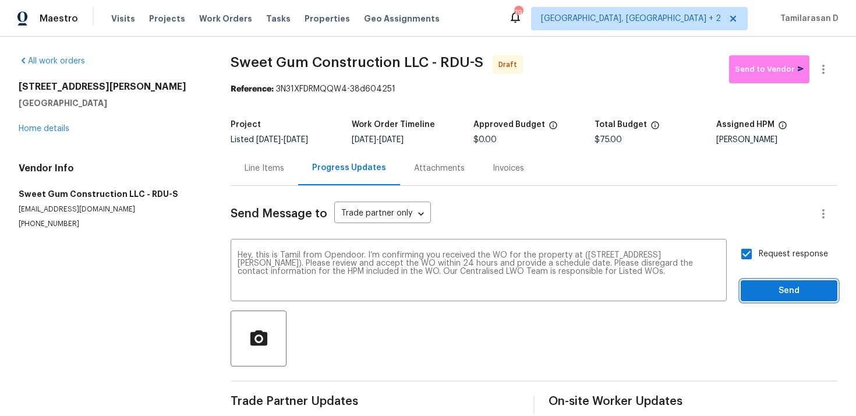
click at [777, 292] on span "Send" at bounding box center [789, 290] width 78 height 15
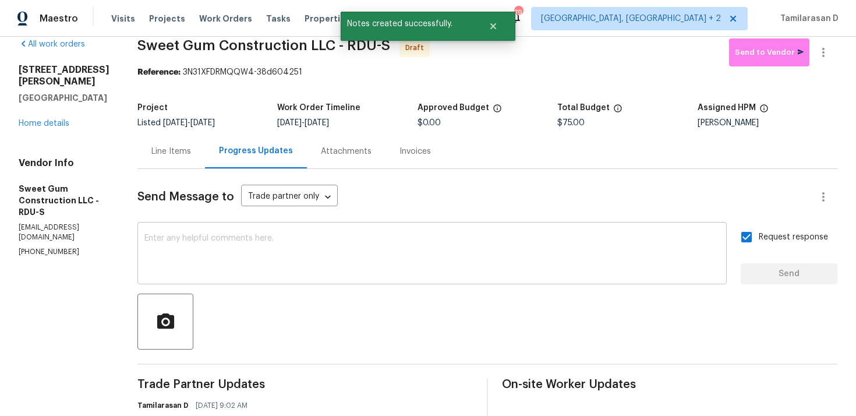
scroll to position [62, 0]
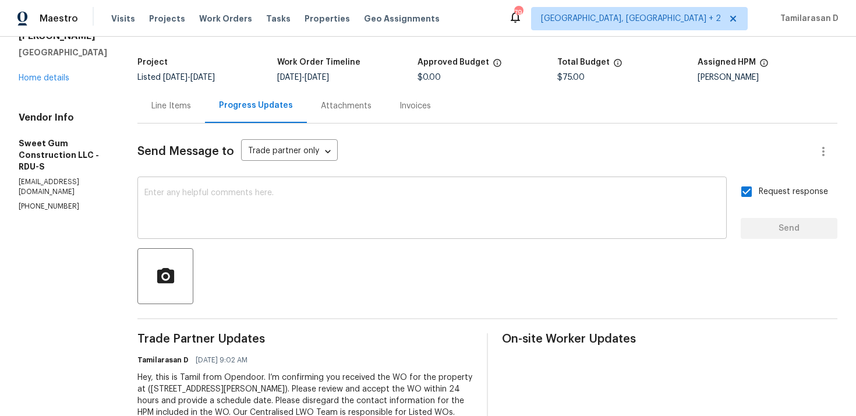
click at [250, 216] on textarea at bounding box center [431, 209] width 575 height 41
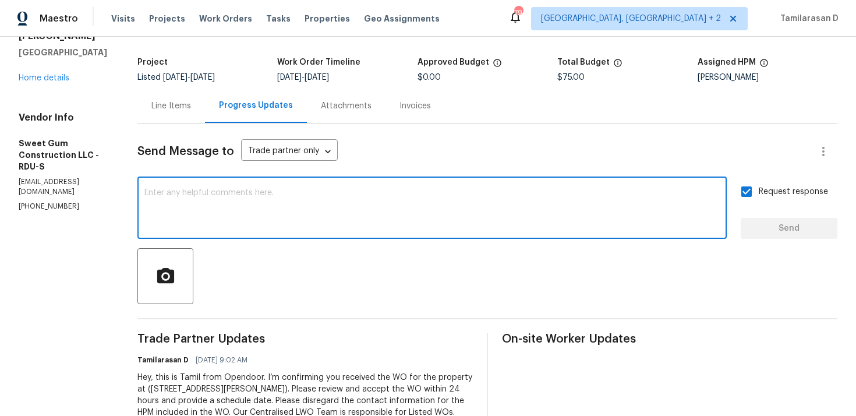
paste textarea "Attention All Work Orders must include before-photos (both close-up and wide-an…"
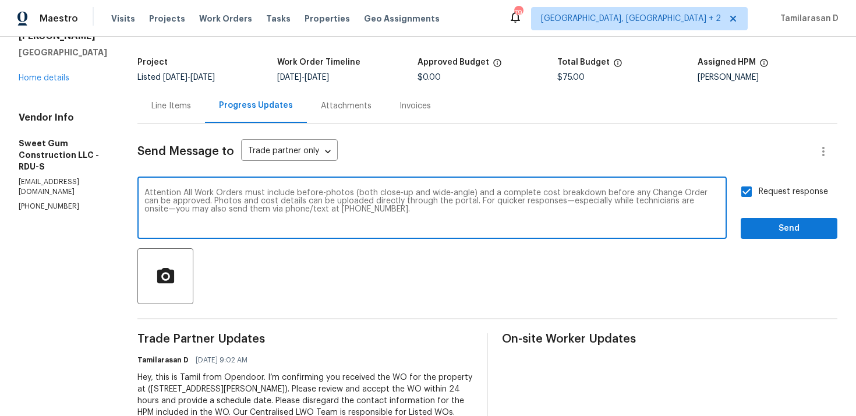
type textarea "Attention All Work Orders must include before-photos (both close-up and wide-an…"
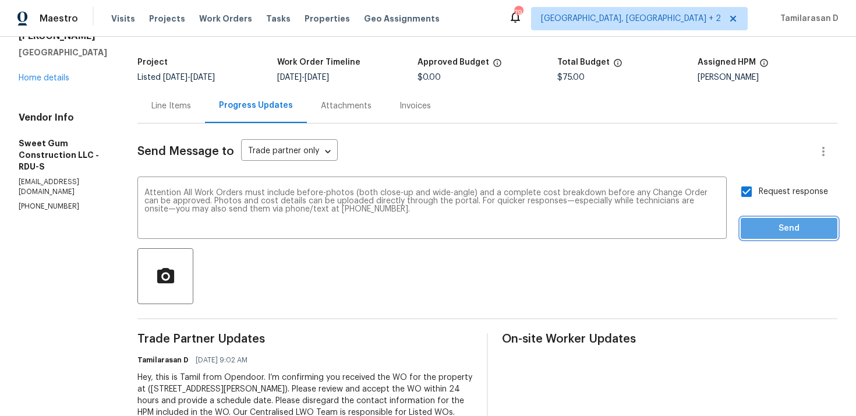
click at [808, 225] on span "Send" at bounding box center [789, 228] width 78 height 15
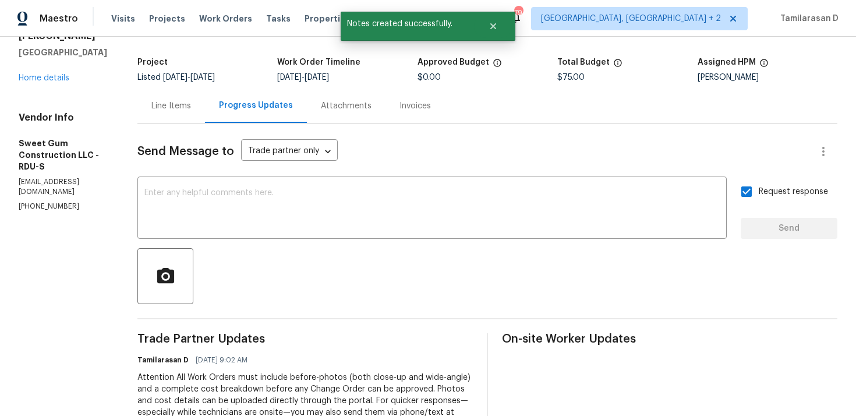
scroll to position [0, 0]
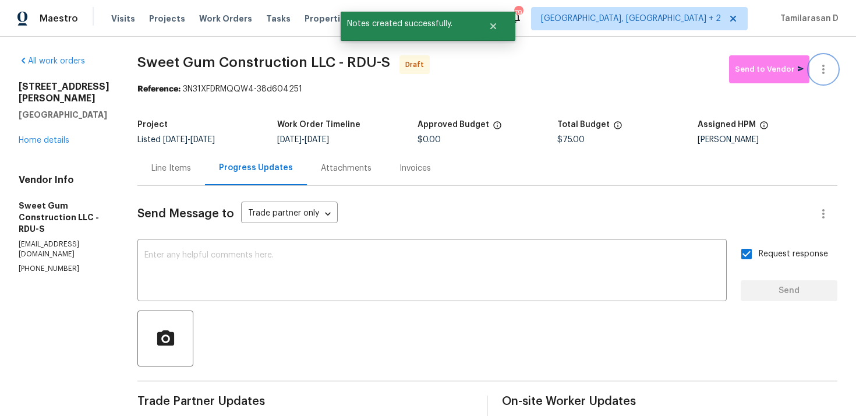
click at [822, 63] on icon "button" at bounding box center [823, 69] width 14 height 14
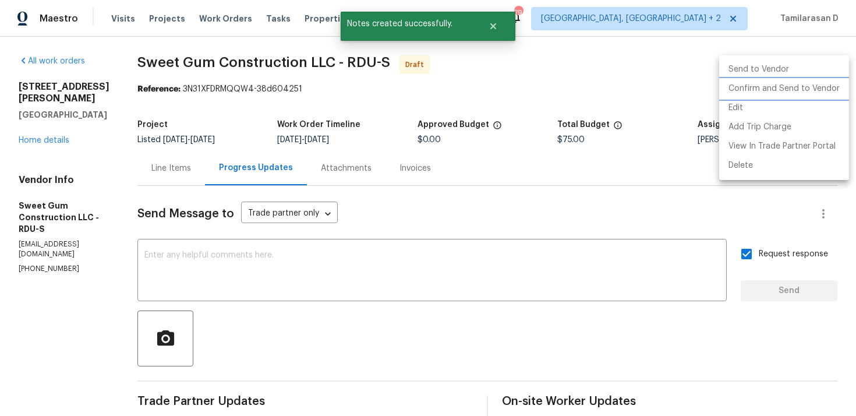
click at [760, 85] on li "Confirm and Send to Vendor" at bounding box center [784, 88] width 130 height 19
click at [595, 68] on div at bounding box center [428, 208] width 856 height 416
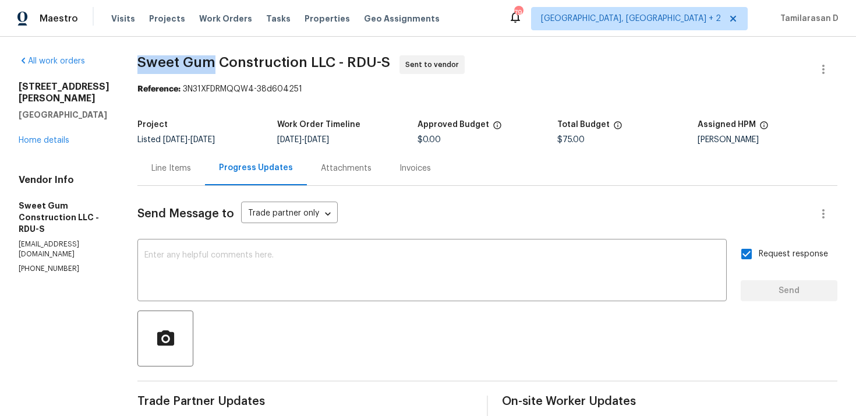
drag, startPoint x: 165, startPoint y: 63, endPoint x: 240, endPoint y: 63, distance: 74.5
click at [240, 63] on span "Sweet Gum Construction LLC - RDU-S" at bounding box center [263, 62] width 253 height 14
copy span "Sweet Gum"
click at [147, 75] on div "All work orders 104 Brennan Ct Durham, NC 27703 Home details Vendor Info Sweet …" at bounding box center [428, 321] width 856 height 568
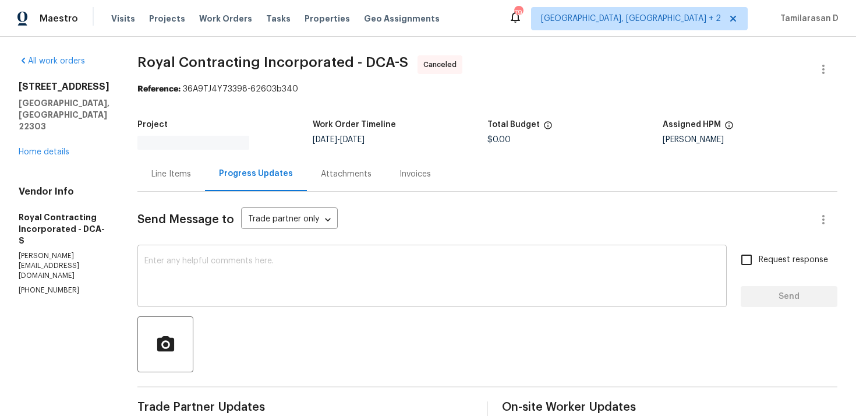
scroll to position [14, 0]
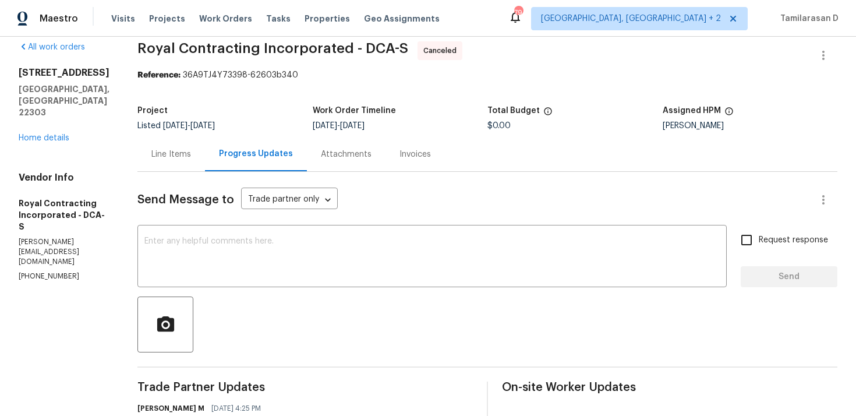
click at [51, 105] on div "[STREET_ADDRESS] Home details" at bounding box center [64, 105] width 91 height 77
click at [51, 134] on link "Home details" at bounding box center [44, 138] width 51 height 8
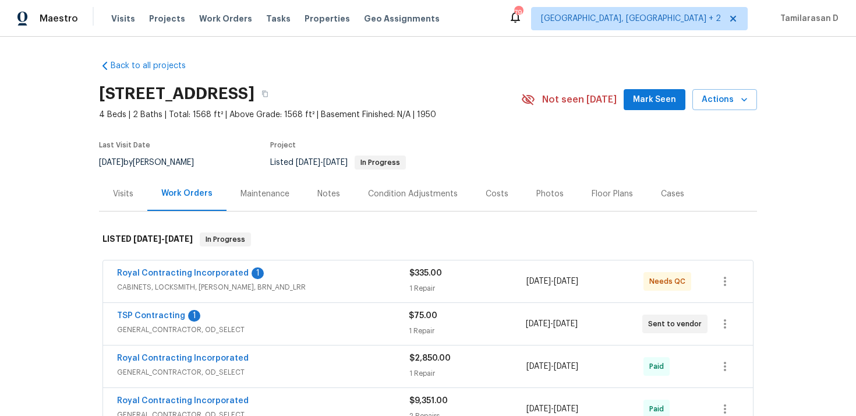
scroll to position [30, 0]
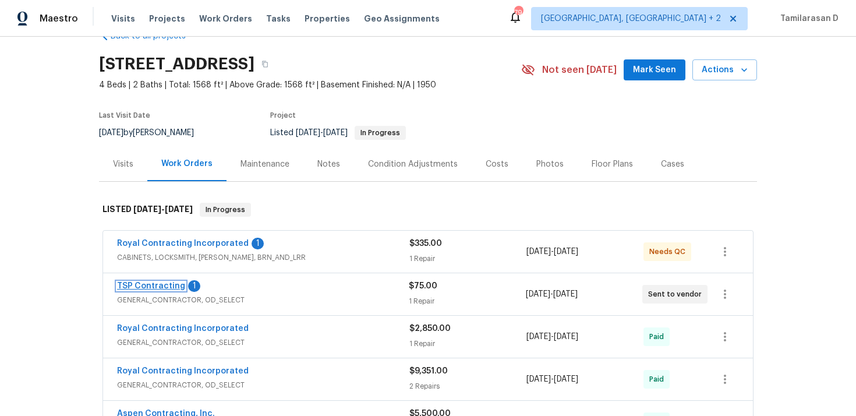
click at [158, 284] on link "TSP Contracting" at bounding box center [151, 286] width 68 height 8
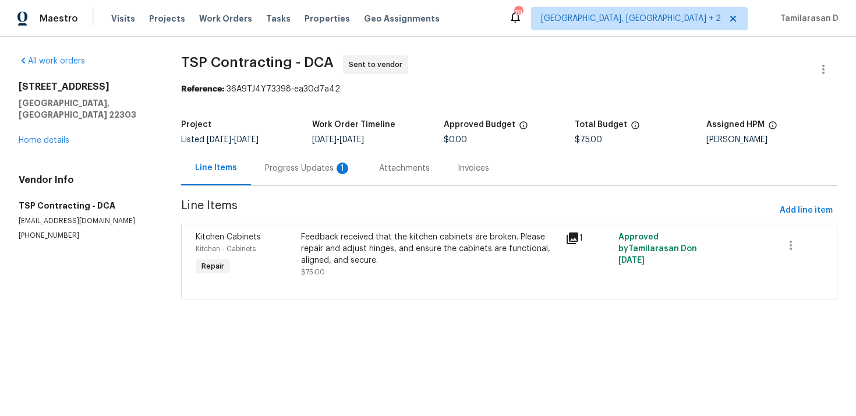
click at [283, 173] on div "Progress Updates 1" at bounding box center [308, 168] width 86 height 12
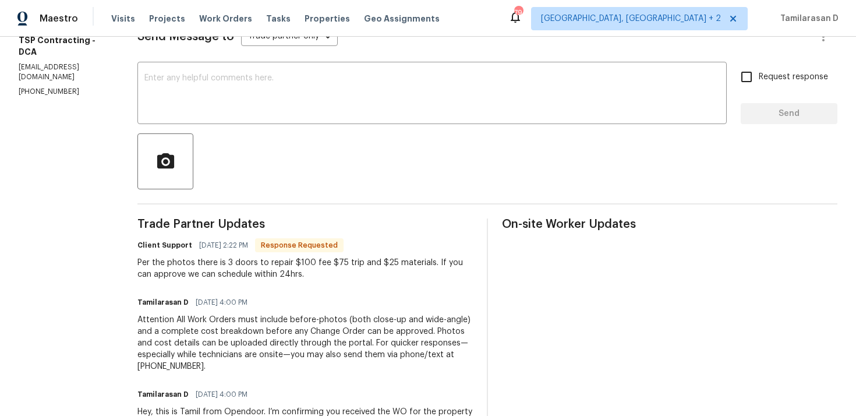
scroll to position [179, 0]
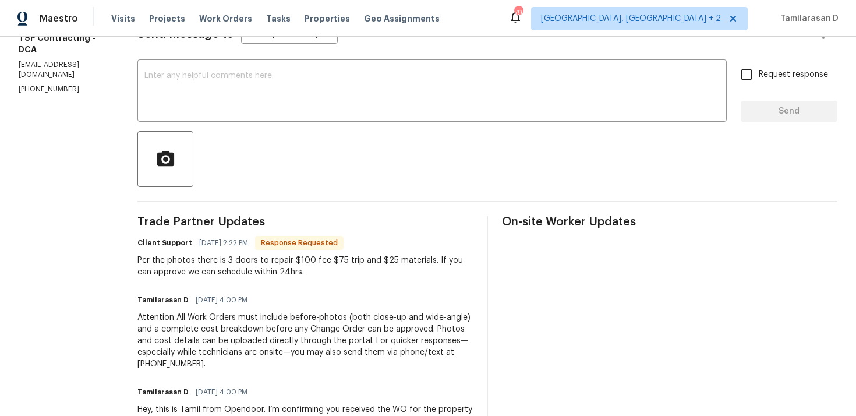
click at [226, 261] on div "Per the photos there is 3 doors to repair $100 fee $75 trip and $25 materials. …" at bounding box center [304, 265] width 335 height 23
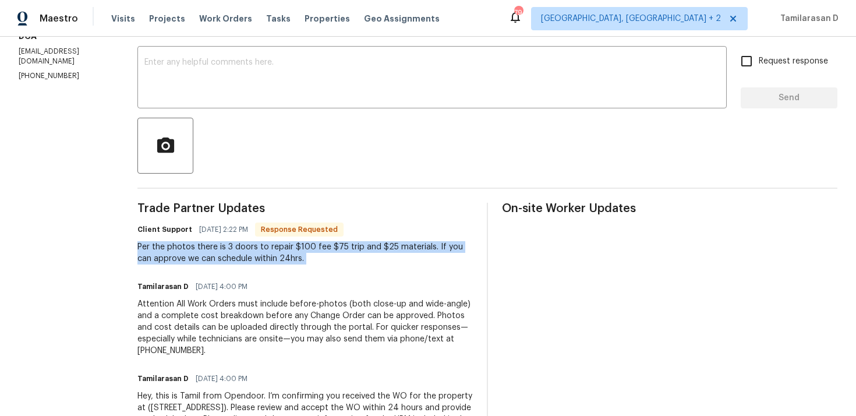
scroll to position [200, 0]
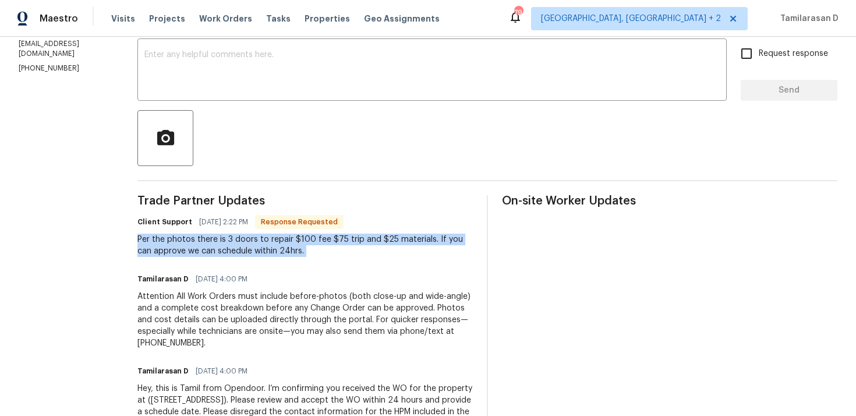
click at [224, 247] on div "Per the photos there is 3 doors to repair $100 fee $75 trip and $25 materials. …" at bounding box center [304, 244] width 335 height 23
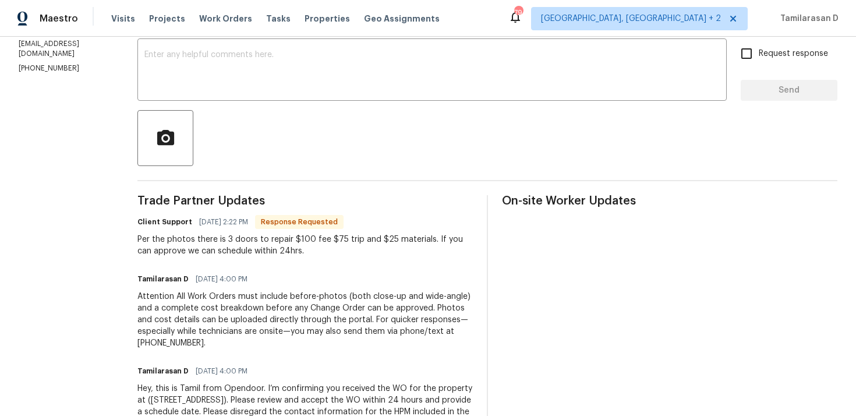
click at [224, 247] on div "Per the photos there is 3 doors to repair $100 fee $75 trip and $25 materials. …" at bounding box center [304, 244] width 335 height 23
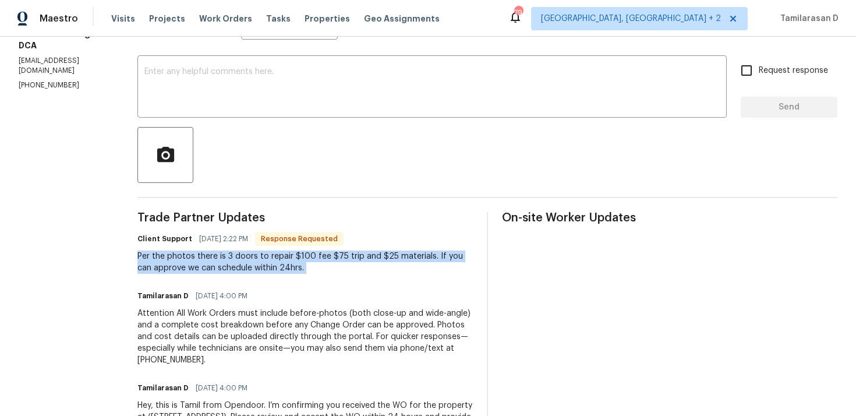
scroll to position [0, 0]
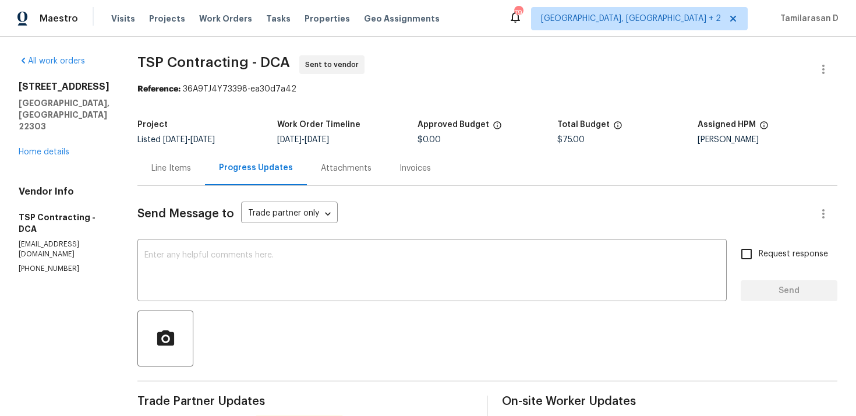
click at [173, 173] on div "Line Items" at bounding box center [171, 168] width 40 height 12
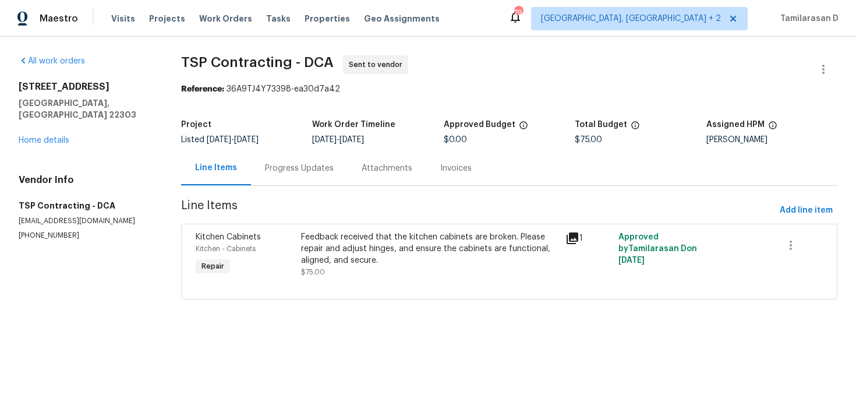
click at [347, 285] on div at bounding box center [509, 285] width 627 height 14
click at [370, 228] on div "Feedback received that the kitchen cabinets are broken. Please repair and adjus…" at bounding box center [429, 255] width 264 height 54
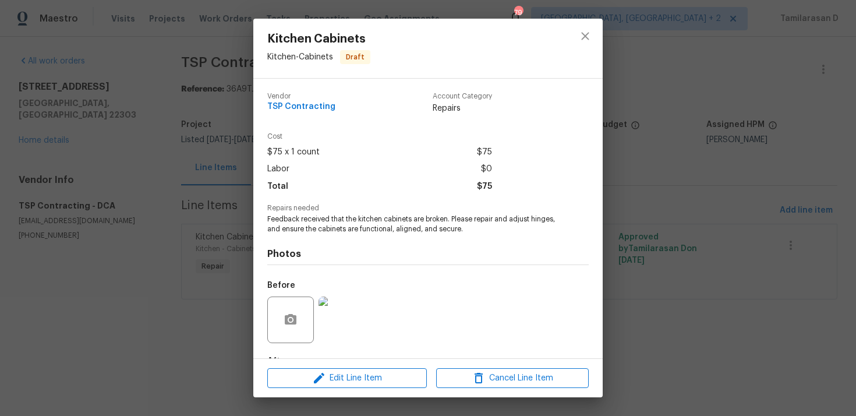
scroll to position [72, 0]
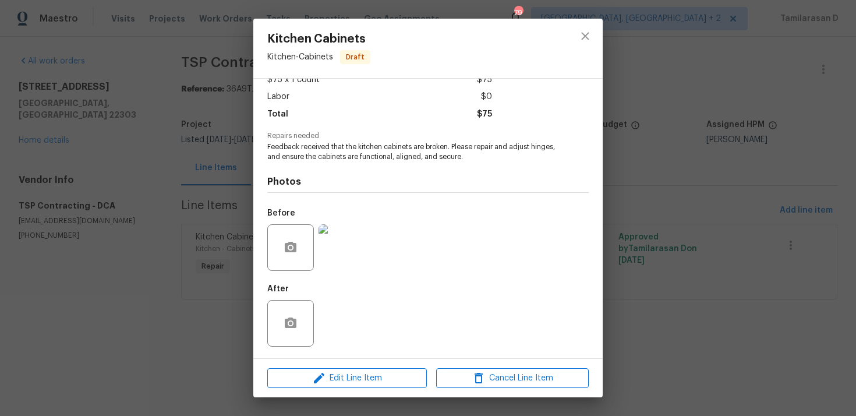
click at [327, 366] on div "Edit Line Item Cancel Line Item" at bounding box center [427, 378] width 349 height 39
click at [327, 372] on span "Edit Line Item" at bounding box center [347, 378] width 152 height 15
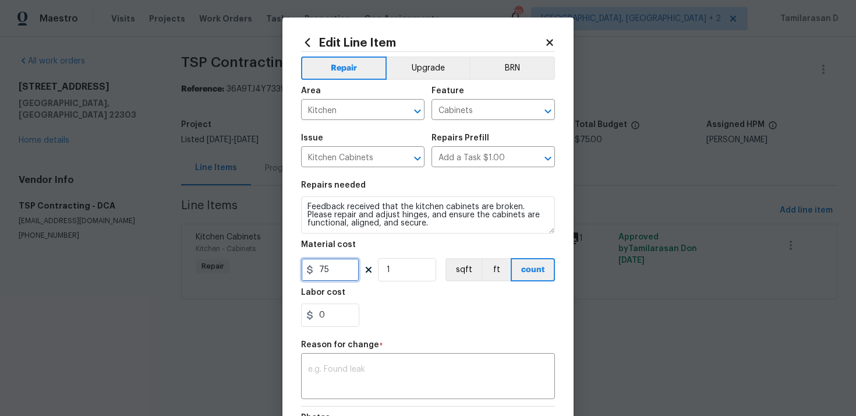
click at [330, 269] on input "75" at bounding box center [330, 269] width 58 height 23
type input "200"
click at [361, 375] on textarea at bounding box center [428, 377] width 240 height 24
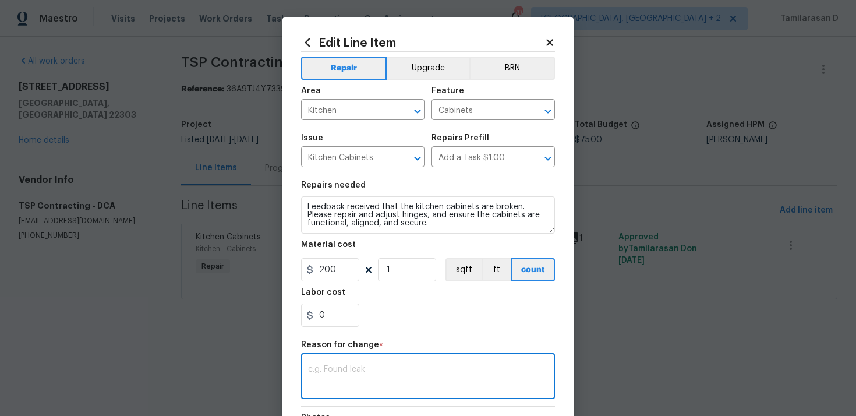
paste textarea "(TD) Updated per vendor’s final cost."
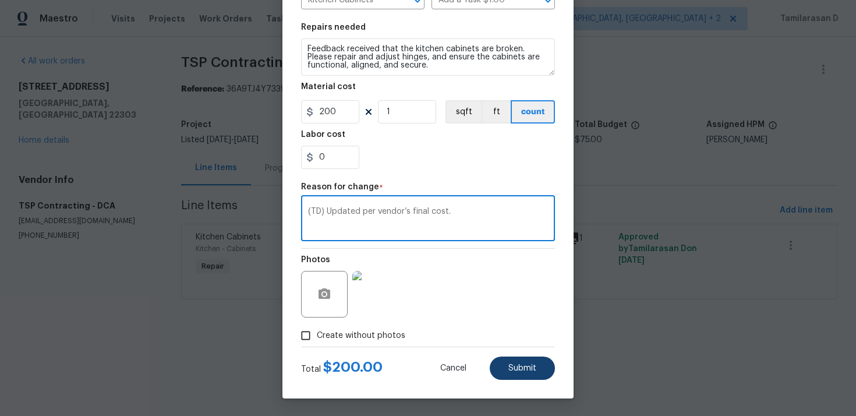
type textarea "(TD) Updated per vendor’s final cost."
click at [513, 364] on span "Submit" at bounding box center [522, 368] width 28 height 9
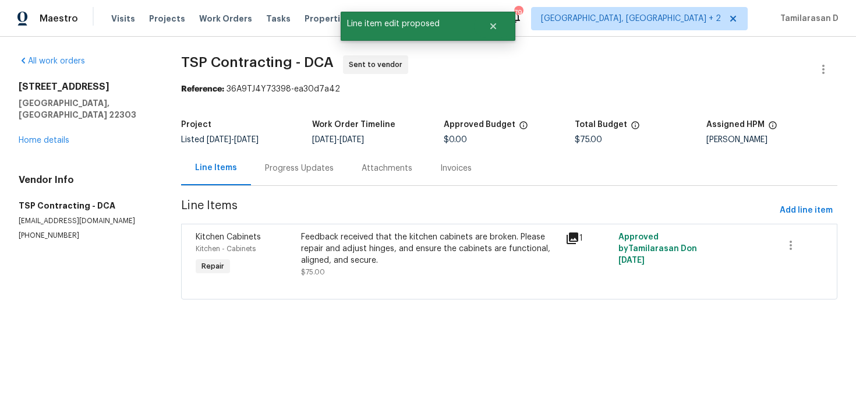
scroll to position [0, 0]
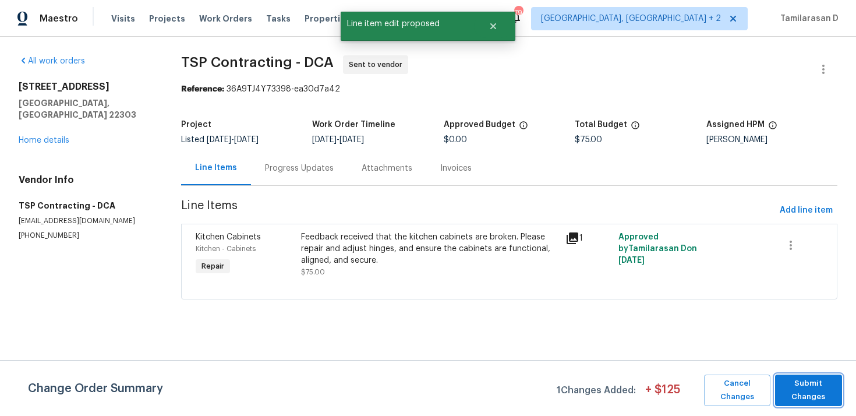
click at [824, 377] on span "Submit Changes" at bounding box center [808, 390] width 55 height 27
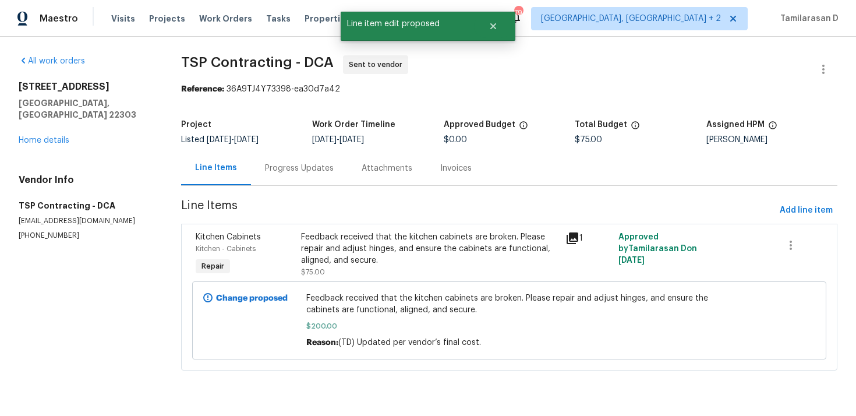
click at [284, 175] on div "Progress Updates" at bounding box center [299, 168] width 97 height 34
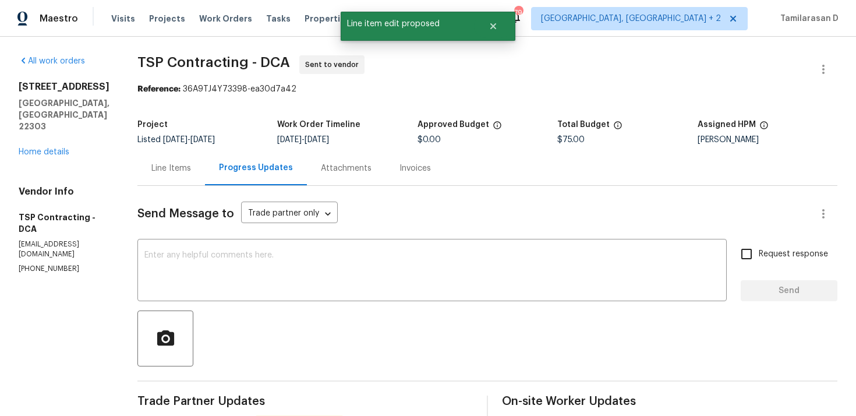
scroll to position [91, 0]
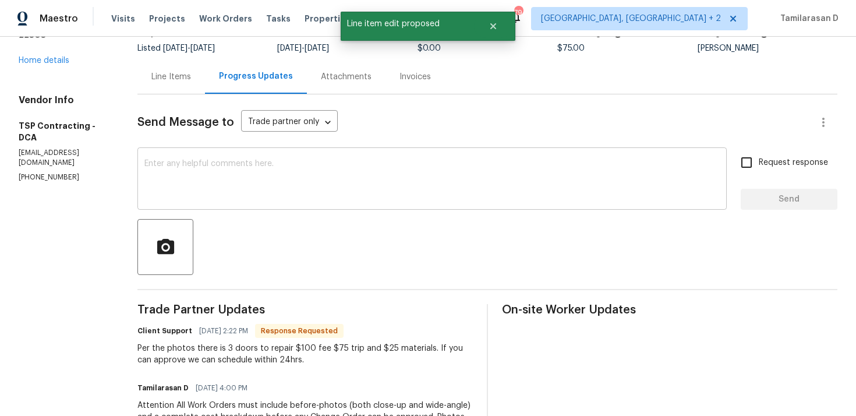
click at [249, 175] on textarea at bounding box center [431, 179] width 575 height 41
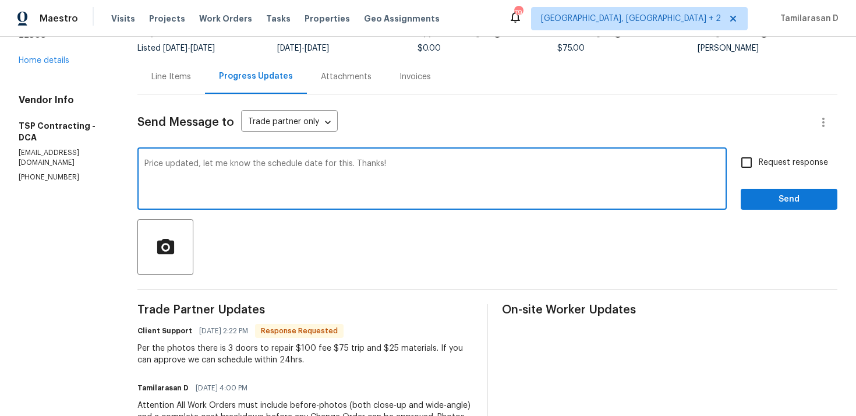
type textarea "Price updated, let me know the schedule date for this. Thanks!"
click at [755, 173] on input "Request response" at bounding box center [746, 162] width 24 height 24
checkbox input "true"
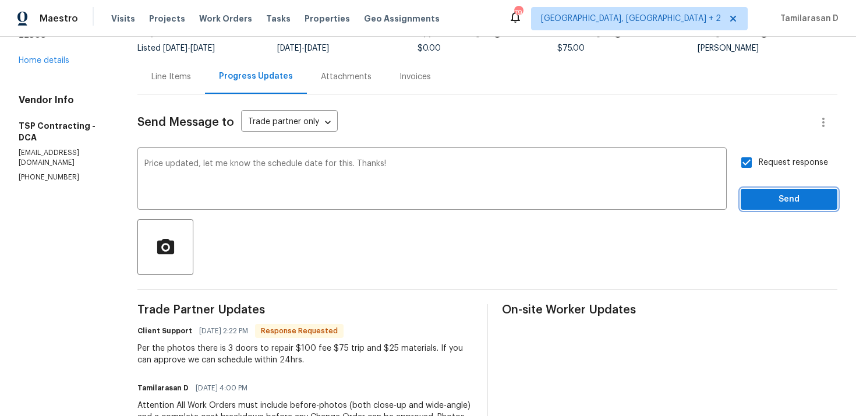
click at [765, 205] on span "Send" at bounding box center [789, 199] width 78 height 15
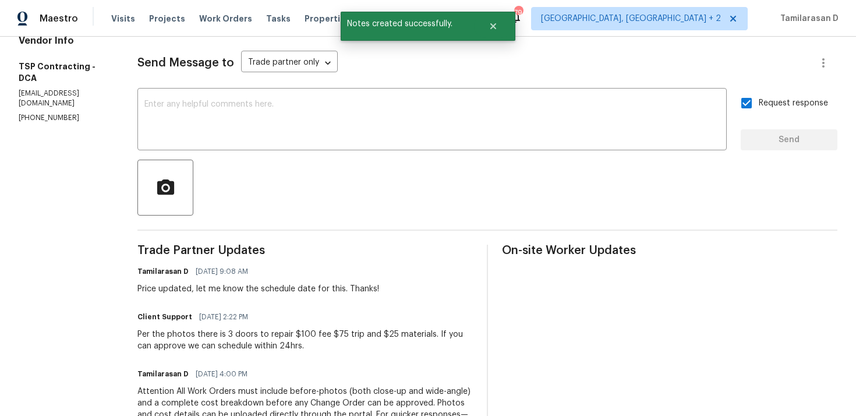
scroll to position [233, 0]
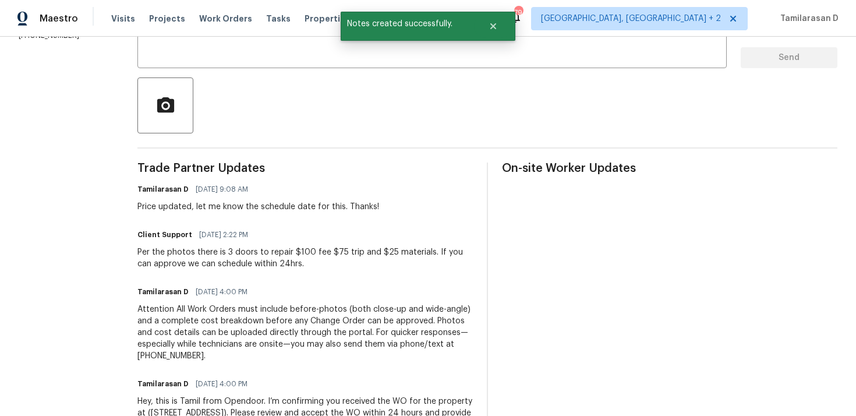
click at [171, 253] on div "Per the photos there is 3 doors to repair $100 fee $75 trip and $25 materials. …" at bounding box center [304, 257] width 335 height 23
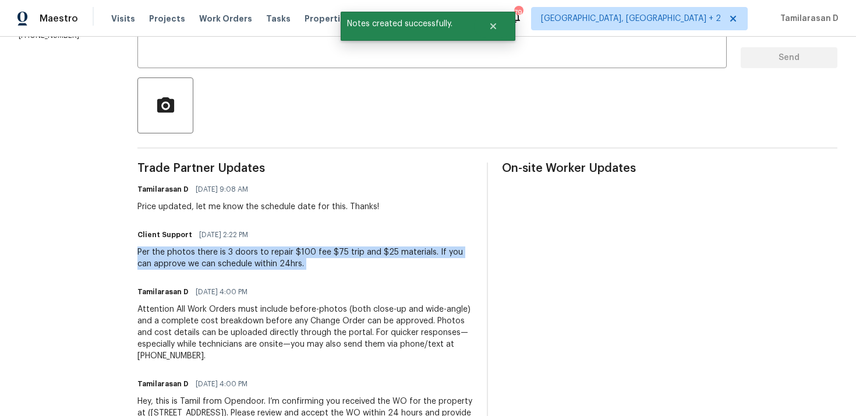
click at [171, 253] on div "Per the photos there is 3 doors to repair $100 fee $75 trip and $25 materials. …" at bounding box center [304, 257] width 335 height 23
copy div "Per the photos there is 3 doors to repair $100 fee $75 trip and $25 materials. …"
